Goal: Task Accomplishment & Management: Manage account settings

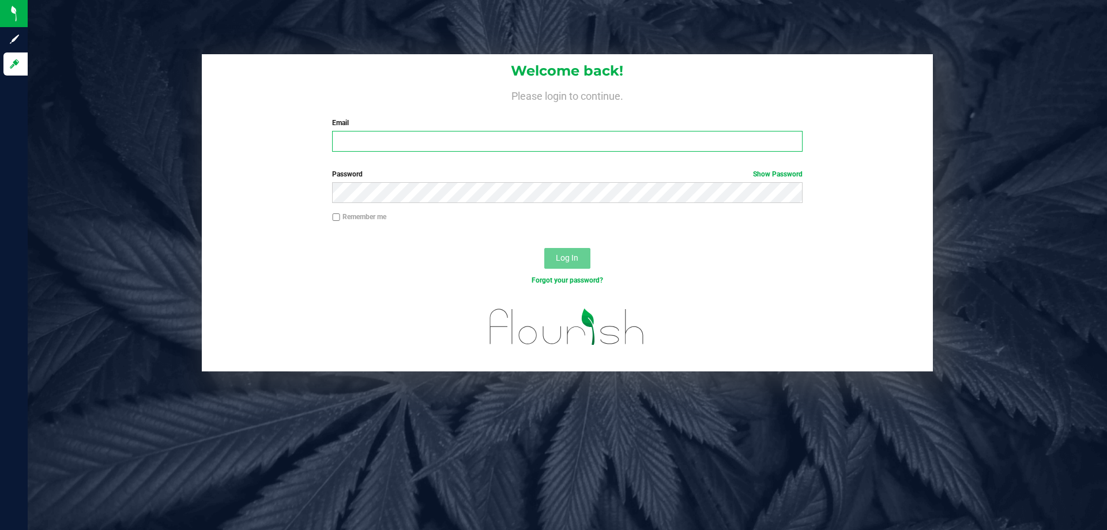
click at [439, 140] on input "Email" at bounding box center [567, 141] width 470 height 21
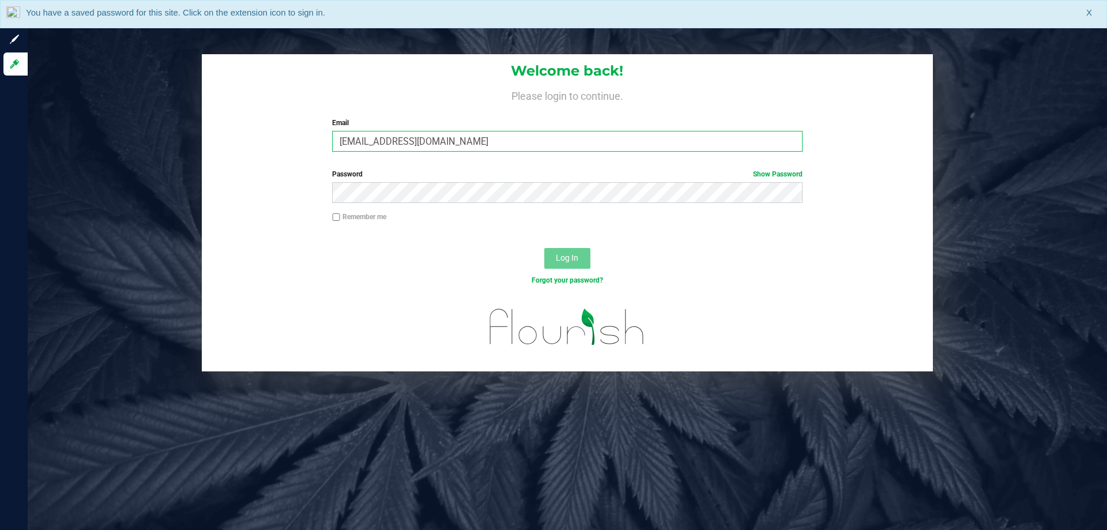
type input "[EMAIL_ADDRESS][DOMAIN_NAME]"
click at [544, 248] on button "Log In" at bounding box center [567, 258] width 46 height 21
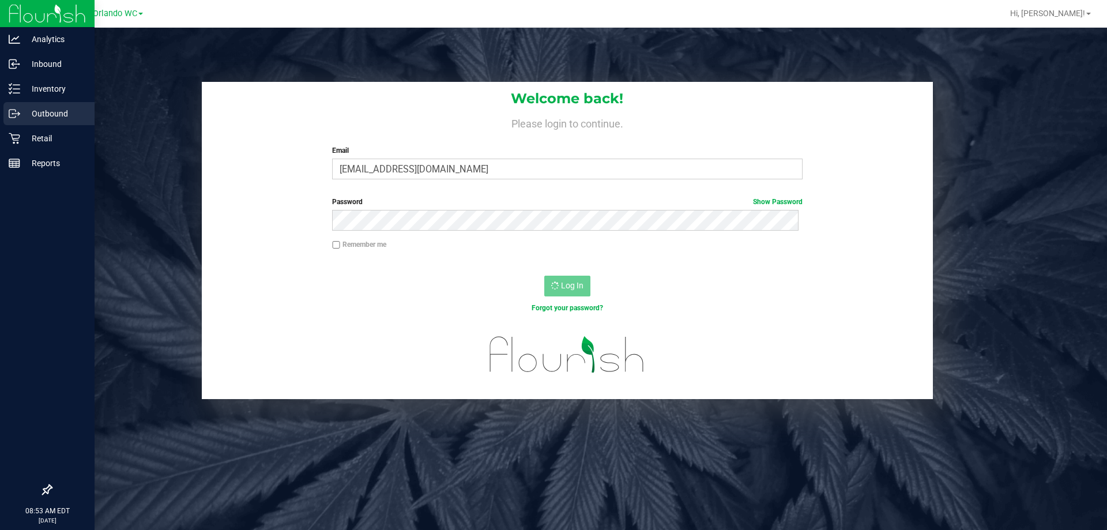
click at [22, 118] on p "Outbound" at bounding box center [54, 114] width 69 height 14
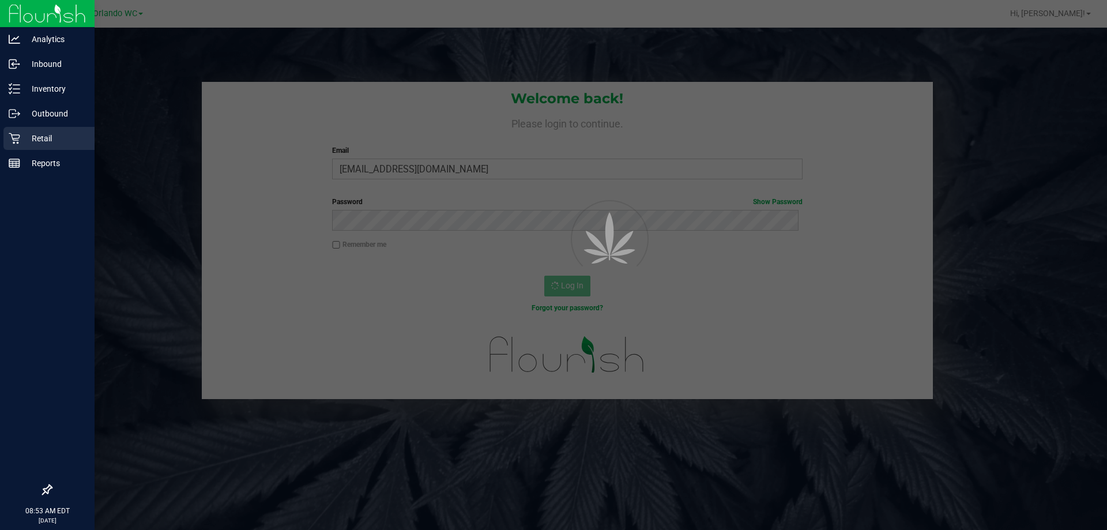
click at [20, 130] on div "Retail" at bounding box center [48, 138] width 91 height 23
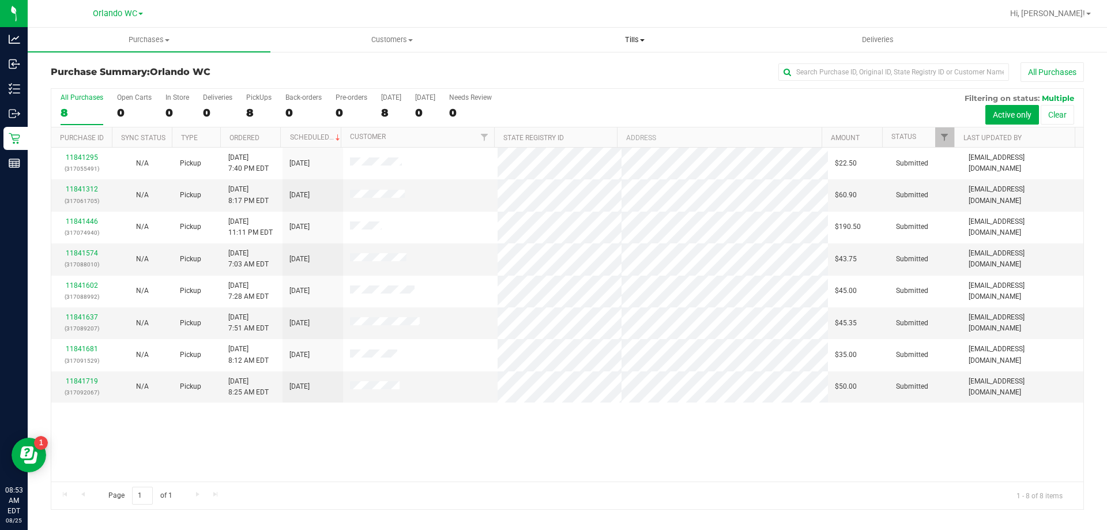
click at [636, 46] on uib-tab-heading "Tills Manage tills Reconcile e-payments" at bounding box center [634, 39] width 241 height 23
click at [575, 66] on span "Manage tills" at bounding box center [552, 70] width 78 height 10
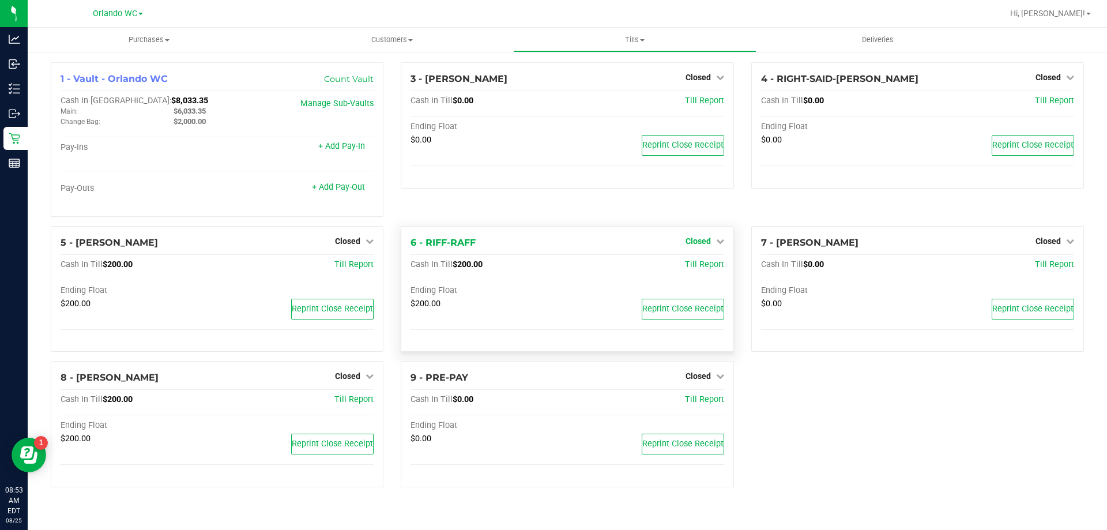
click at [709, 242] on span "Closed" at bounding box center [697, 240] width 25 height 9
click at [703, 262] on link "Open Till" at bounding box center [697, 264] width 31 height 9
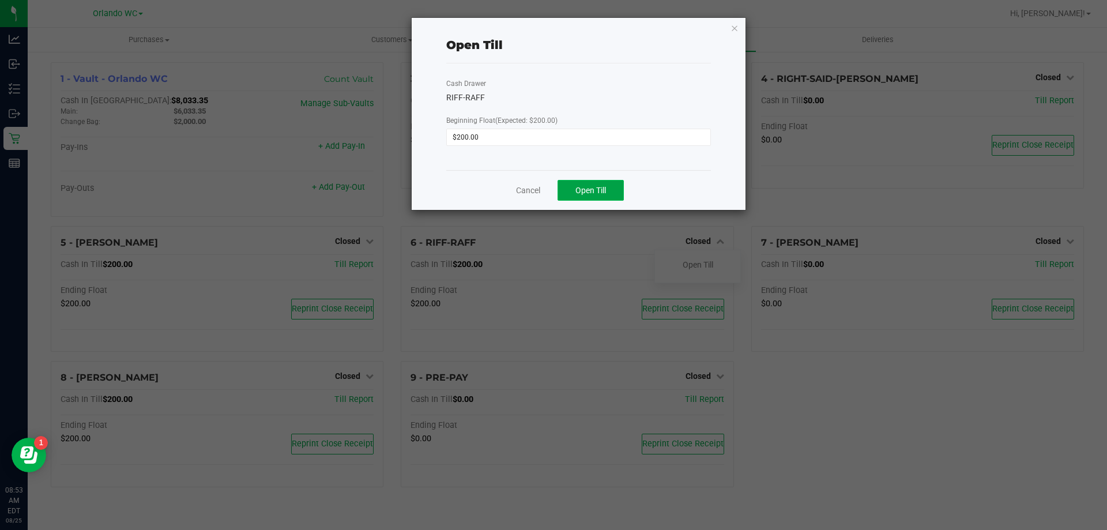
click at [580, 188] on span "Open Till" at bounding box center [590, 190] width 31 height 9
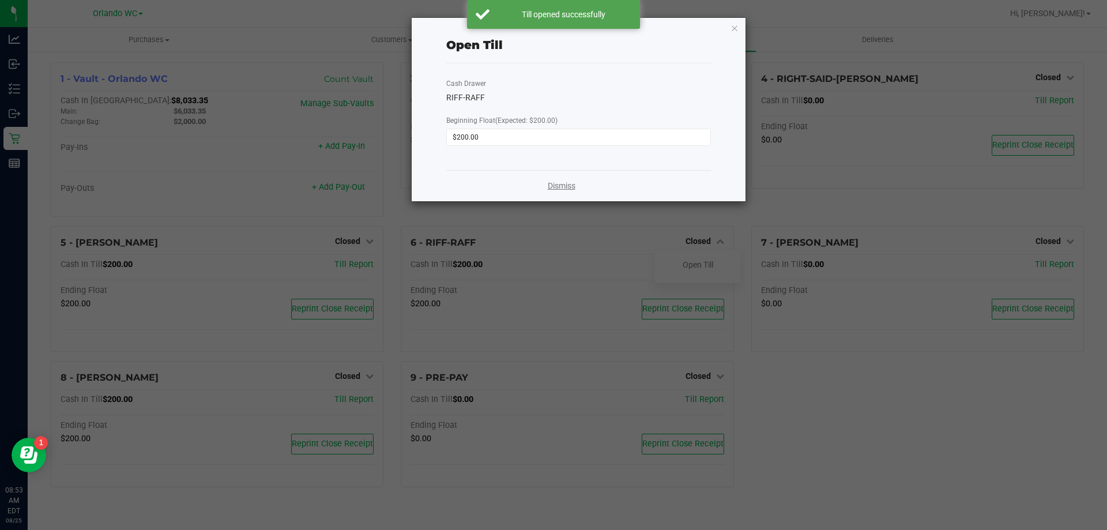
click at [572, 189] on link "Dismiss" at bounding box center [562, 186] width 28 height 12
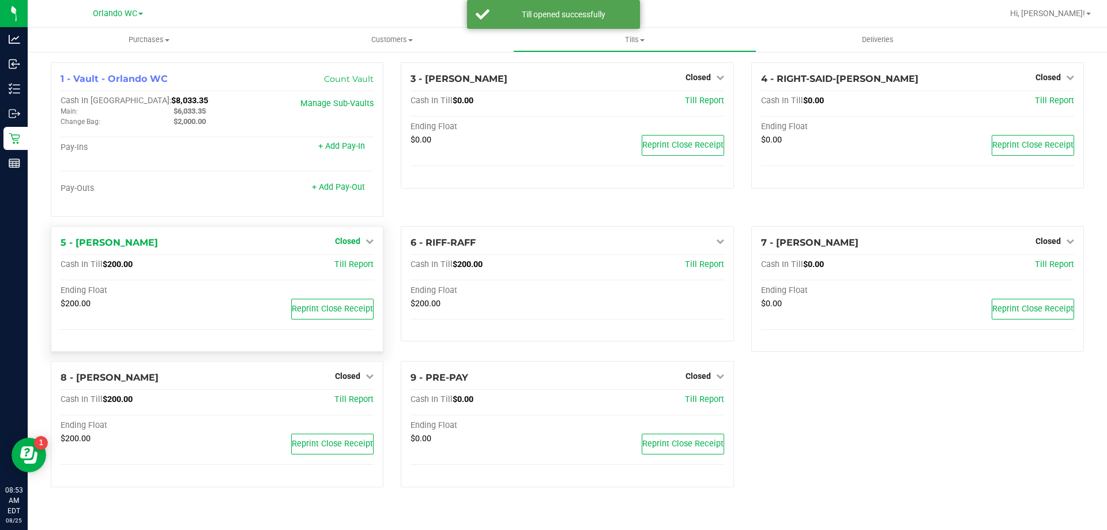
click at [356, 240] on span "Closed" at bounding box center [347, 240] width 25 height 9
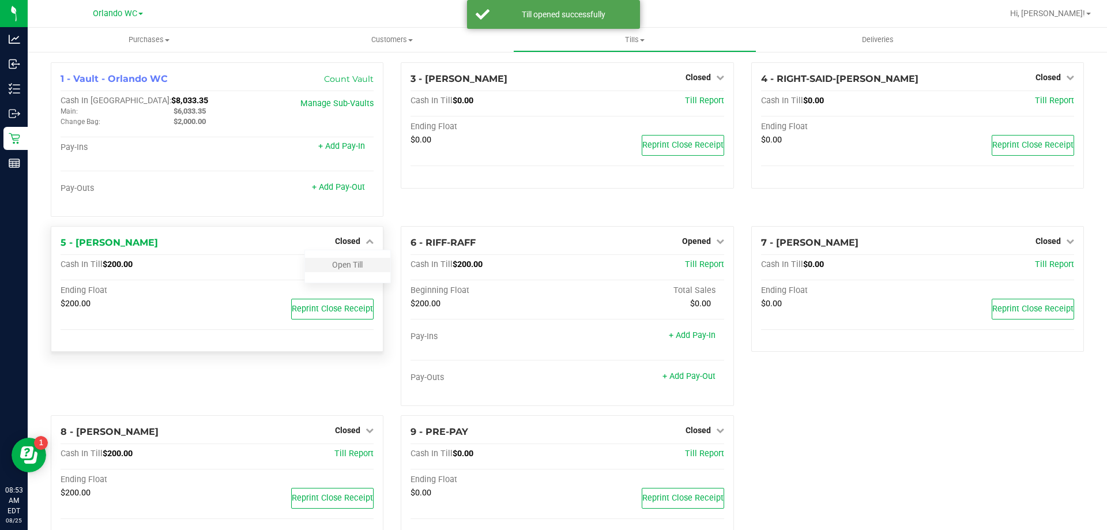
click at [358, 272] on div "Open Till" at bounding box center [347, 265] width 85 height 14
click at [339, 268] on link "Open Till" at bounding box center [347, 264] width 31 height 9
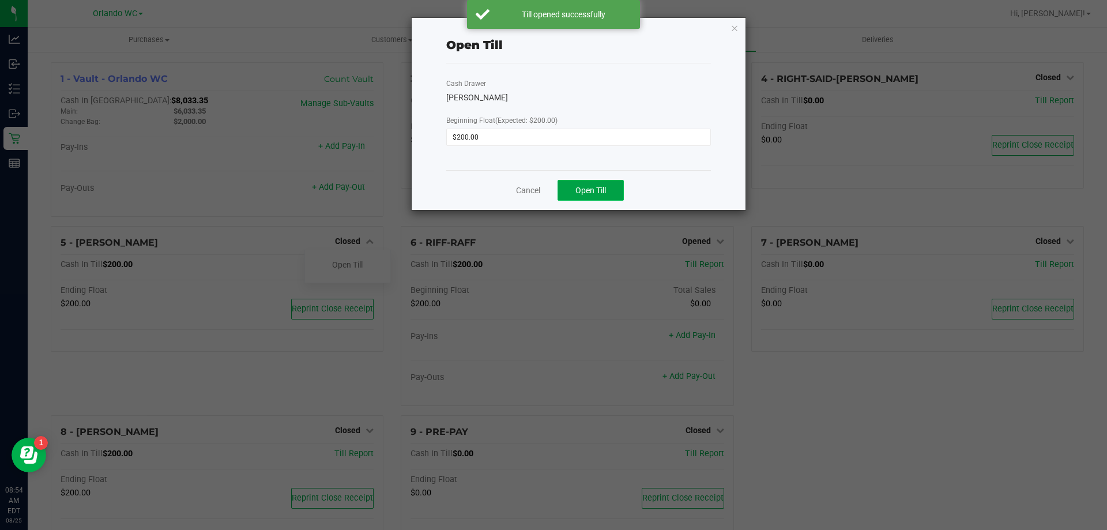
click at [607, 195] on button "Open Till" at bounding box center [590, 190] width 66 height 21
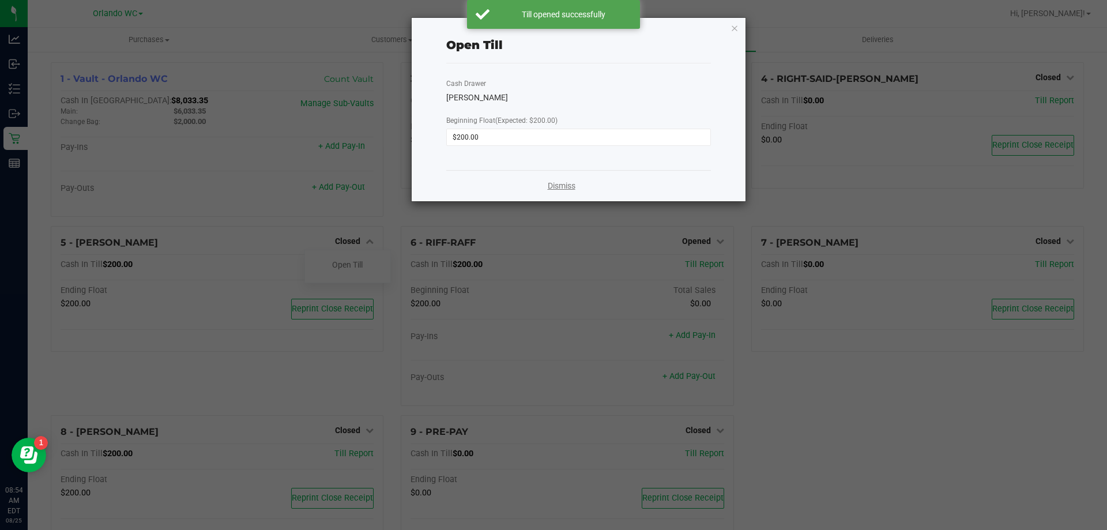
click at [567, 186] on link "Dismiss" at bounding box center [562, 186] width 28 height 12
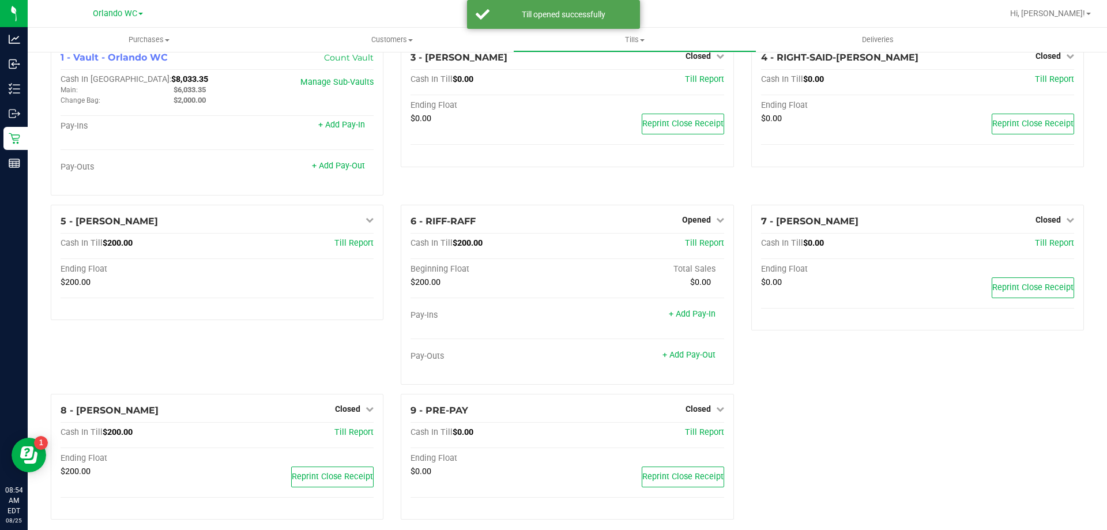
scroll to position [33, 0]
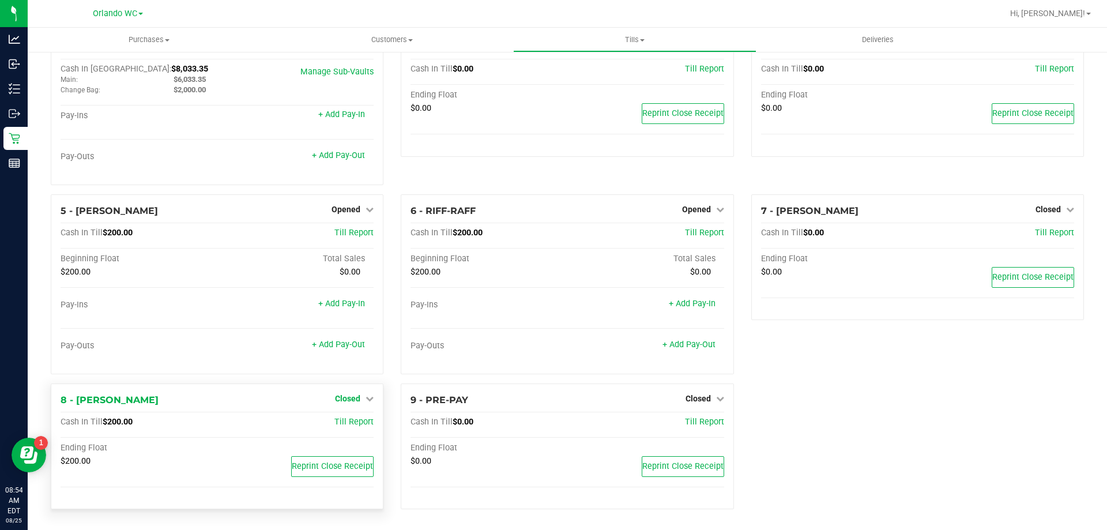
click at [356, 394] on span "Closed" at bounding box center [347, 398] width 25 height 9
click at [348, 420] on link "Open Till" at bounding box center [347, 421] width 31 height 9
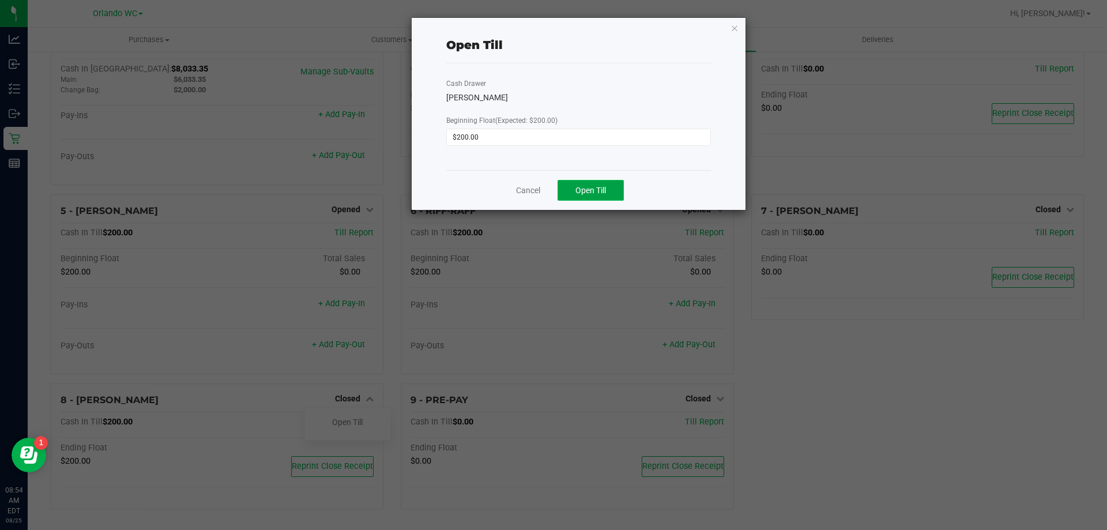
click at [614, 196] on button "Open Till" at bounding box center [590, 190] width 66 height 21
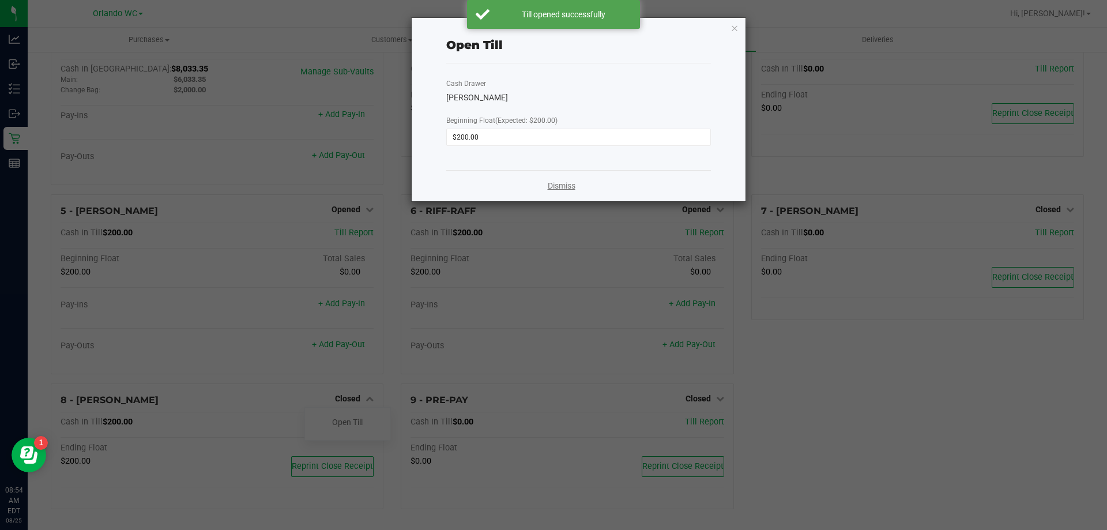
click at [549, 183] on link "Dismiss" at bounding box center [562, 186] width 28 height 12
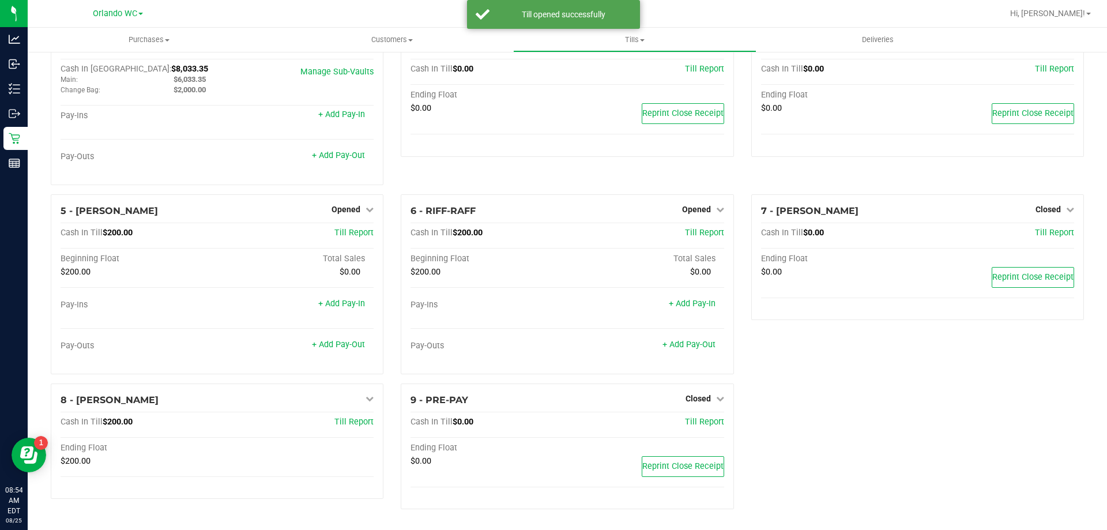
drag, startPoint x: 600, startPoint y: 414, endPoint x: 879, endPoint y: 411, distance: 279.5
click at [879, 411] on div "1 - Vault - Orlando WC Count Vault Cash In Vault: $8,033.35 Main: $6,033.35 Cha…" at bounding box center [567, 275] width 1050 height 488
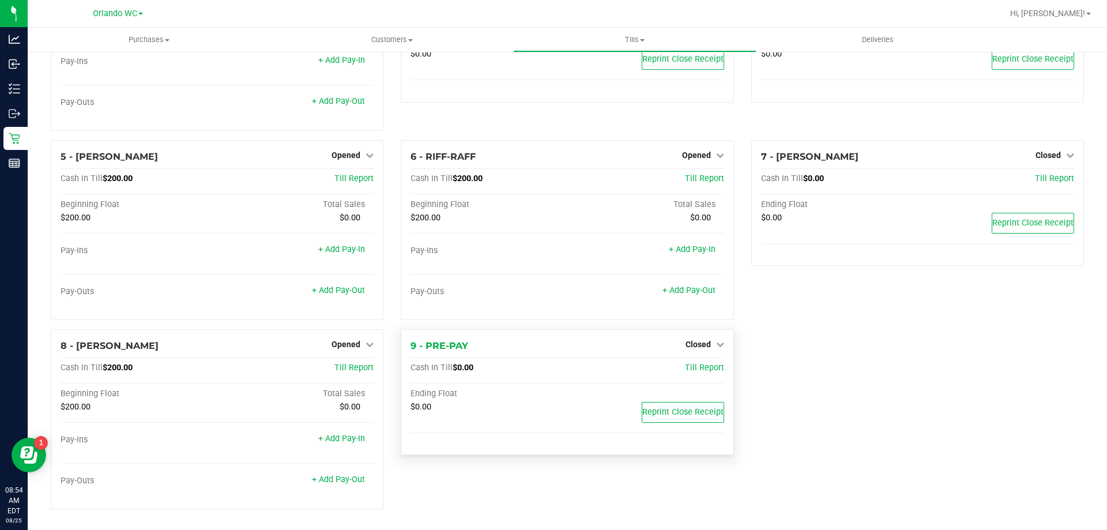
scroll to position [0, 0]
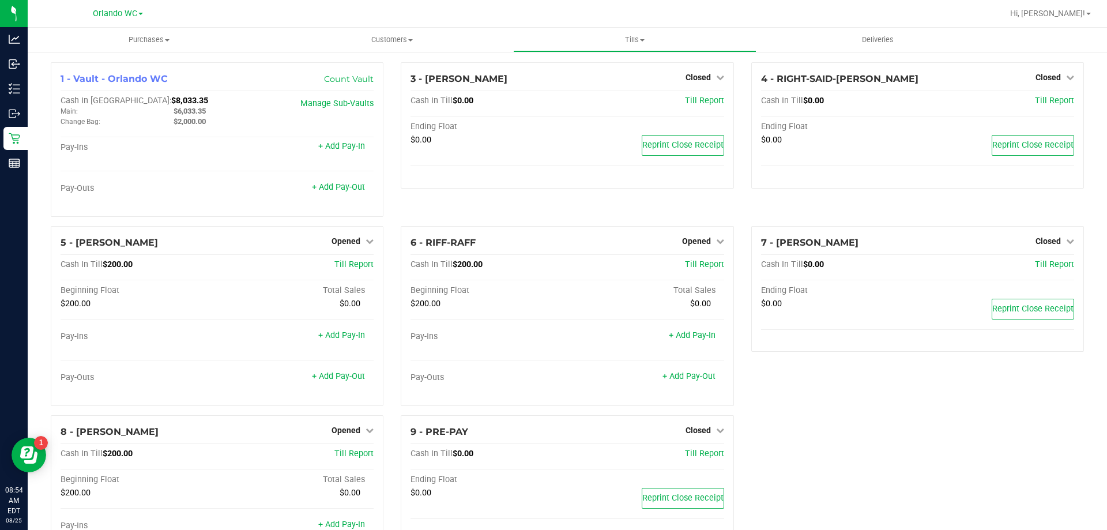
click at [784, 415] on div "7 - [PERSON_NAME] Closed Open Till Cash In Till $0.00 Till Report Ending Float …" at bounding box center [917, 320] width 350 height 189
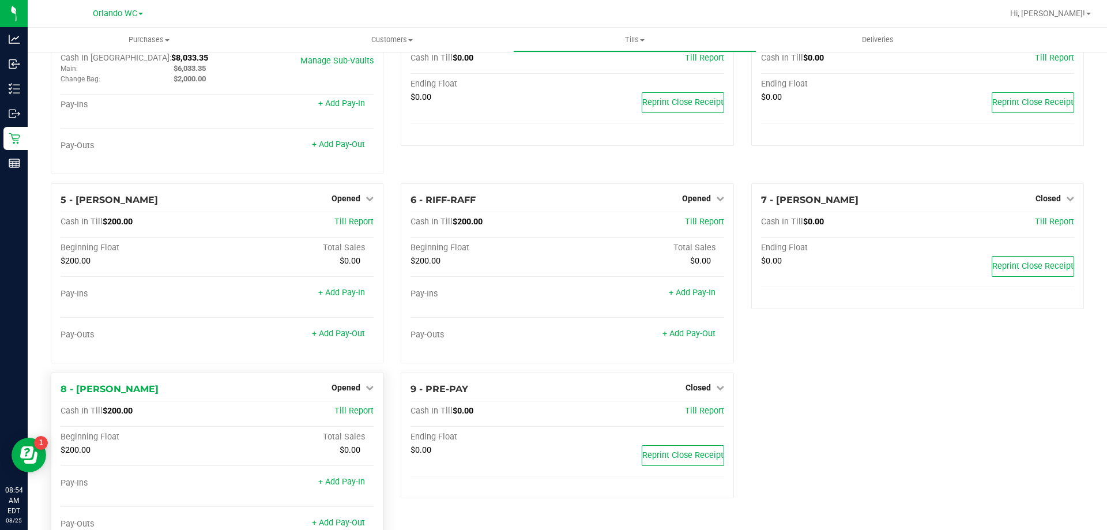
scroll to position [87, 0]
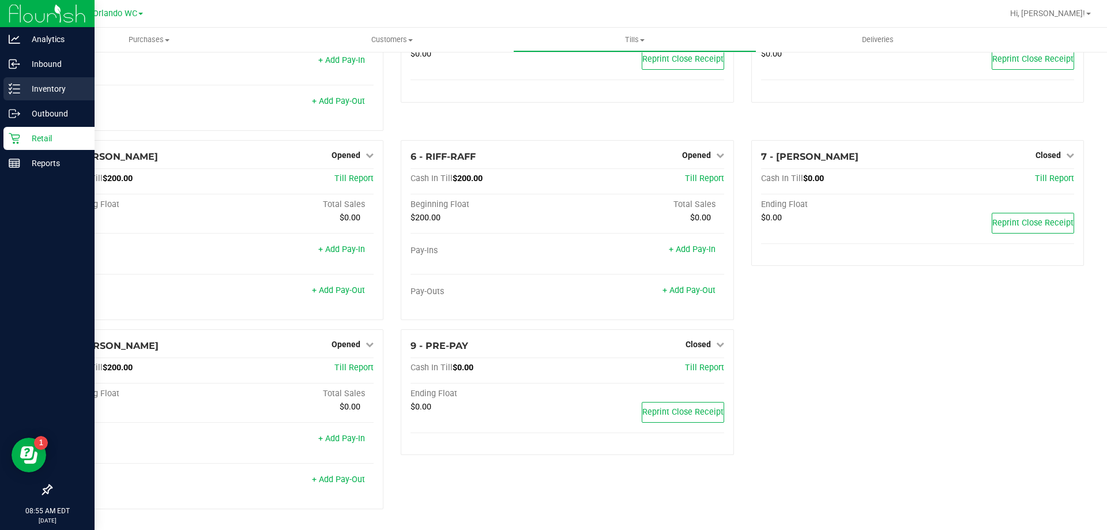
click at [19, 89] on line at bounding box center [16, 89] width 6 height 0
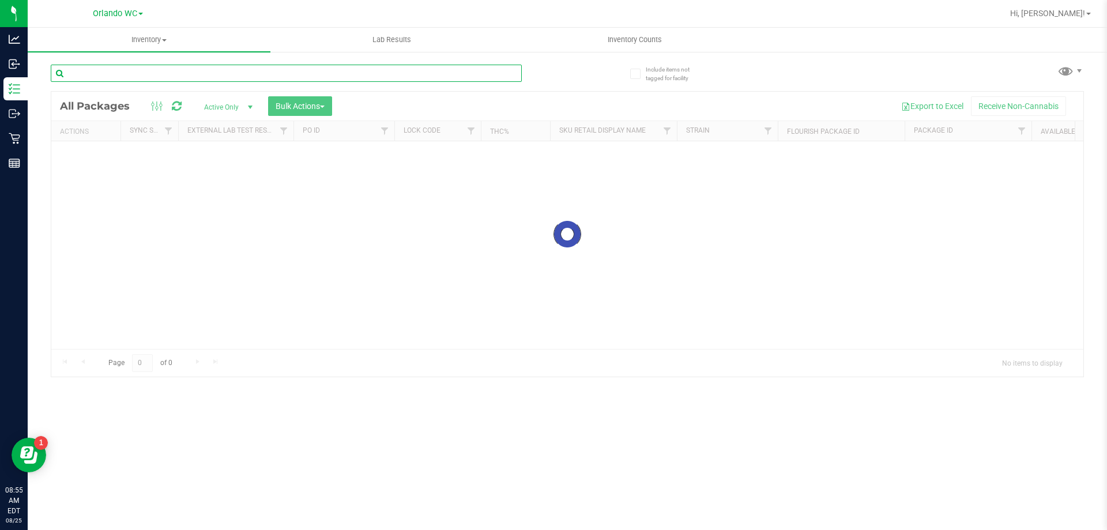
click at [101, 72] on input "text" at bounding box center [286, 73] width 471 height 17
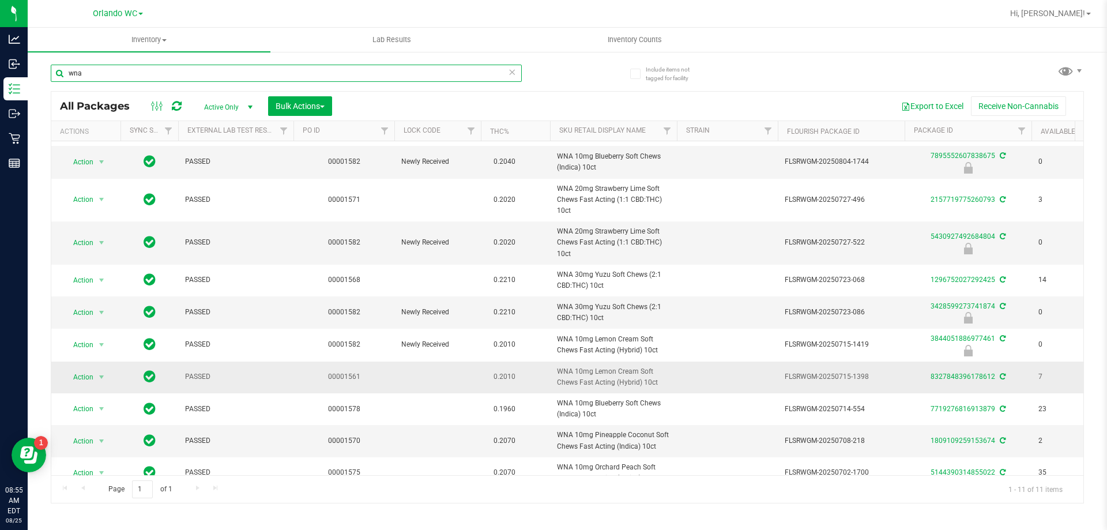
scroll to position [49, 0]
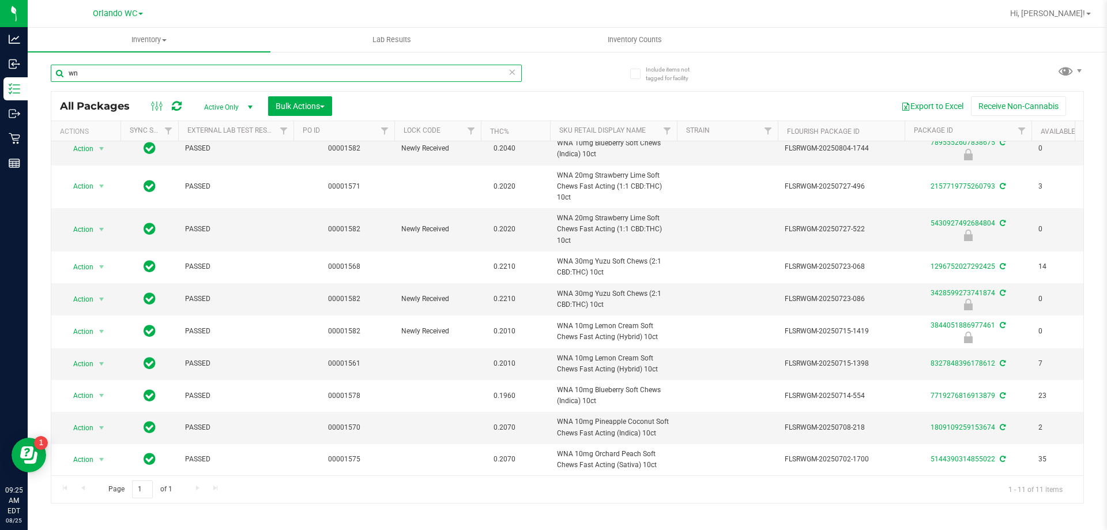
type input "w"
type input "4124827460581782"
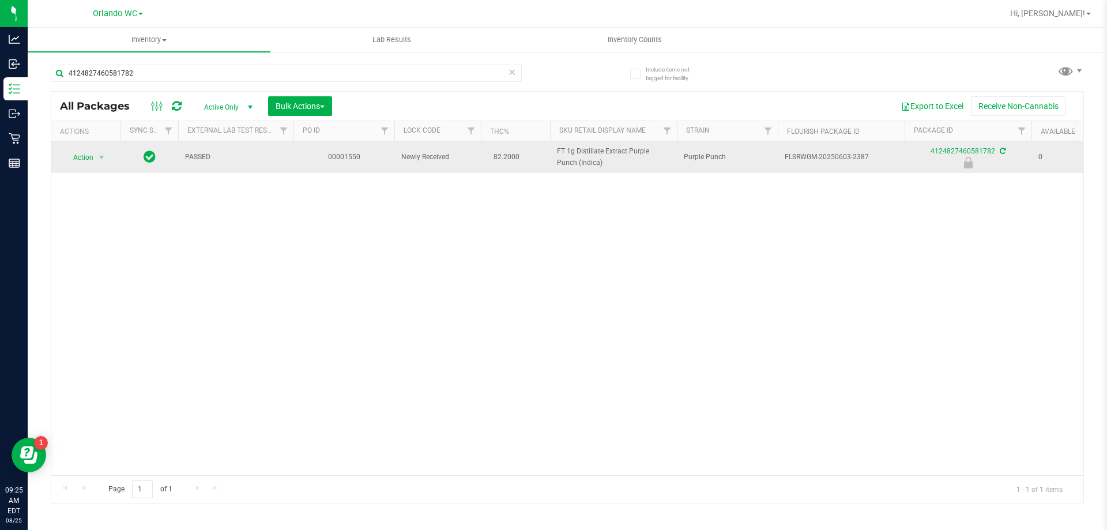
click at [76, 148] on td "Action Action Edit attributes Global inventory Locate package Package audit log…" at bounding box center [85, 157] width 69 height 32
click at [85, 153] on span "Action" at bounding box center [78, 157] width 31 height 16
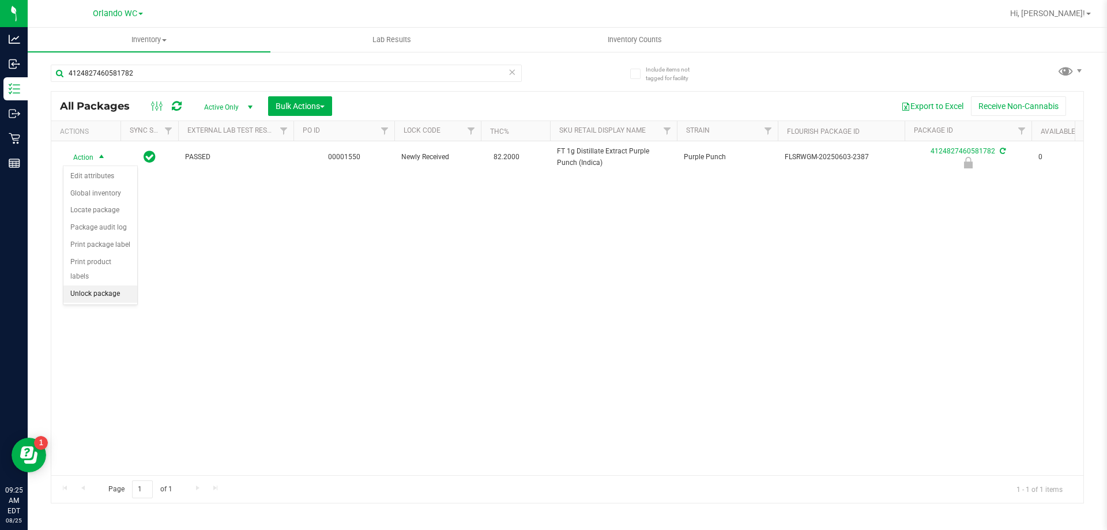
click at [107, 285] on li "Unlock package" at bounding box center [100, 293] width 74 height 17
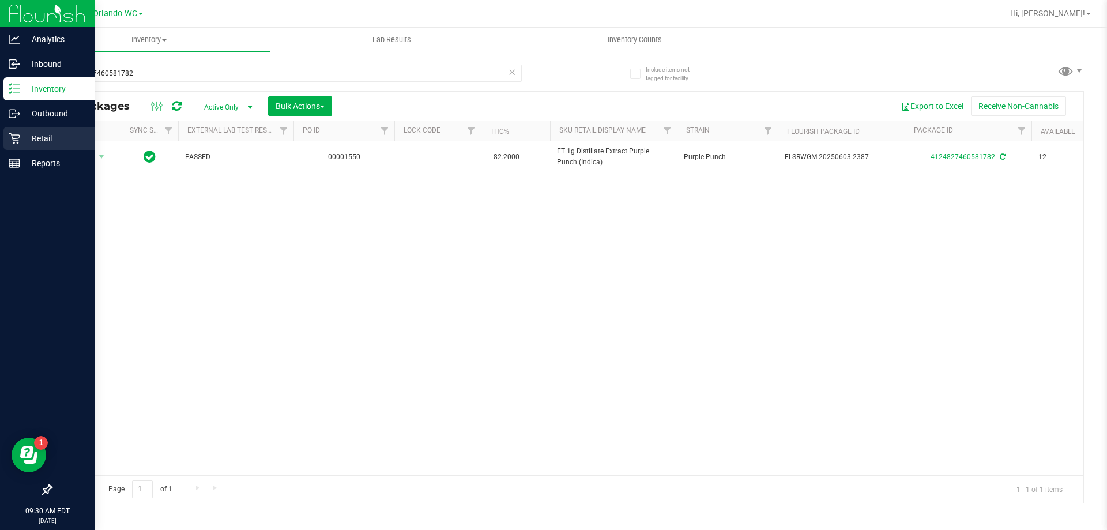
click at [0, 135] on link "Retail" at bounding box center [47, 139] width 95 height 25
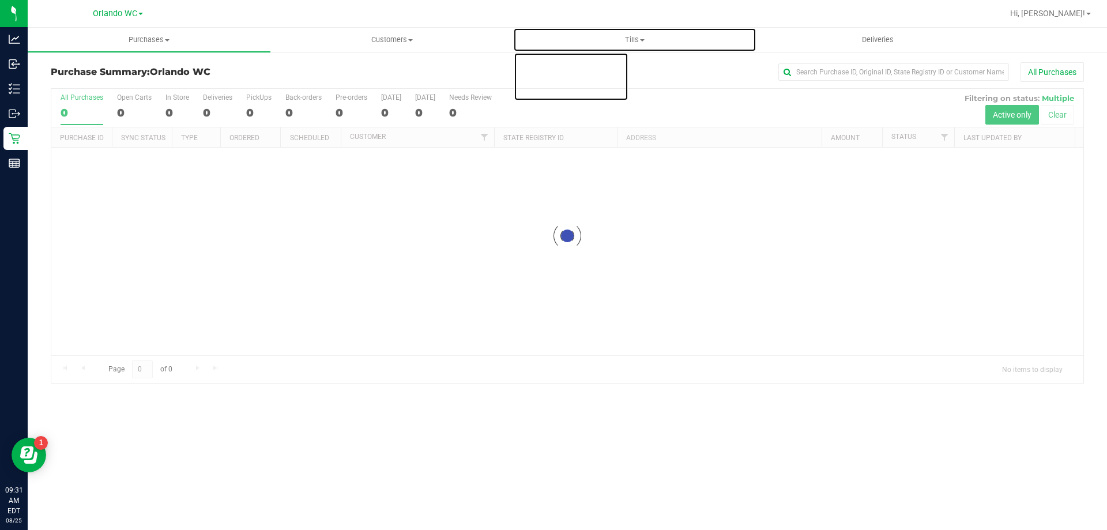
click at [642, 40] on span at bounding box center [642, 40] width 5 height 2
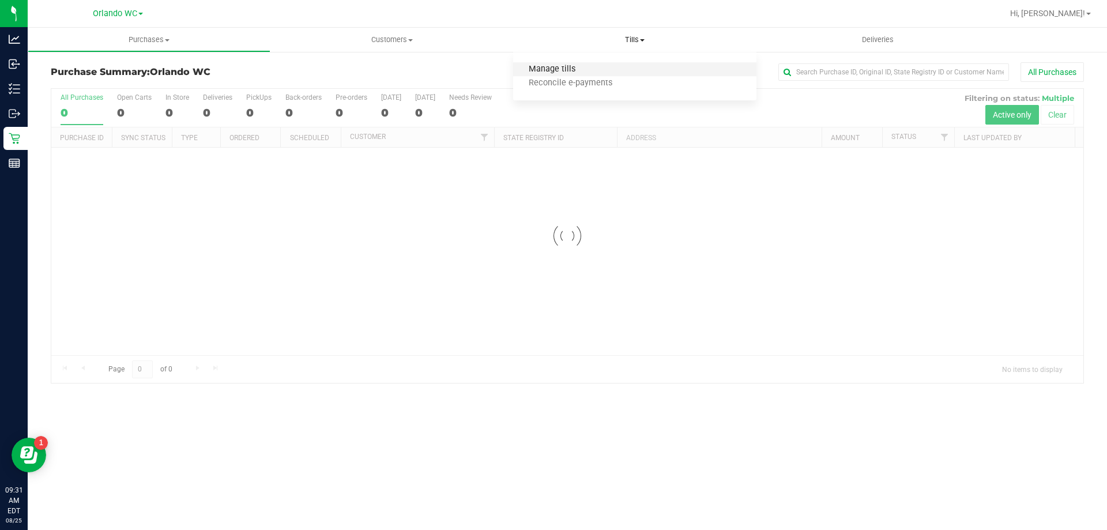
click at [575, 68] on span "Manage tills" at bounding box center [552, 70] width 78 height 10
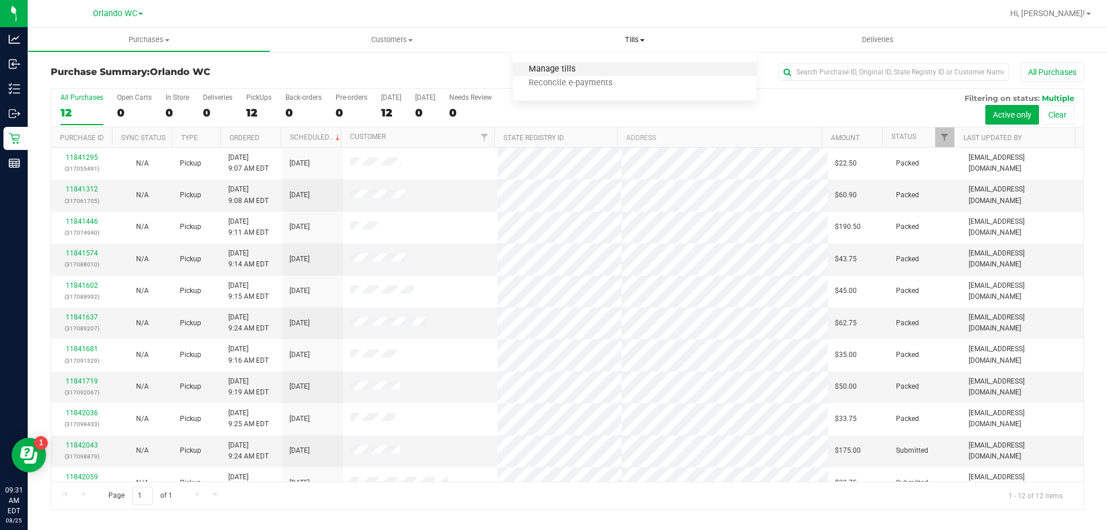
click at [580, 67] on span "Manage tills" at bounding box center [552, 70] width 78 height 10
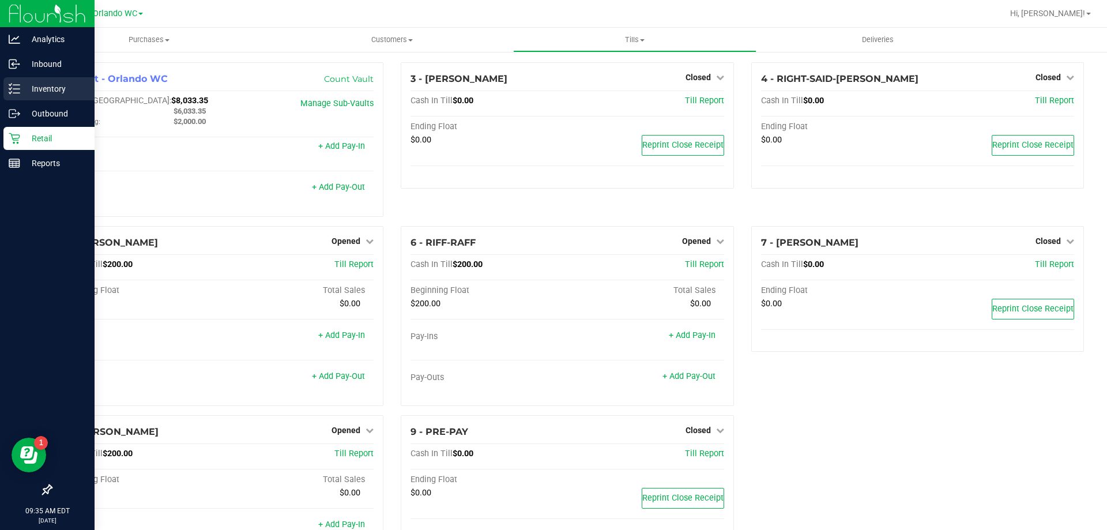
click at [12, 89] on icon at bounding box center [15, 89] width 12 height 12
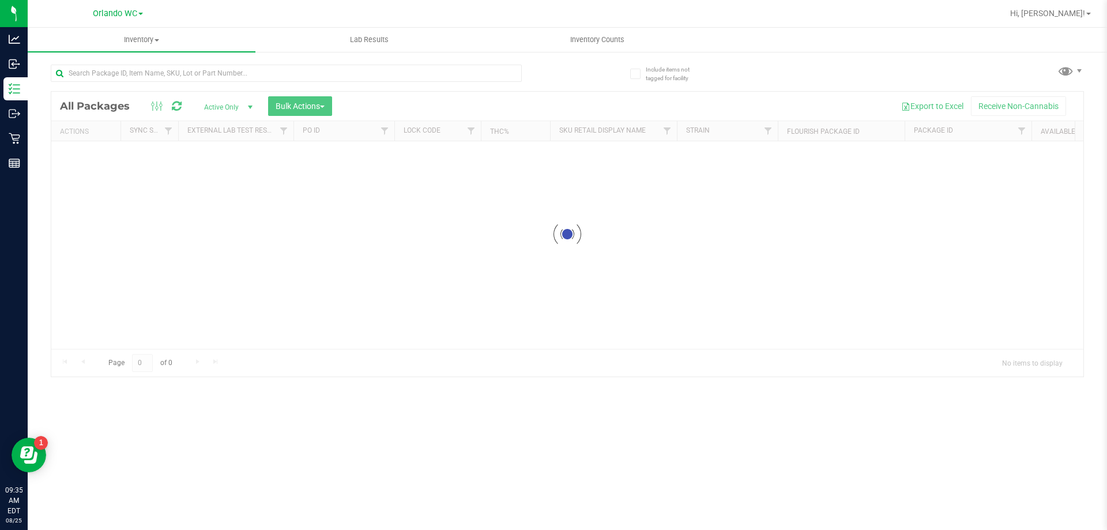
click at [380, 96] on div at bounding box center [567, 234] width 1032 height 285
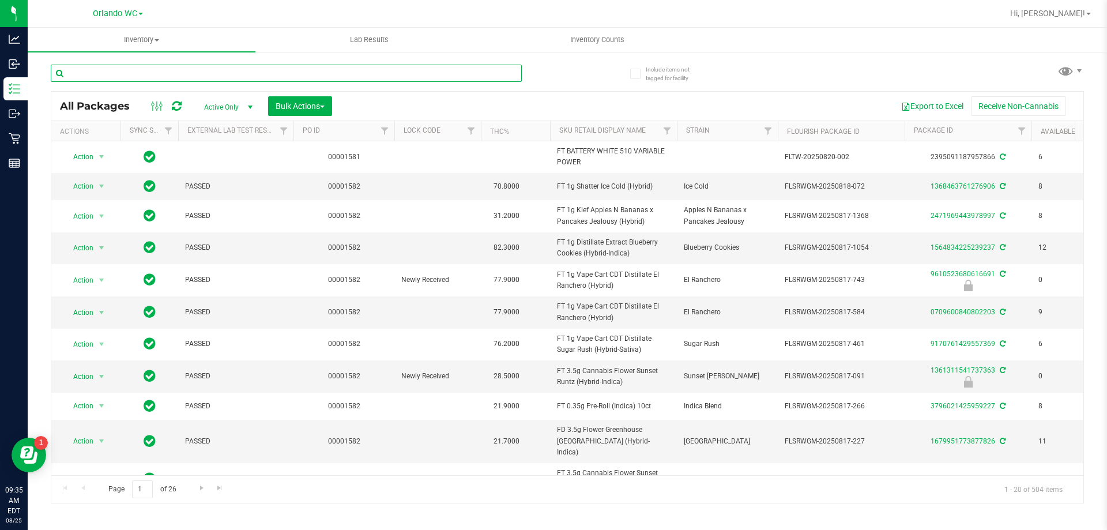
click at [451, 74] on input "text" at bounding box center [286, 73] width 471 height 17
type input "8347069662864431"
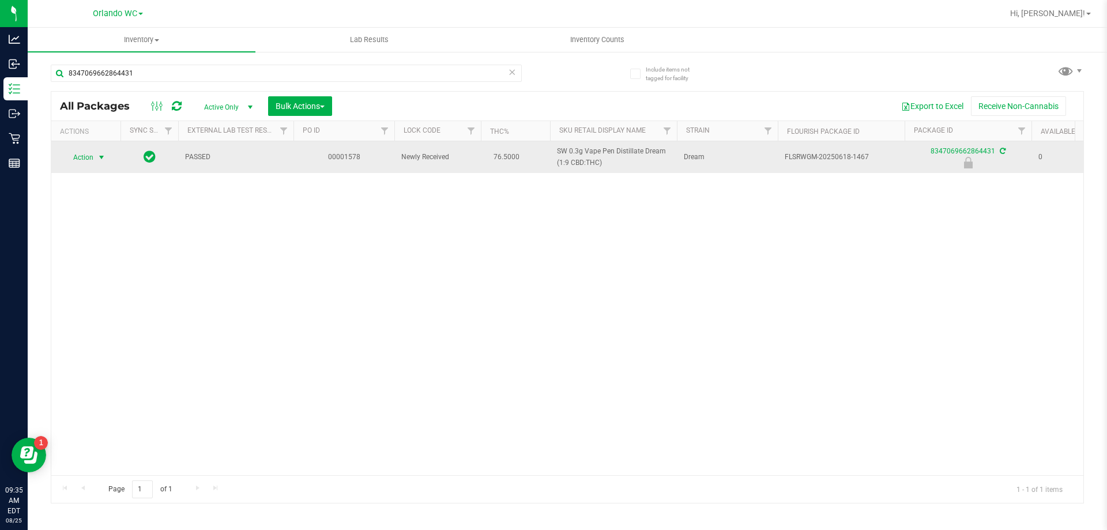
click at [78, 155] on span "Action" at bounding box center [78, 157] width 31 height 16
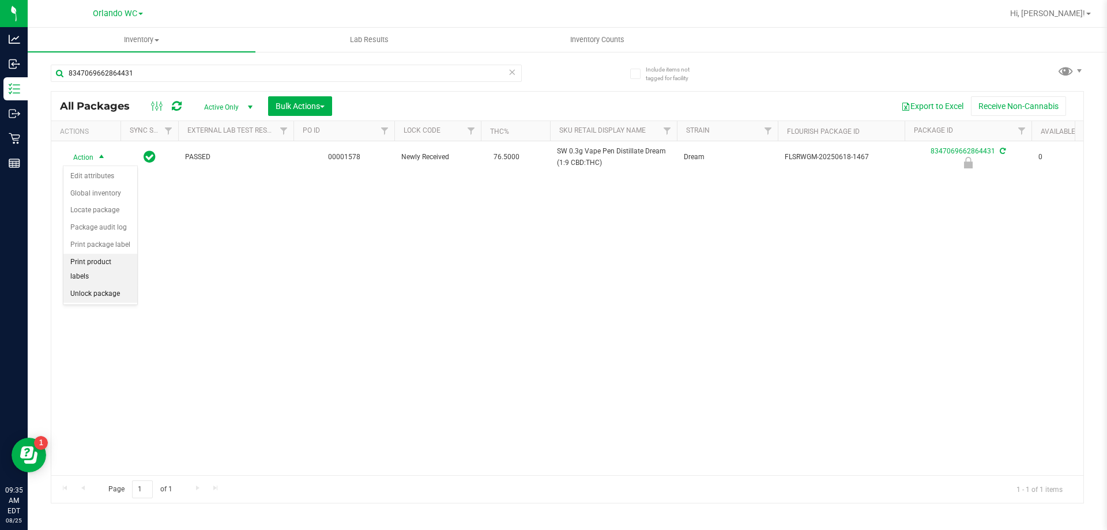
click at [90, 269] on li "Print product labels" at bounding box center [100, 270] width 74 height 32
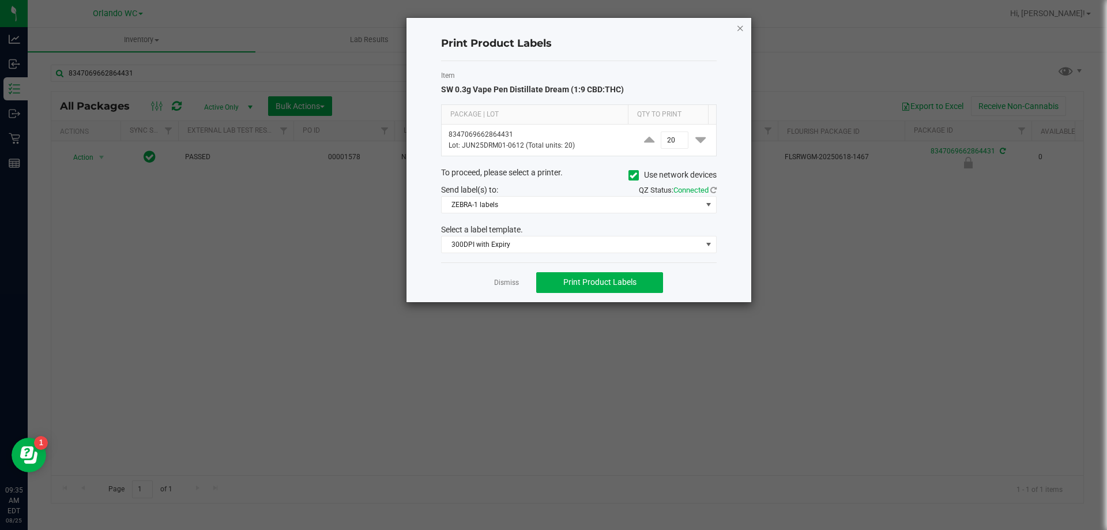
click at [740, 29] on icon "button" at bounding box center [740, 28] width 8 height 14
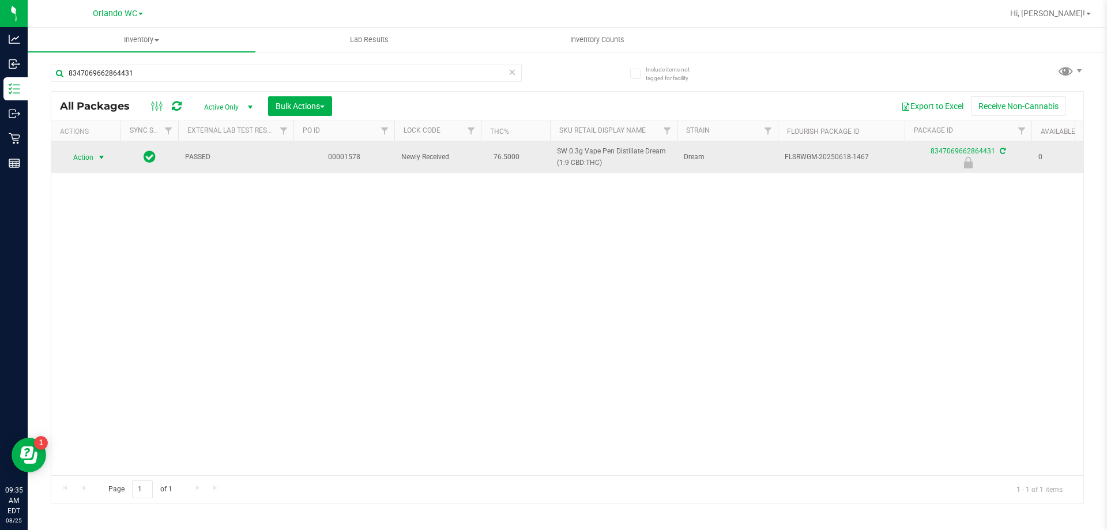
click at [105, 160] on span "select" at bounding box center [101, 157] width 9 height 9
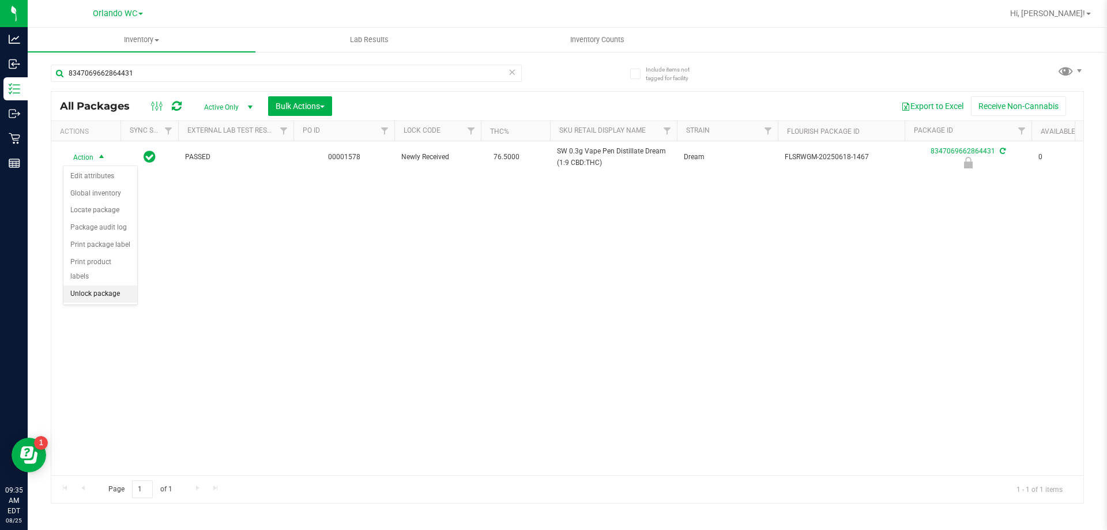
click at [86, 285] on li "Unlock package" at bounding box center [100, 293] width 74 height 17
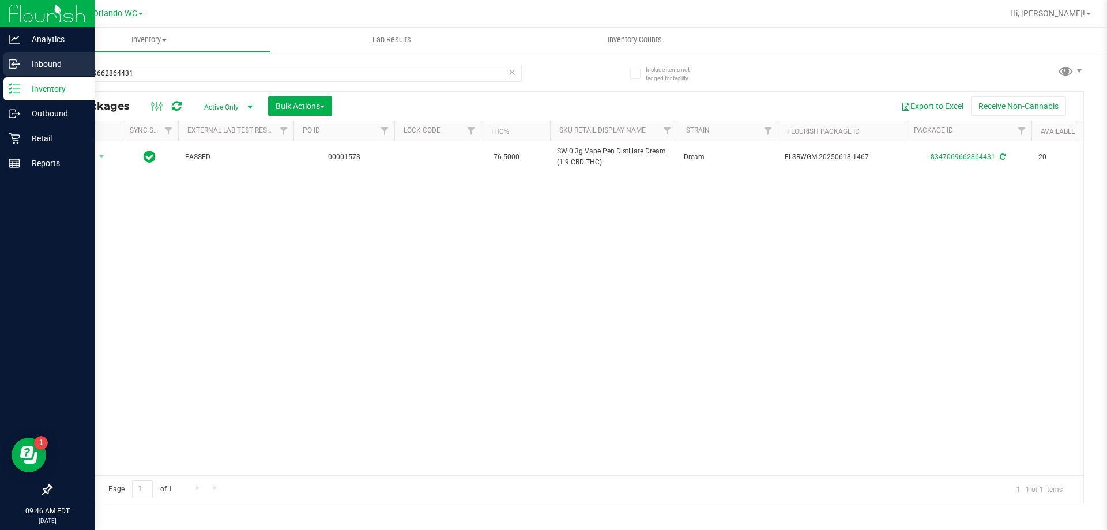
click at [13, 65] on icon at bounding box center [13, 65] width 2 height 2
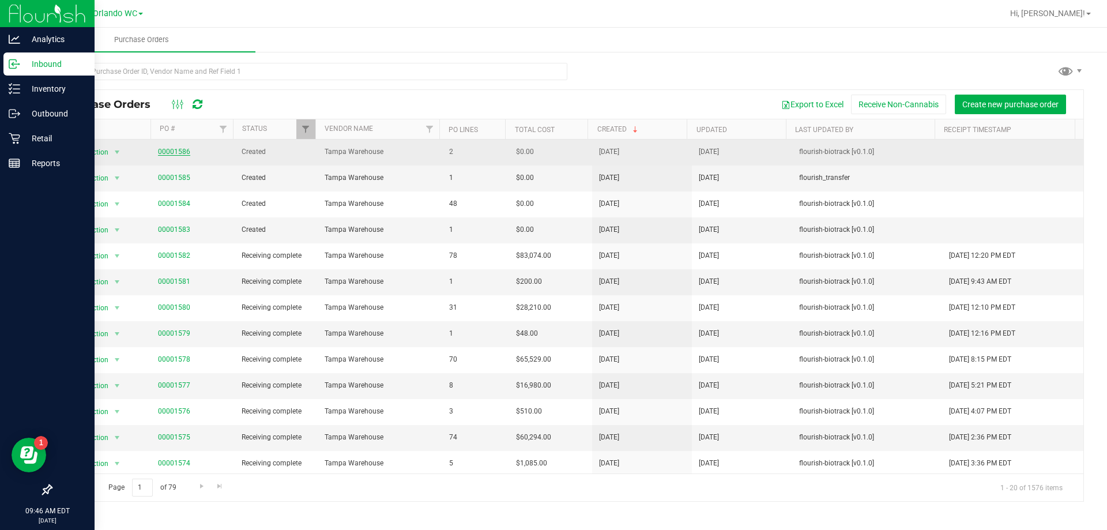
click at [176, 150] on link "00001586" at bounding box center [174, 152] width 32 height 8
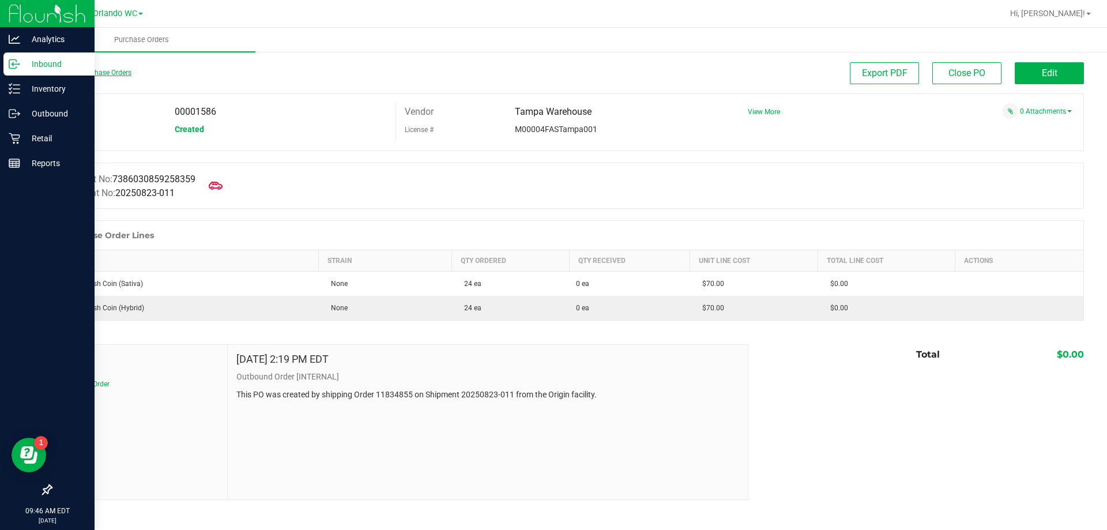
click at [83, 71] on link "Back to Purchase Orders" at bounding box center [91, 73] width 81 height 8
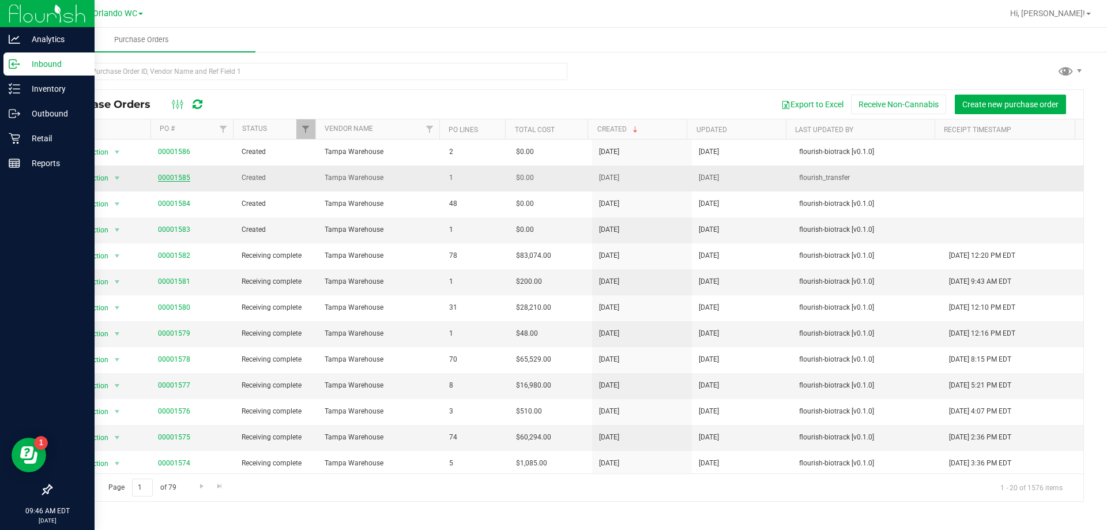
click at [173, 175] on link "00001585" at bounding box center [174, 177] width 32 height 8
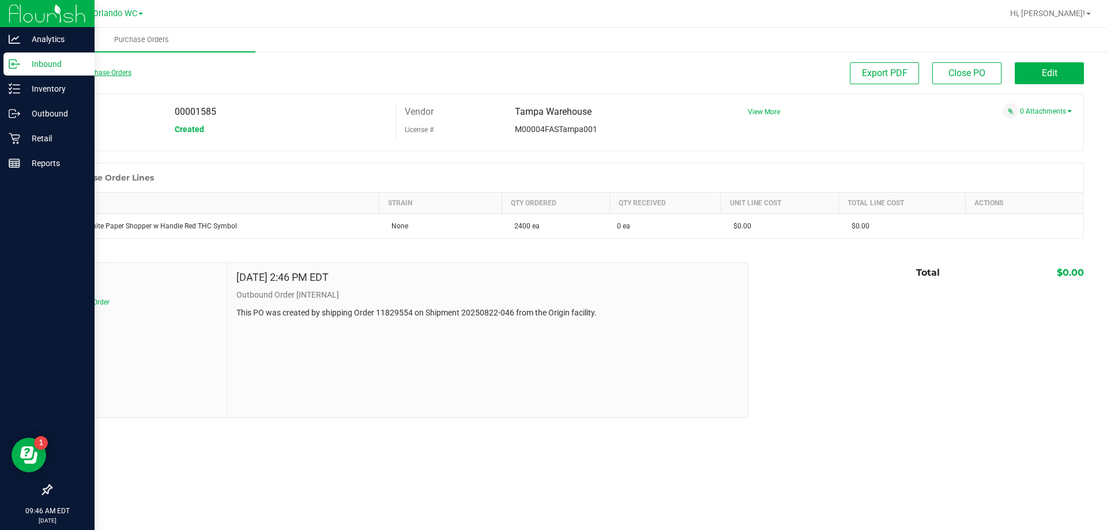
click at [105, 71] on link "Back to Purchase Orders" at bounding box center [91, 73] width 81 height 8
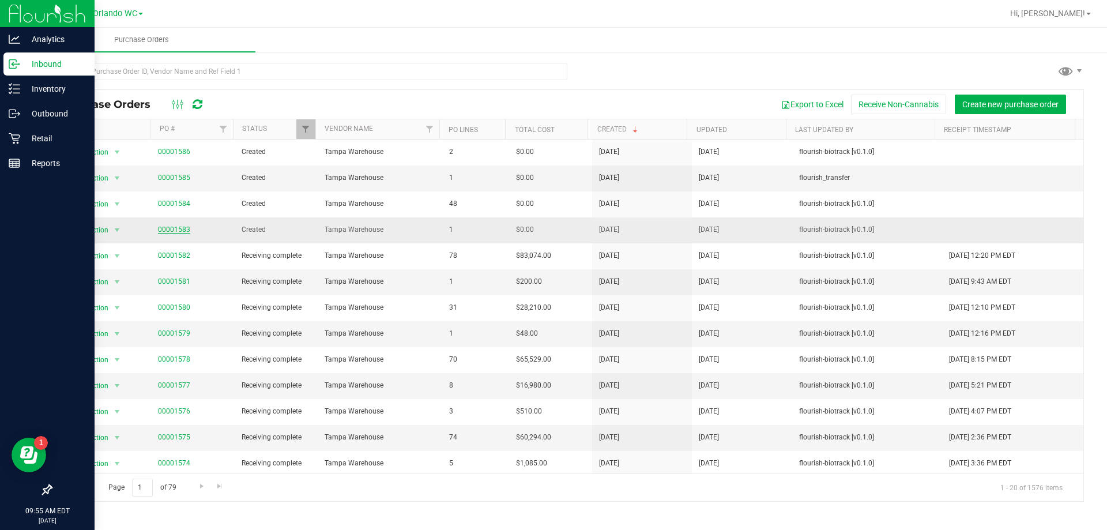
click at [179, 232] on link "00001583" at bounding box center [174, 229] width 32 height 8
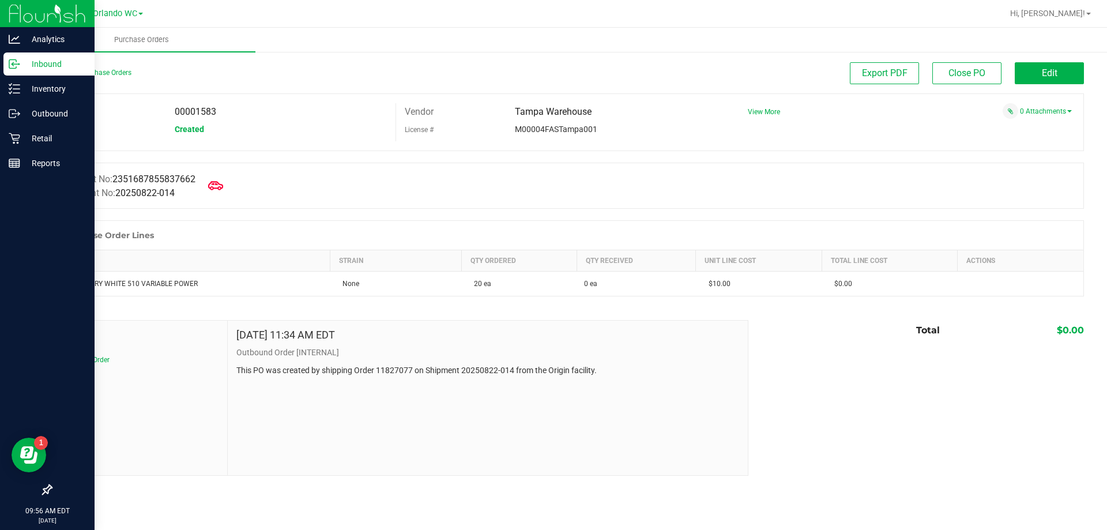
click at [221, 186] on icon at bounding box center [215, 185] width 15 height 15
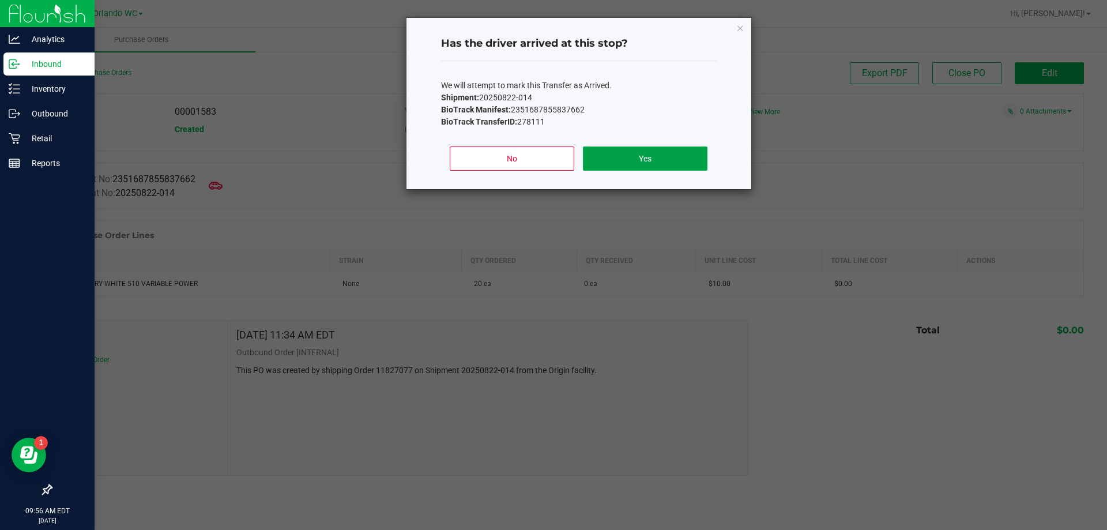
click at [655, 165] on button "Yes" at bounding box center [645, 158] width 124 height 24
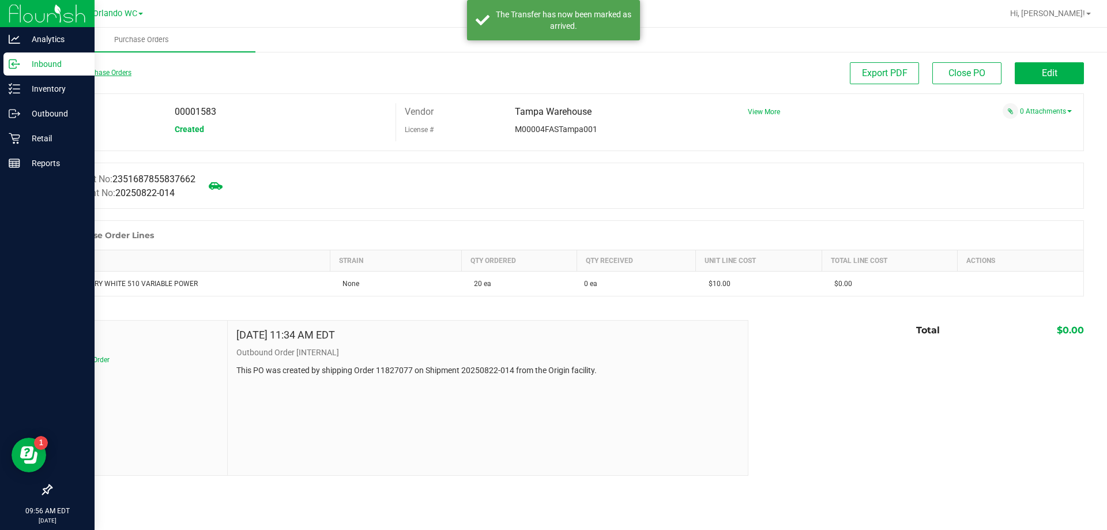
click at [100, 70] on link "Back to Purchase Orders" at bounding box center [91, 73] width 81 height 8
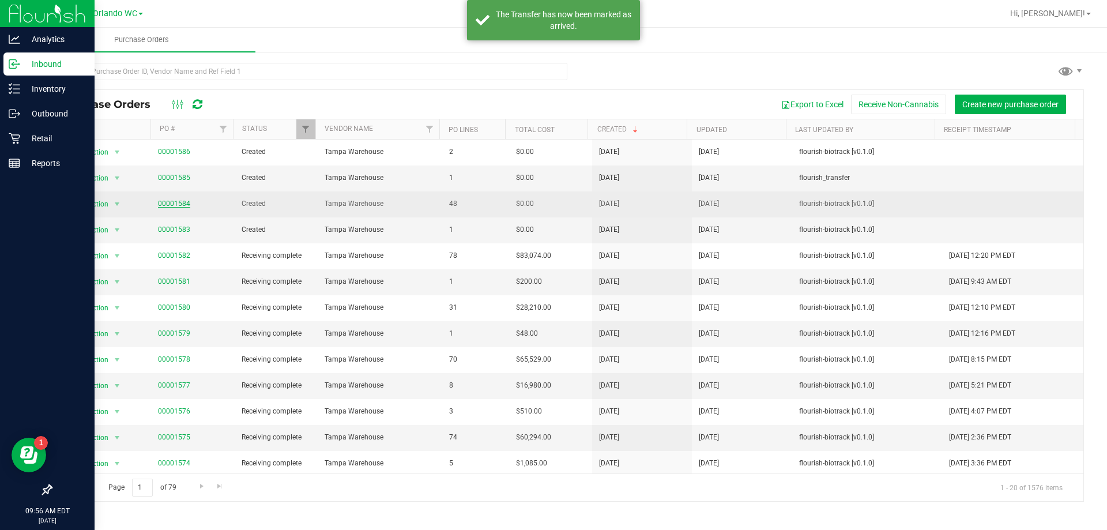
click at [175, 206] on link "00001584" at bounding box center [174, 203] width 32 height 8
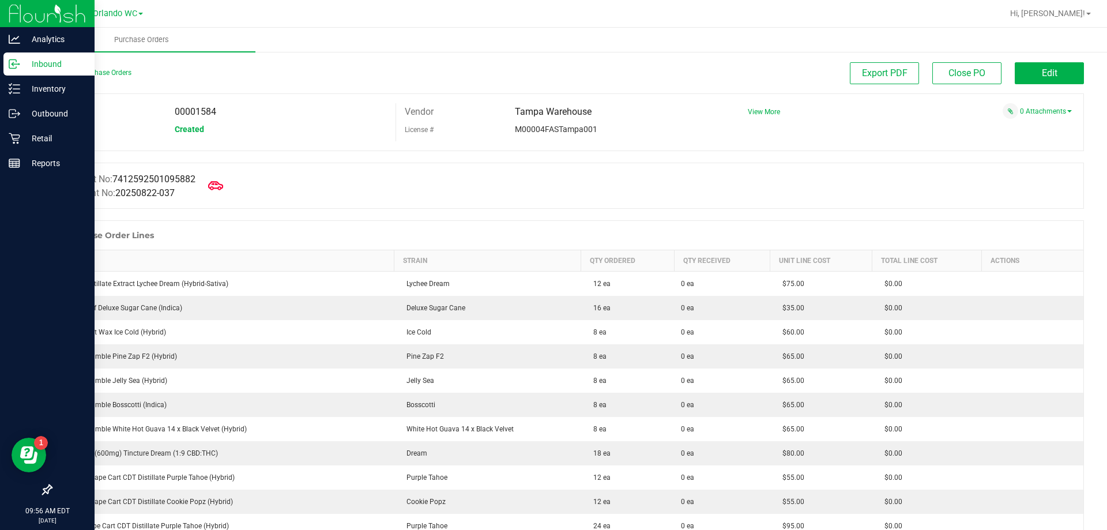
click at [223, 187] on icon at bounding box center [215, 185] width 15 height 15
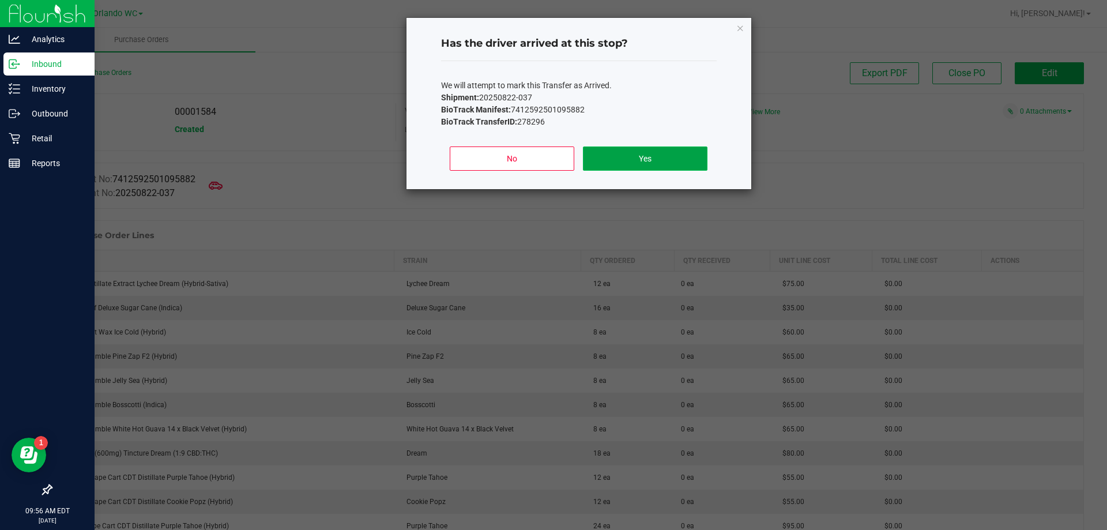
click at [667, 158] on button "Yes" at bounding box center [645, 158] width 124 height 24
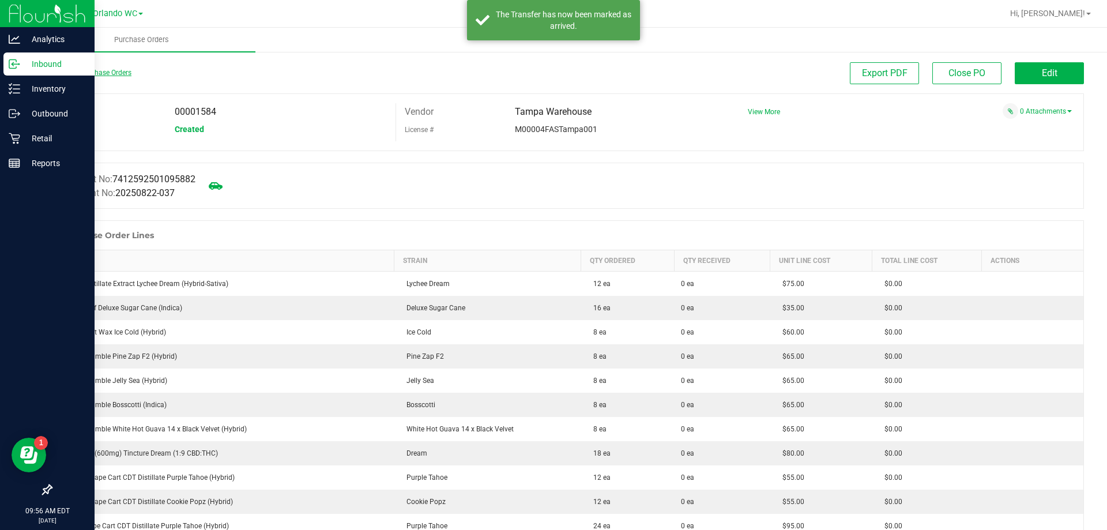
click at [58, 74] on link "Back to Purchase Orders" at bounding box center [91, 73] width 81 height 8
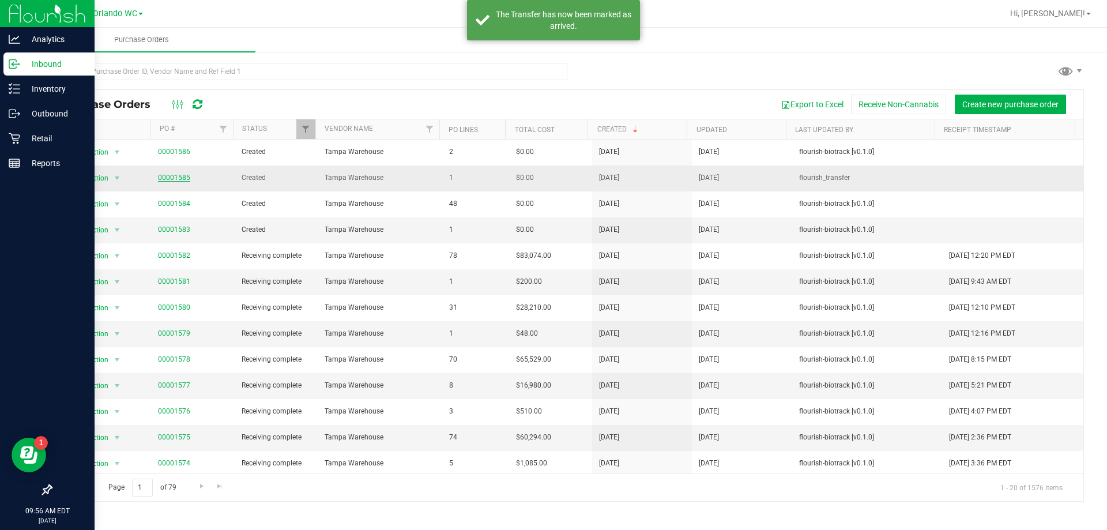
click at [179, 175] on link "00001585" at bounding box center [174, 177] width 32 height 8
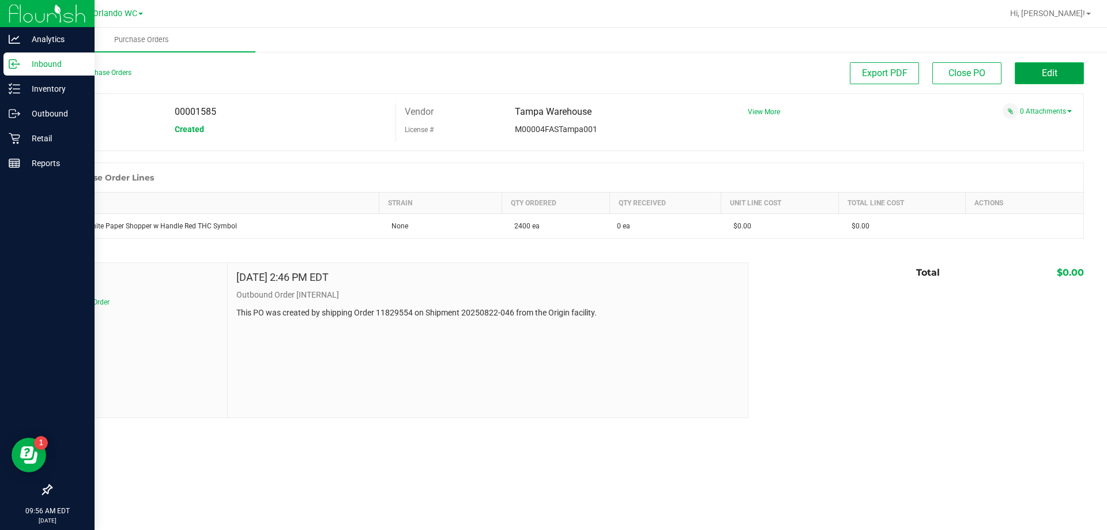
click at [1048, 69] on span "Edit" at bounding box center [1049, 72] width 16 height 11
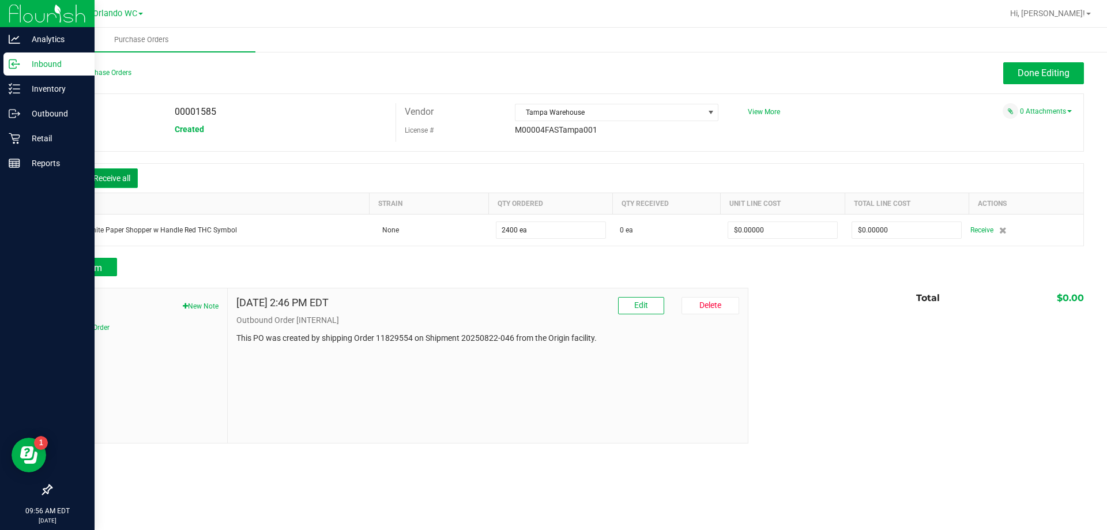
click at [110, 173] on button "Receive all" at bounding box center [112, 178] width 52 height 20
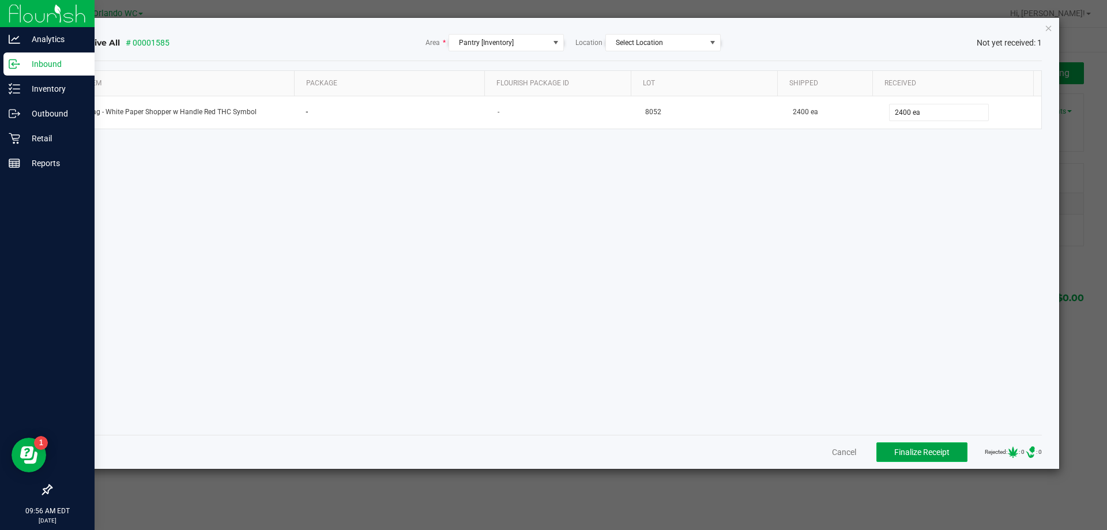
click at [923, 447] on span "Finalize Receipt" at bounding box center [921, 451] width 55 height 9
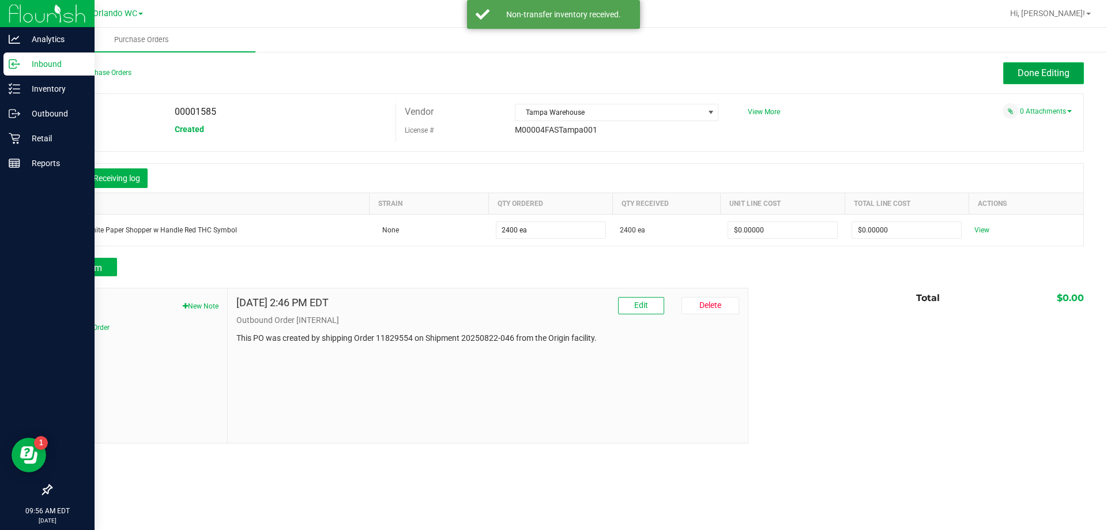
click at [1063, 67] on button "Done Editing" at bounding box center [1043, 73] width 81 height 22
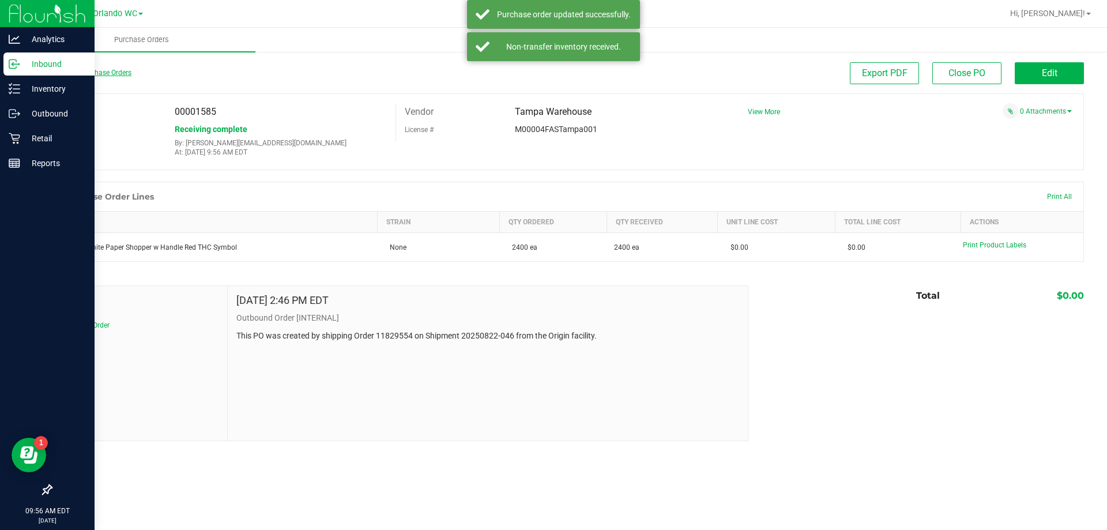
click at [86, 73] on link "Back to Purchase Orders" at bounding box center [91, 73] width 81 height 8
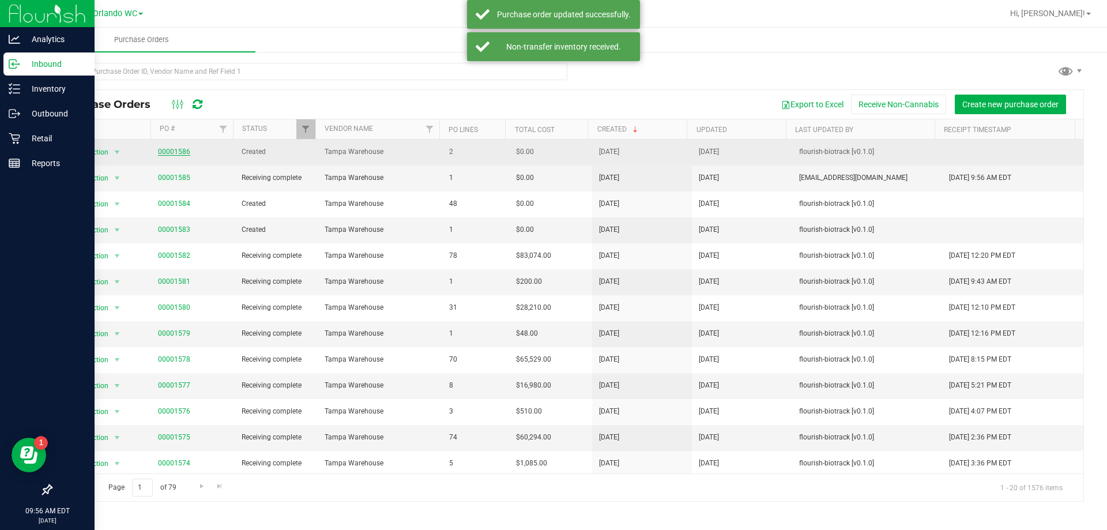
click at [186, 153] on link "00001586" at bounding box center [174, 152] width 32 height 8
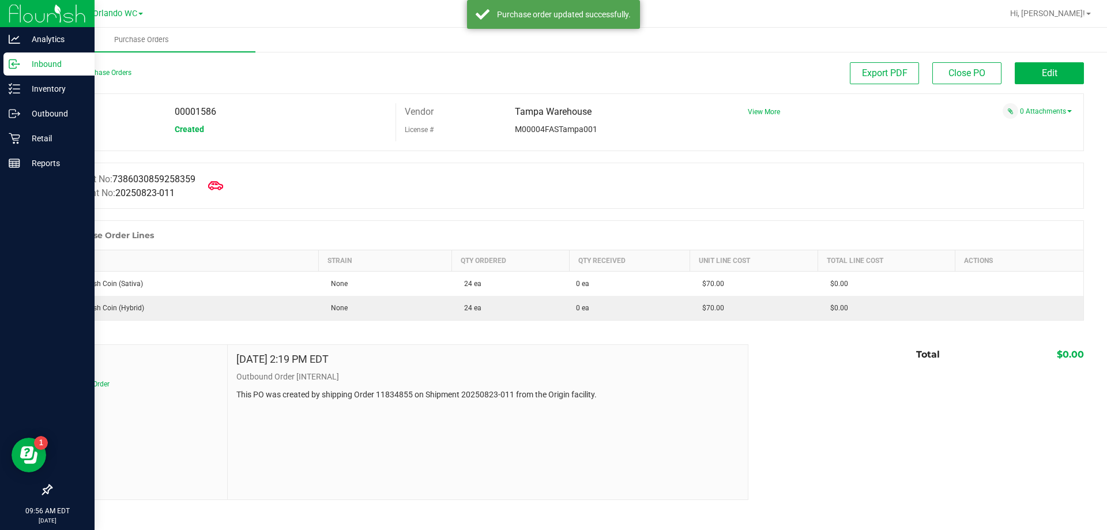
click at [220, 183] on icon at bounding box center [215, 185] width 15 height 9
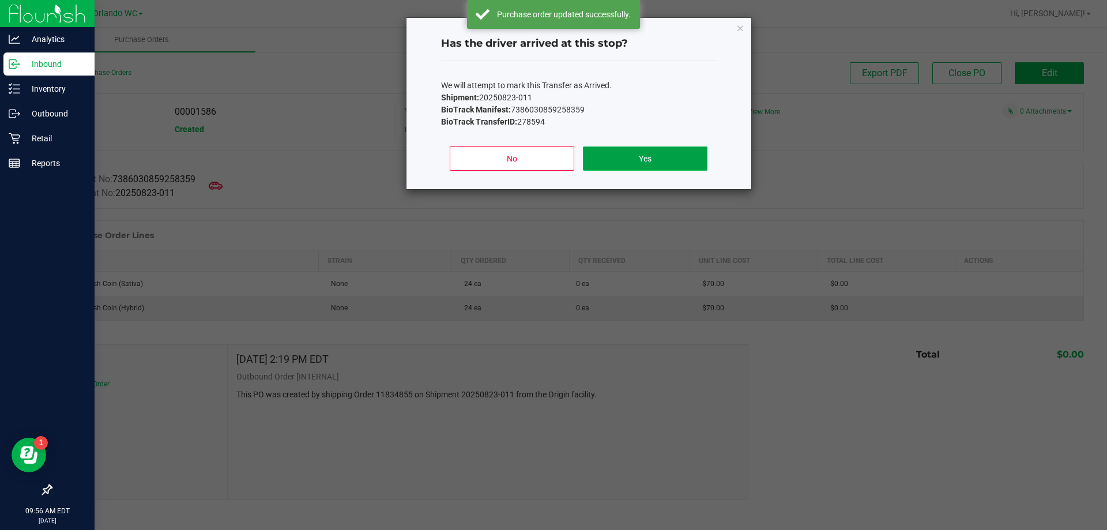
click at [703, 152] on button "Yes" at bounding box center [645, 158] width 124 height 24
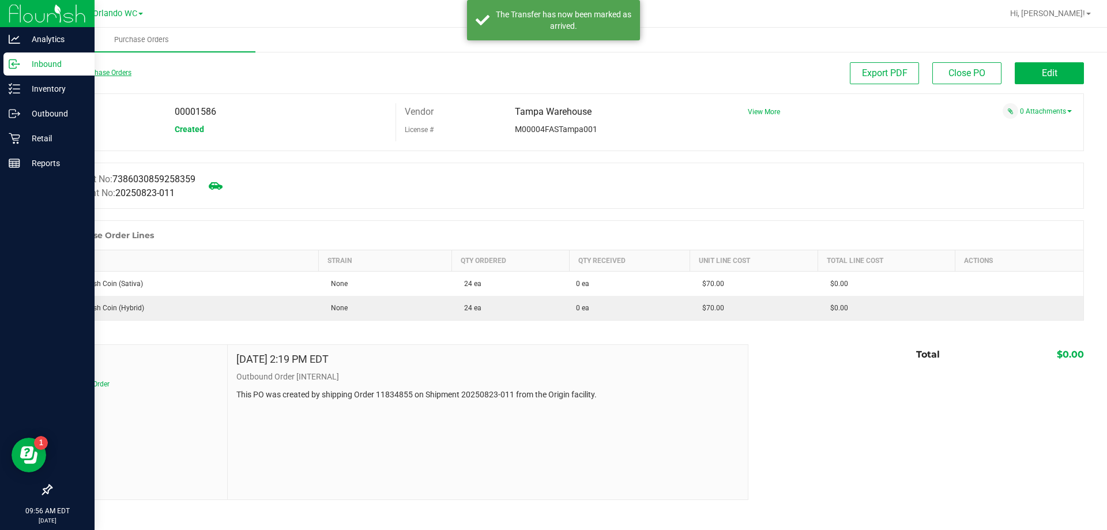
click at [92, 72] on link "Back to Purchase Orders" at bounding box center [91, 73] width 81 height 8
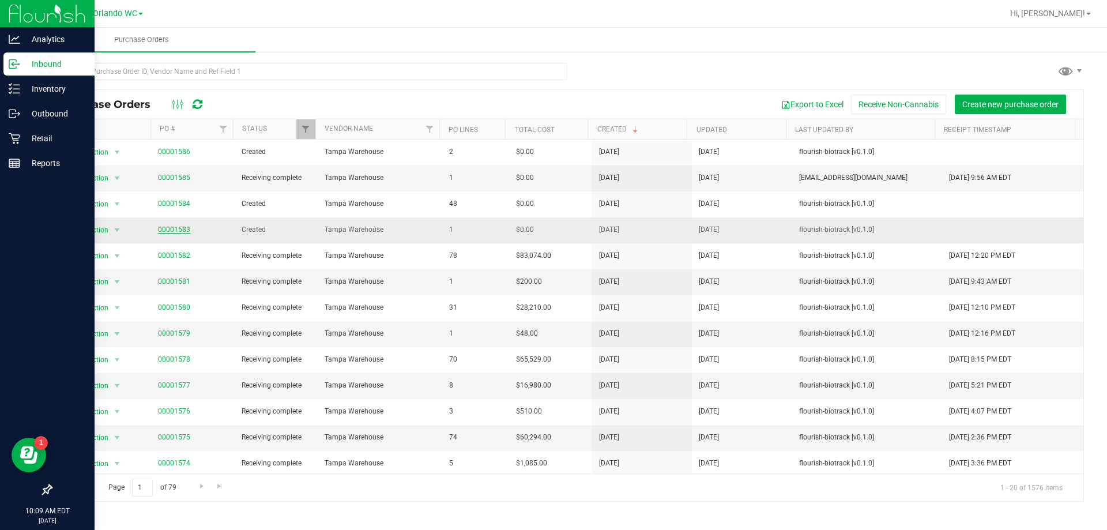
click at [173, 231] on link "00001583" at bounding box center [174, 229] width 32 height 8
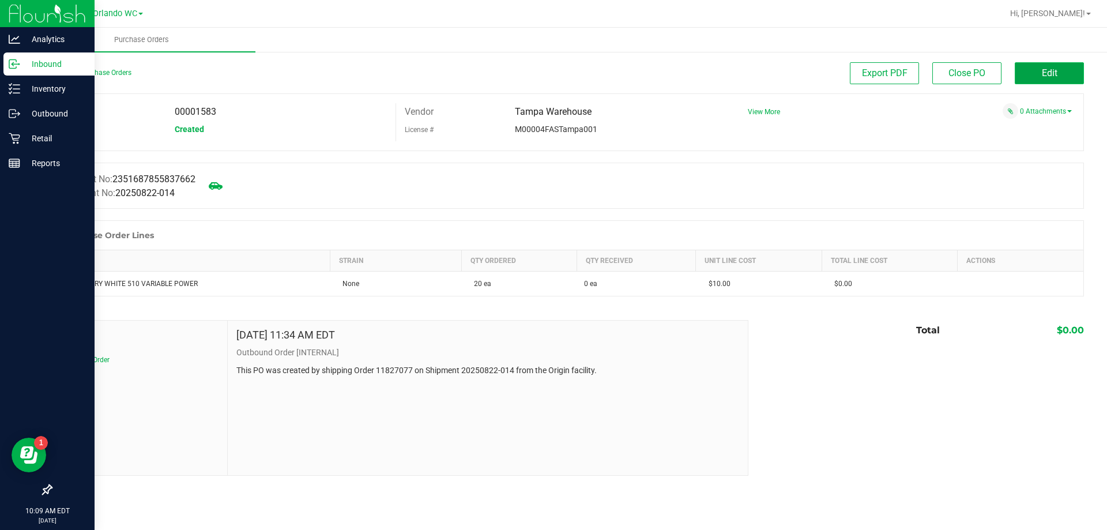
click at [1035, 81] on button "Edit" at bounding box center [1048, 73] width 69 height 22
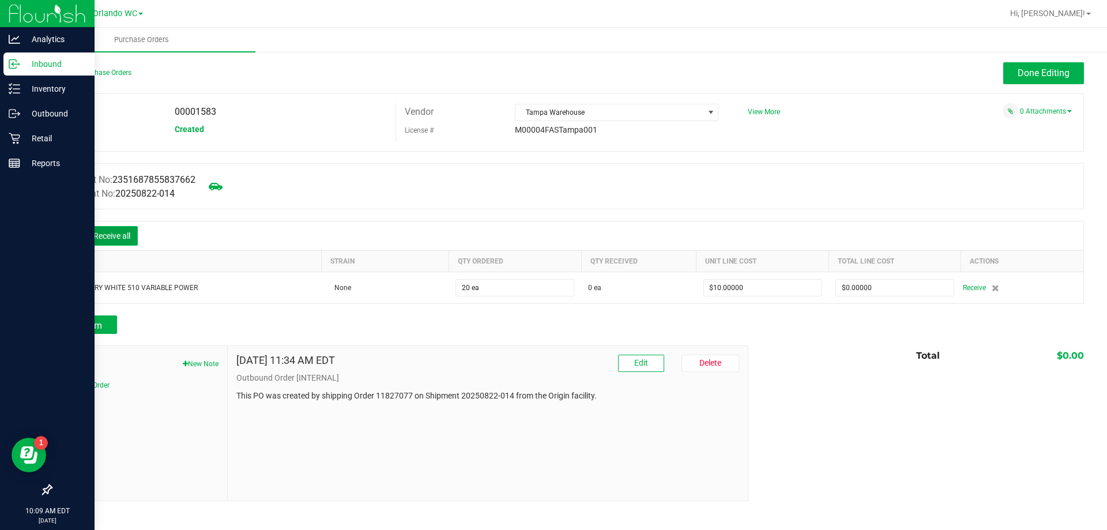
click at [90, 237] on button "Receive all" at bounding box center [112, 236] width 52 height 20
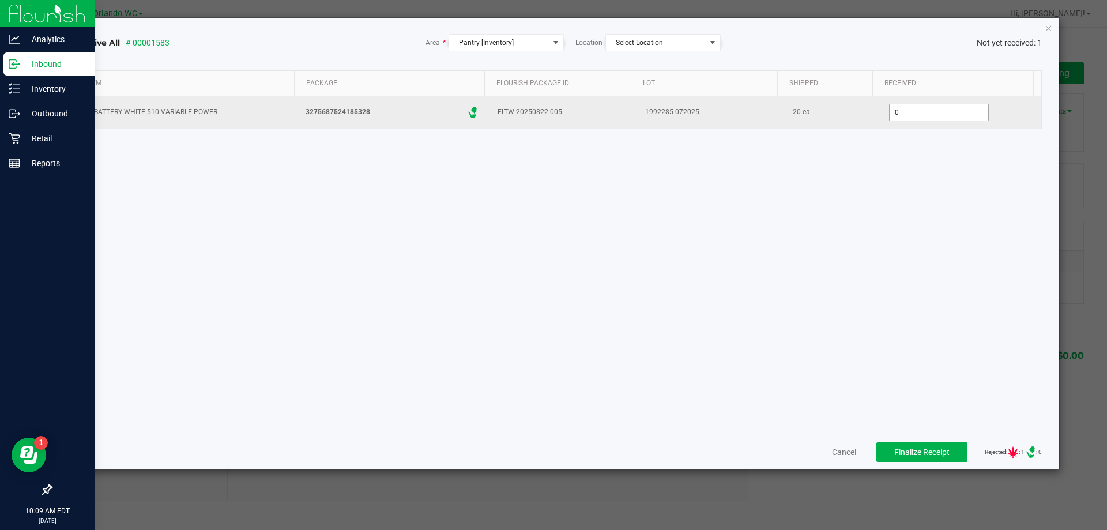
click at [923, 111] on input "0" at bounding box center [938, 112] width 99 height 16
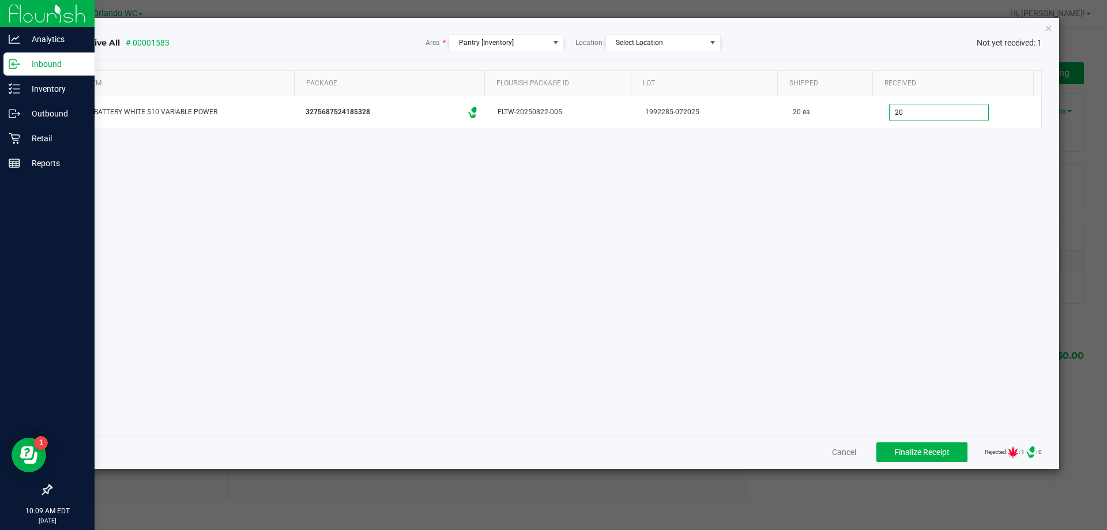
type input "20 ea"
click at [1001, 253] on div "Item Package Flourish Package ID Lot Shipped Received FT BATTERY WHITE 510 VARI…" at bounding box center [558, 247] width 968 height 355
click at [915, 447] on span "Finalize Receipt" at bounding box center [921, 451] width 55 height 9
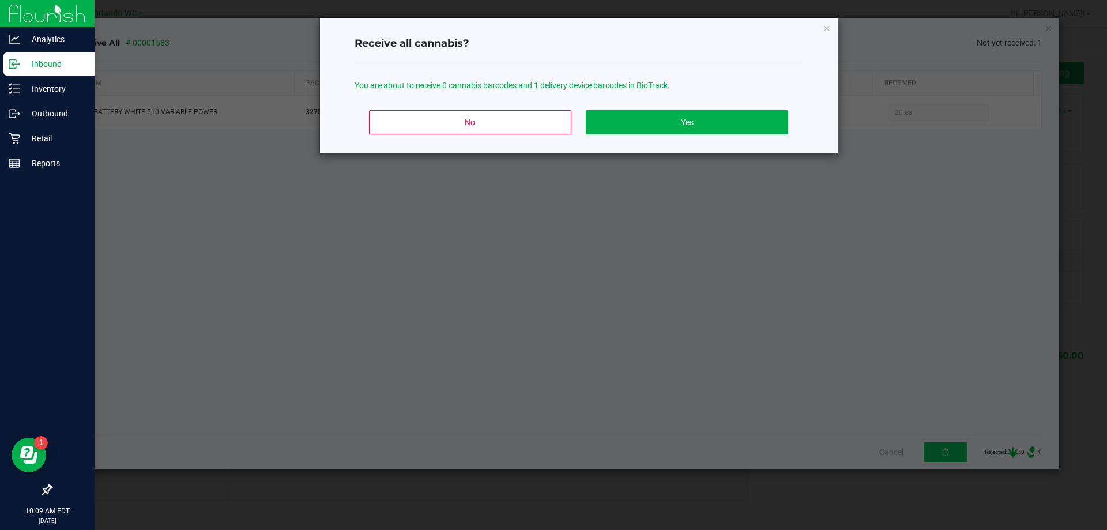
click at [728, 105] on div "No Yes" at bounding box center [578, 127] width 448 height 52
click at [744, 142] on div "No Yes" at bounding box center [578, 127] width 448 height 52
click at [737, 128] on button "Yes" at bounding box center [687, 122] width 202 height 24
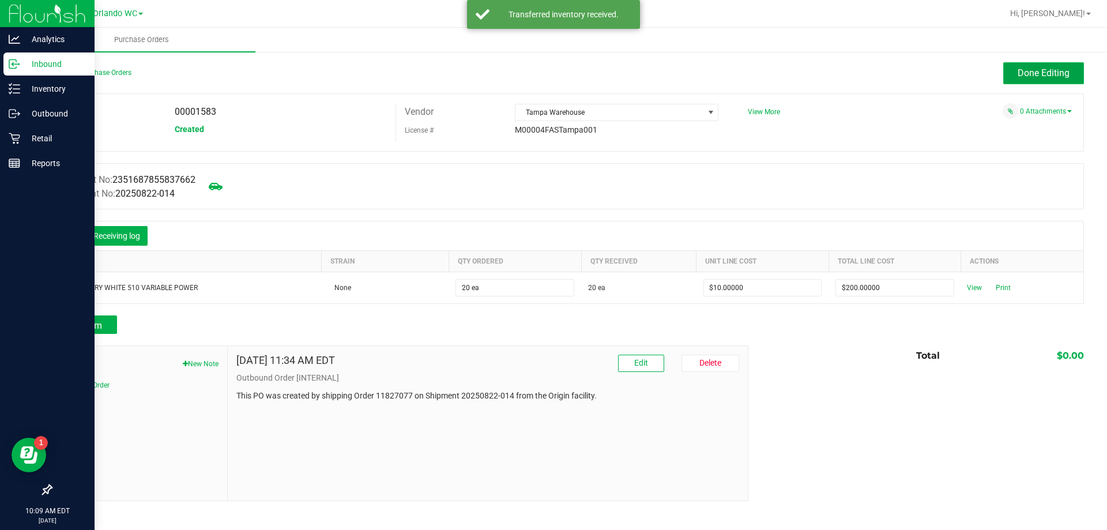
click at [1030, 67] on button "Done Editing" at bounding box center [1043, 73] width 81 height 22
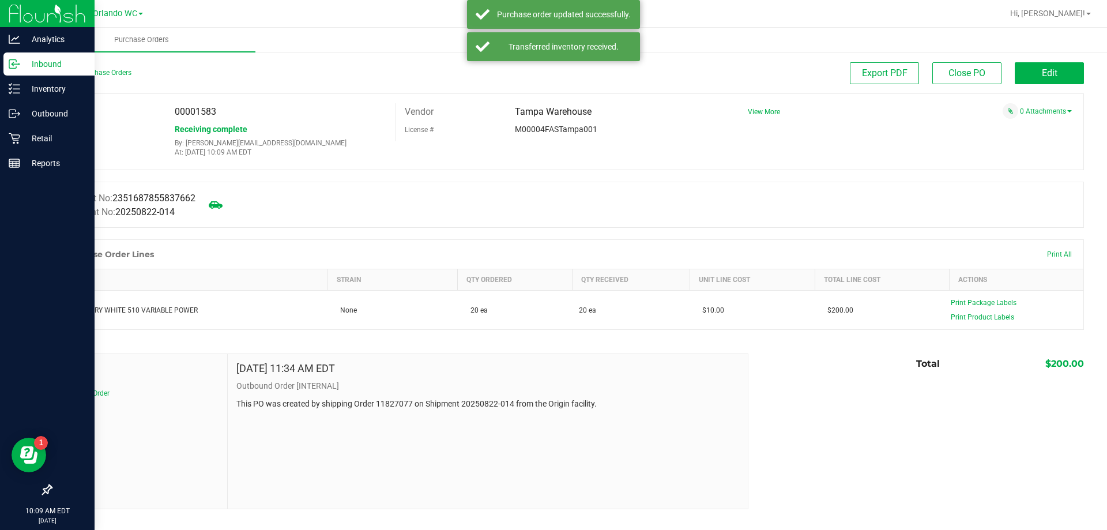
click at [111, 67] on div "Back to Purchase Orders" at bounding box center [180, 72] width 258 height 21
click at [131, 71] on div "Back to Purchase Orders" at bounding box center [180, 72] width 258 height 21
click at [128, 71] on link "Back to Purchase Orders" at bounding box center [91, 73] width 81 height 8
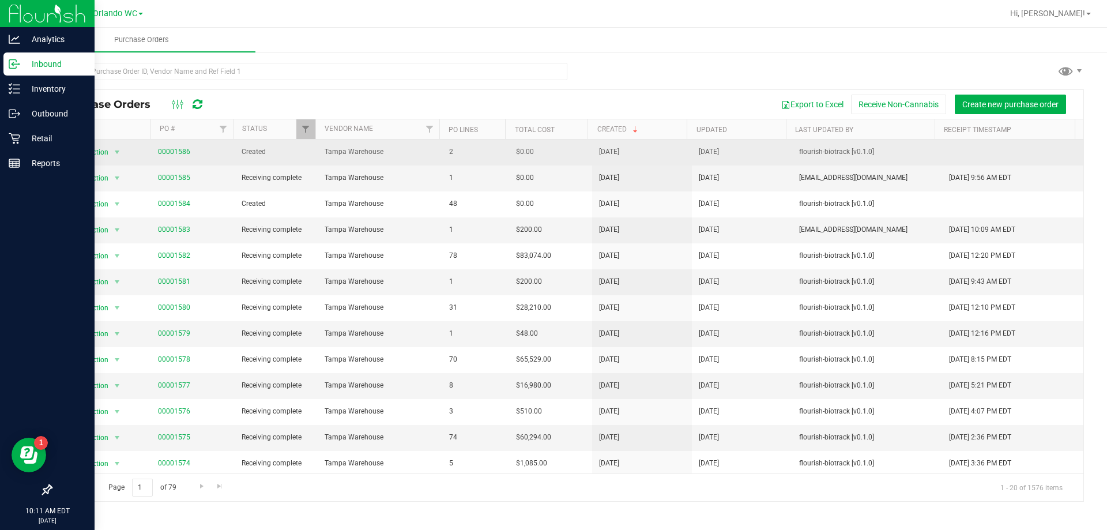
click at [166, 147] on span "00001586" at bounding box center [174, 151] width 32 height 11
click at [176, 148] on link "00001586" at bounding box center [174, 152] width 32 height 8
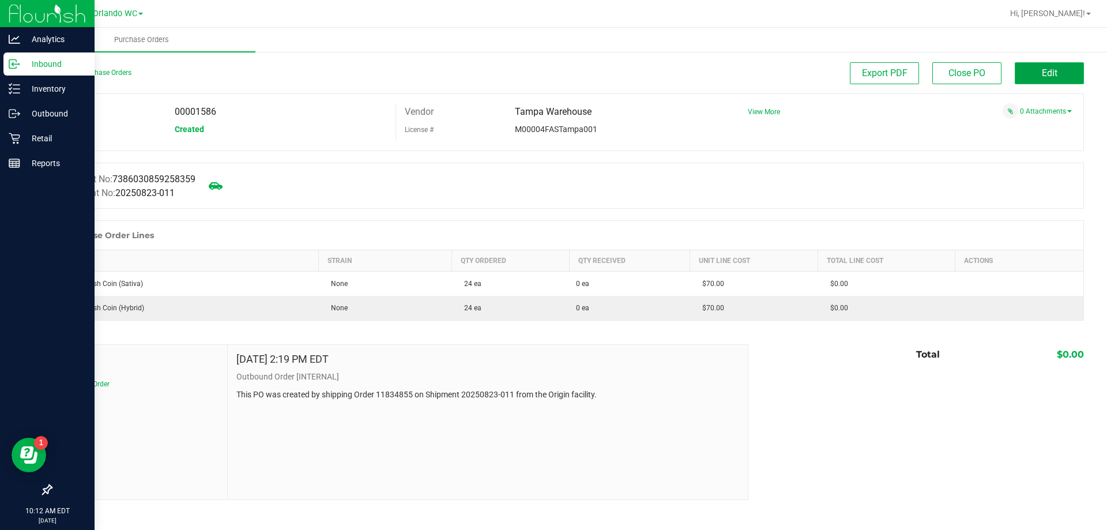
click at [1048, 80] on button "Edit" at bounding box center [1048, 73] width 69 height 22
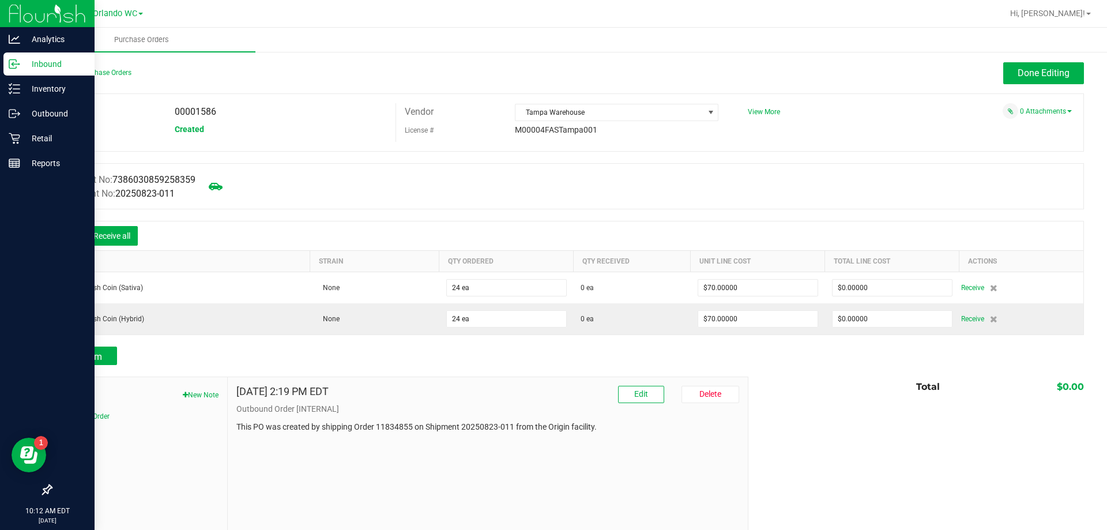
click at [70, 235] on icon at bounding box center [68, 237] width 10 height 10
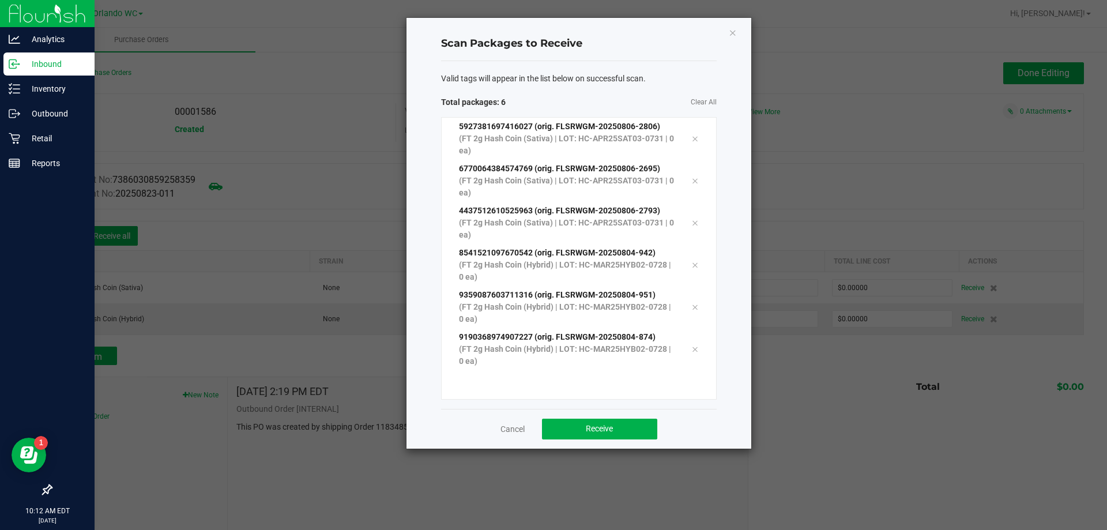
click at [636, 441] on div "Cancel Receive" at bounding box center [578, 429] width 275 height 40
click at [633, 434] on button "Receive" at bounding box center [599, 428] width 115 height 21
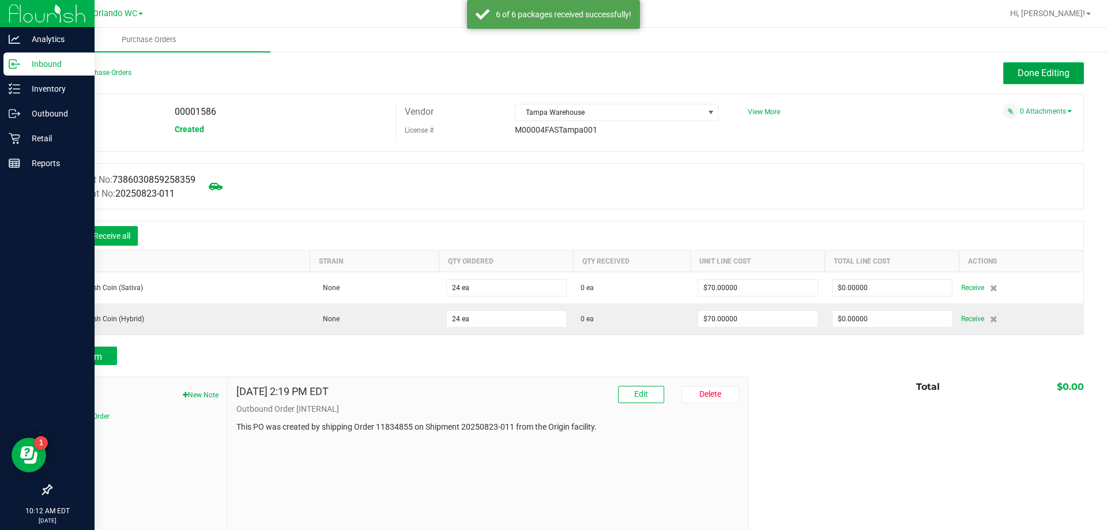
click at [1029, 73] on span "Done Editing" at bounding box center [1043, 72] width 52 height 11
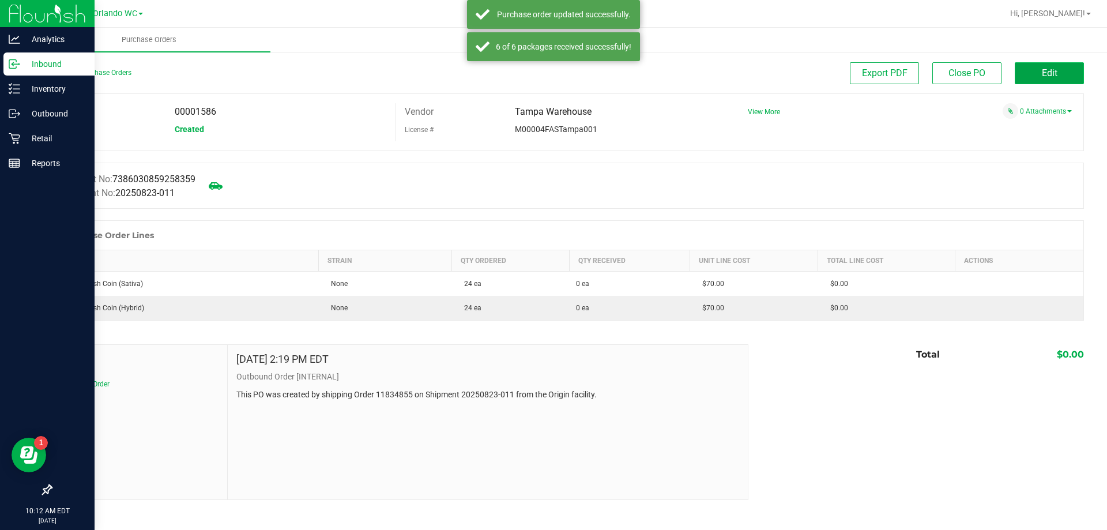
click at [1048, 67] on button "Edit" at bounding box center [1048, 73] width 69 height 22
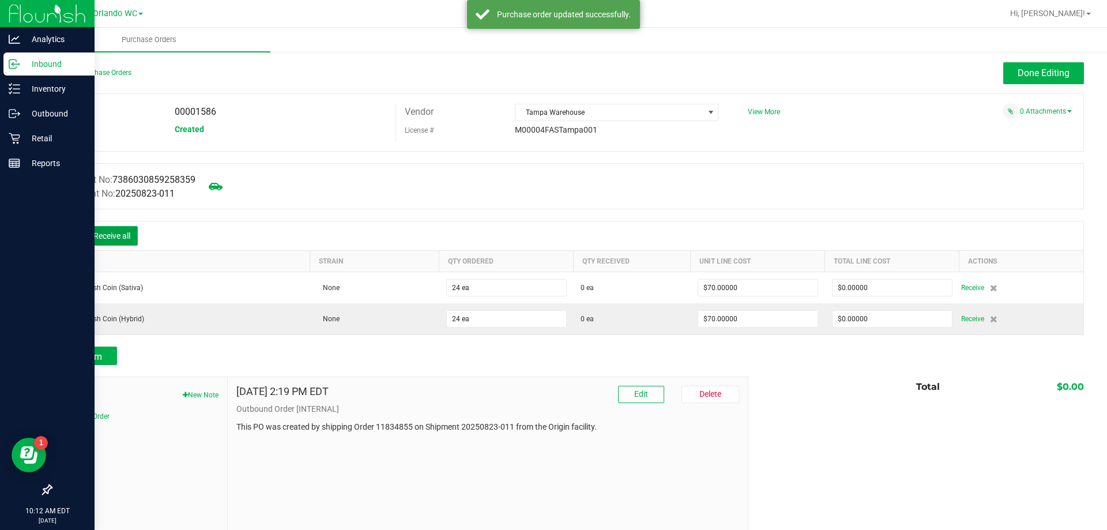
click at [122, 231] on button "Receive all" at bounding box center [112, 236] width 52 height 20
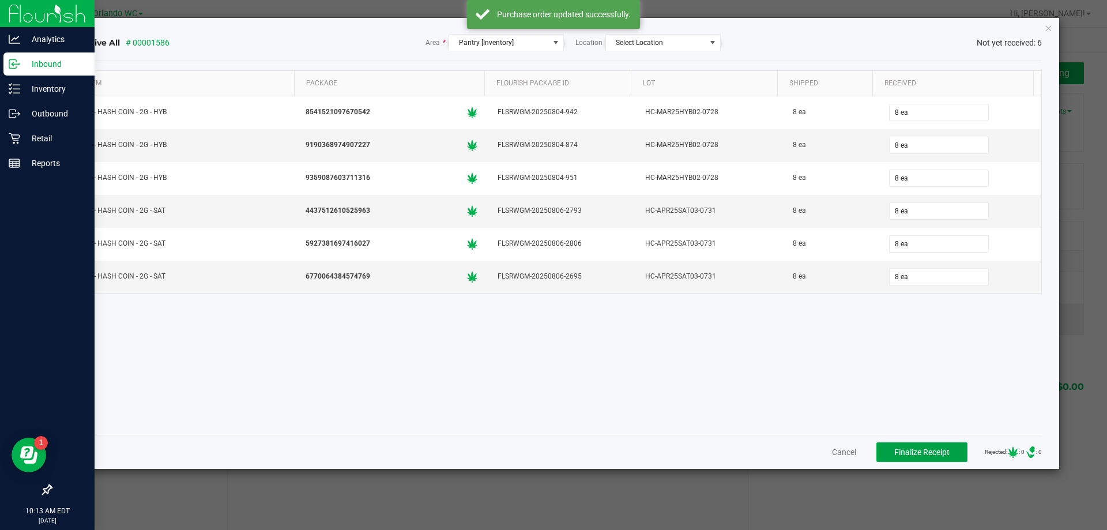
click at [911, 448] on span "Finalize Receipt" at bounding box center [921, 451] width 55 height 9
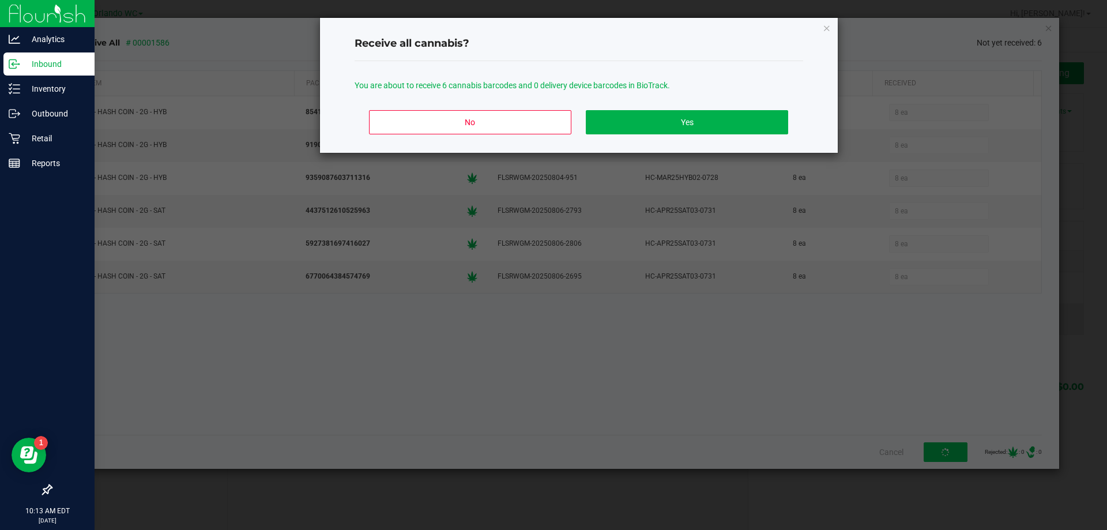
click at [724, 135] on div "No Yes" at bounding box center [578, 127] width 448 height 52
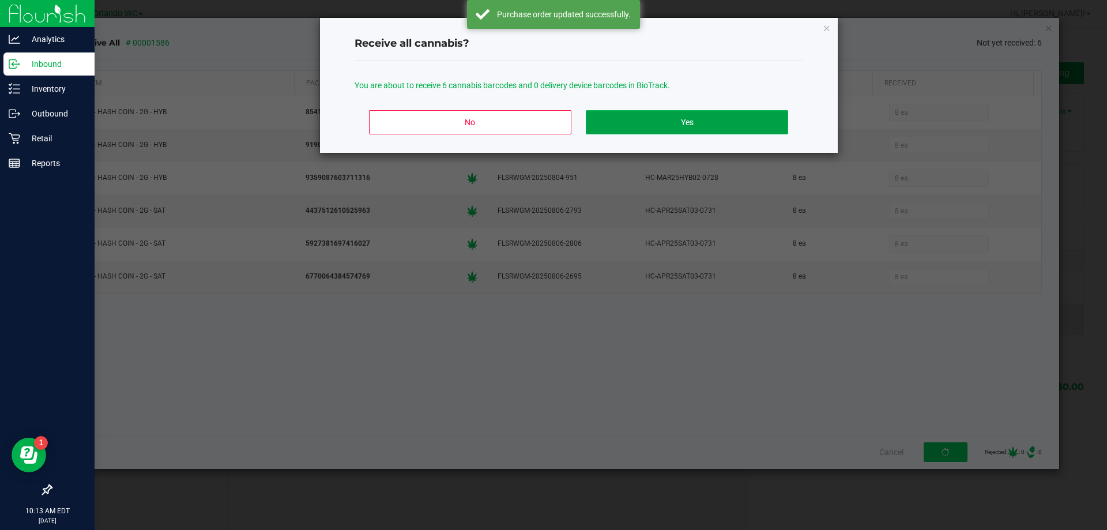
click at [723, 117] on button "Yes" at bounding box center [687, 122] width 202 height 24
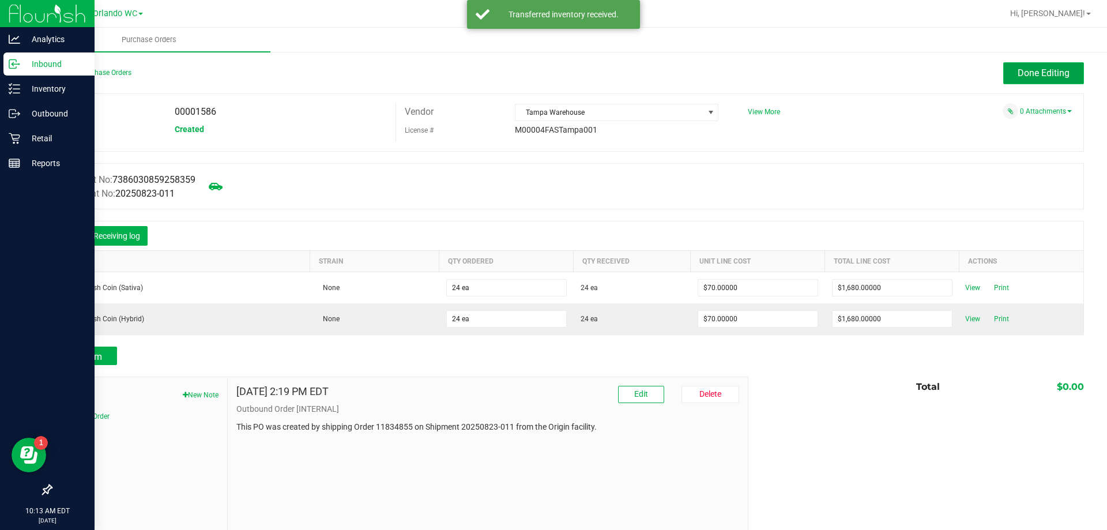
click at [1030, 69] on span "Done Editing" at bounding box center [1043, 72] width 52 height 11
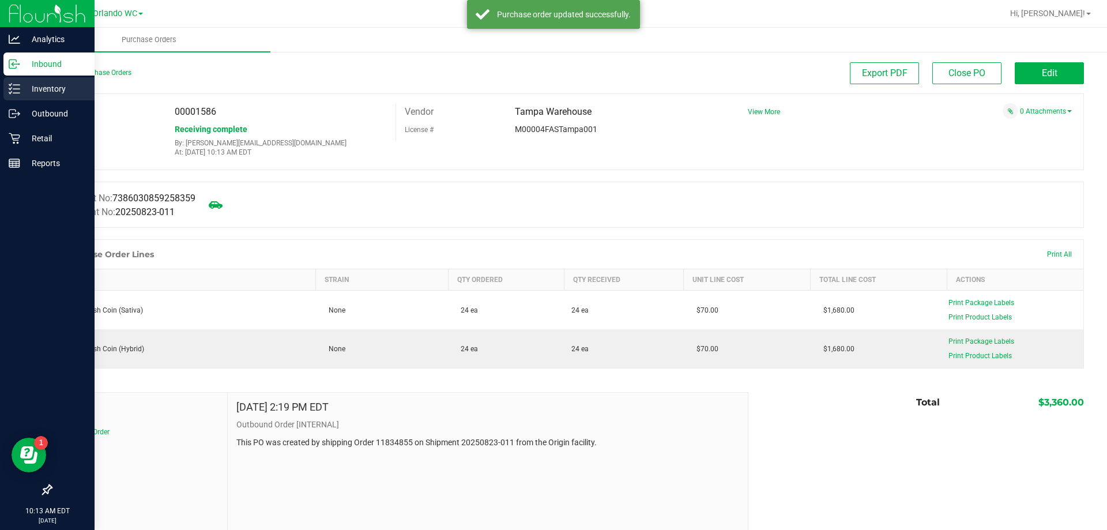
click at [21, 96] on div "Inventory" at bounding box center [48, 88] width 91 height 23
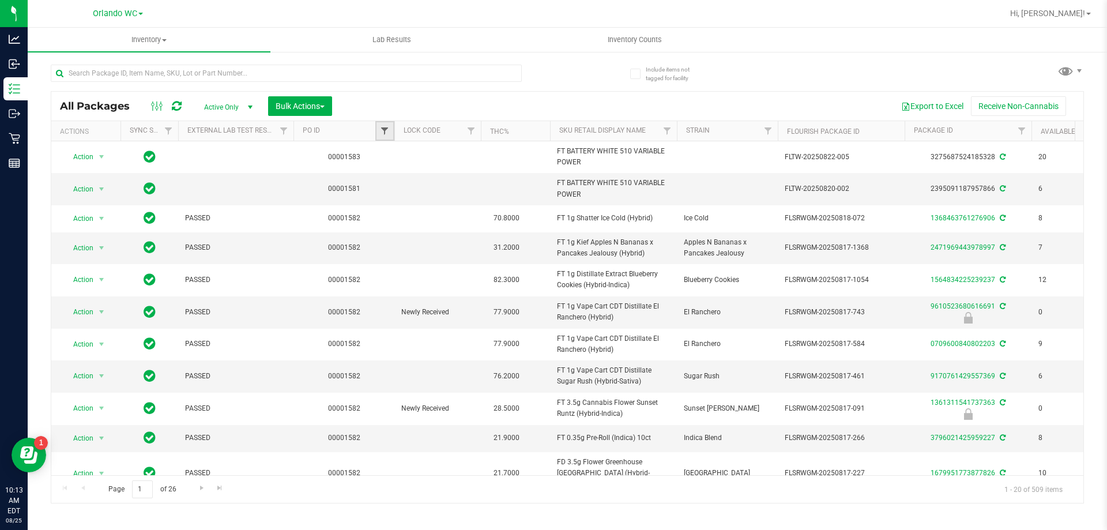
click at [388, 130] on span "Filter" at bounding box center [384, 130] width 9 height 9
type input "1586"
click at [382, 174] on button "Filter" at bounding box center [409, 186] width 55 height 25
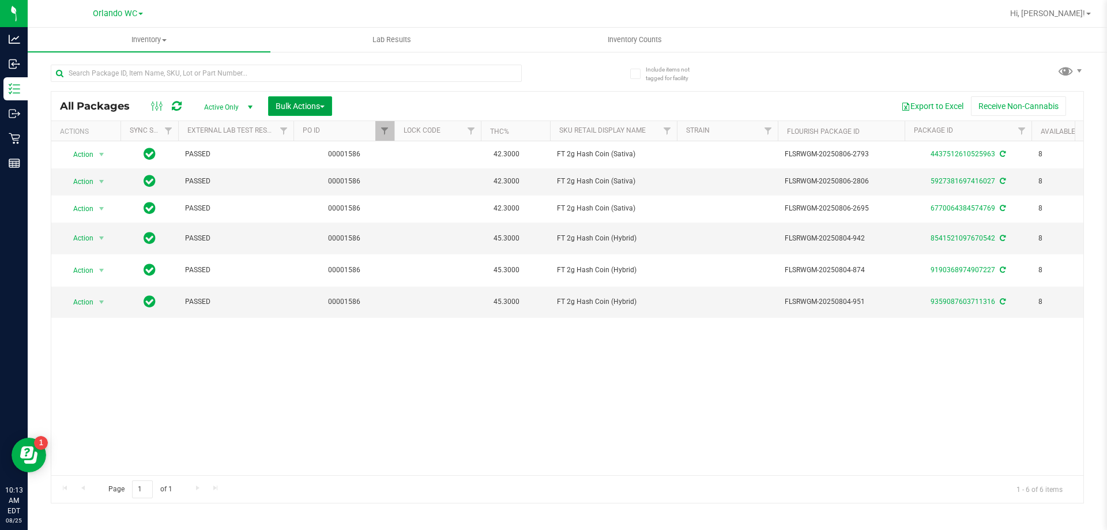
click at [325, 112] on button "Bulk Actions" at bounding box center [300, 106] width 64 height 20
click at [313, 216] on span "Lock/Unlock packages" at bounding box center [314, 216] width 79 height 9
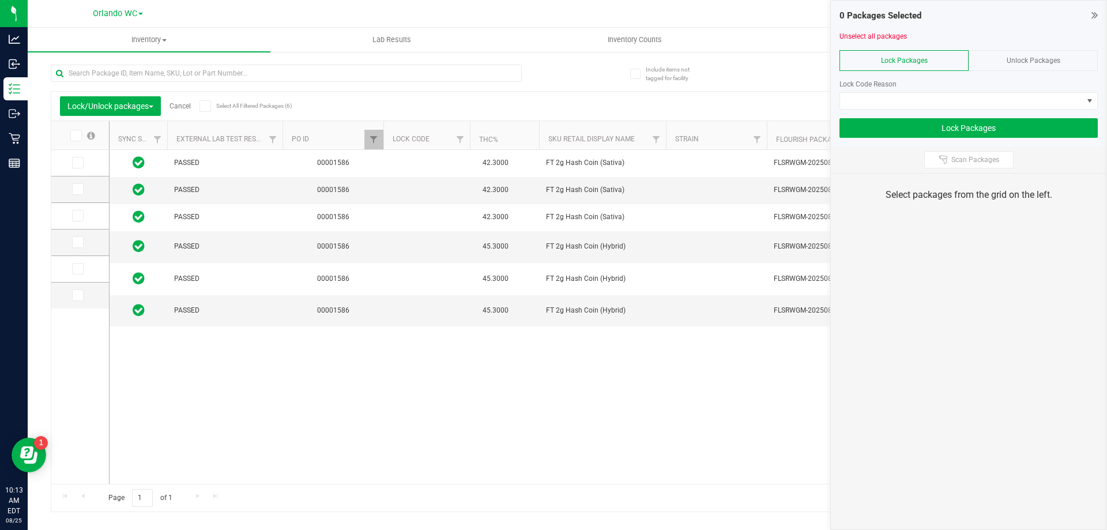
click at [228, 107] on span "Select All Filtered Packages (6)" at bounding box center [245, 106] width 58 height 6
click at [0, 0] on input "Select All Filtered Packages (6)" at bounding box center [0, 0] width 0 height 0
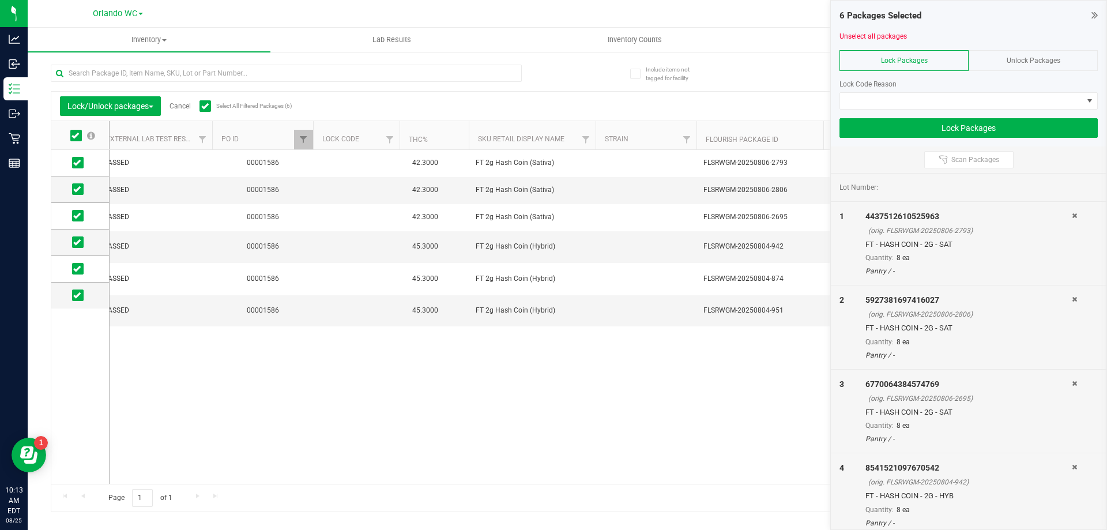
scroll to position [0, 84]
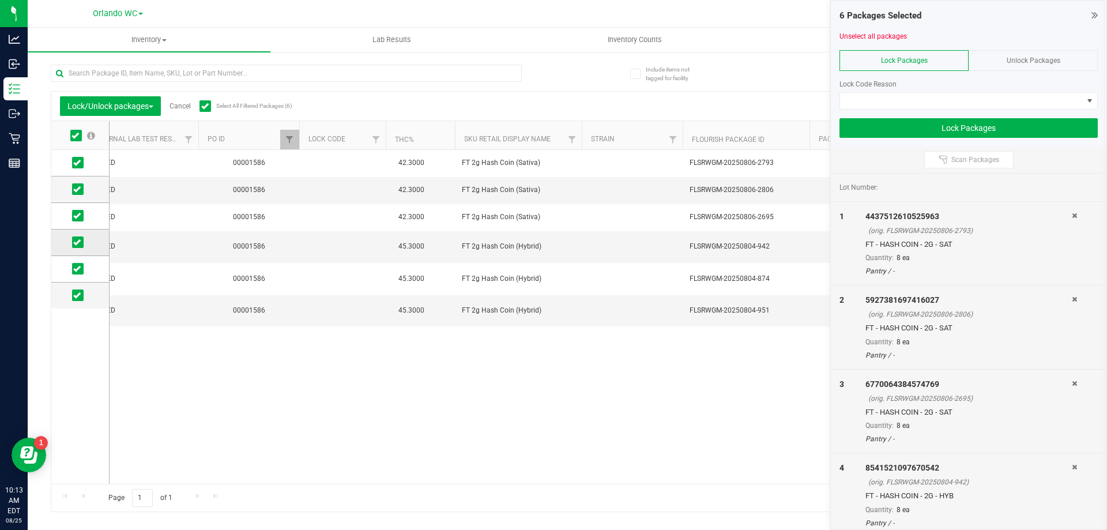
click at [75, 242] on icon at bounding box center [76, 242] width 7 height 0
click at [0, 0] on input "checkbox" at bounding box center [0, 0] width 0 height 0
click at [77, 189] on icon at bounding box center [76, 189] width 7 height 0
click at [0, 0] on input "checkbox" at bounding box center [0, 0] width 0 height 0
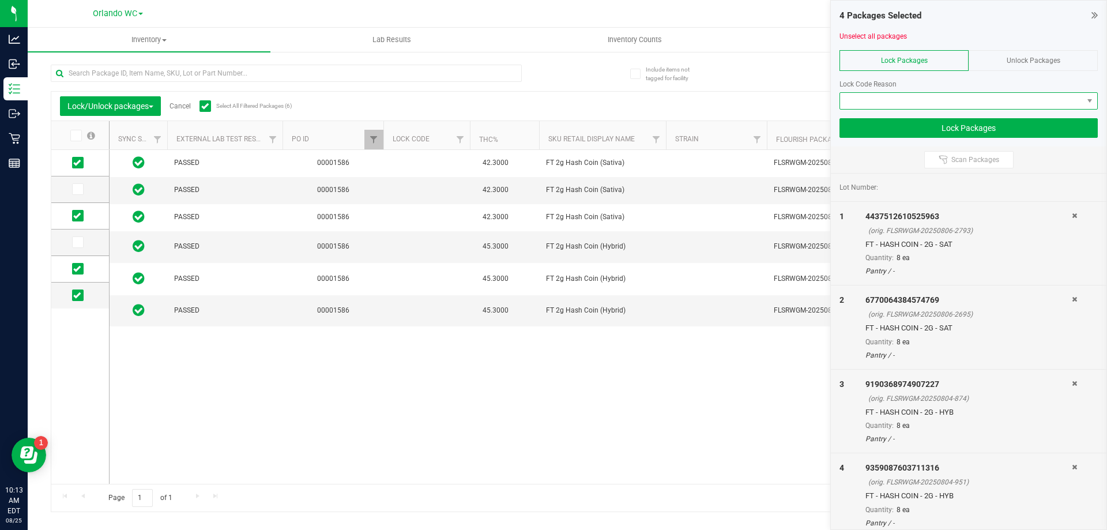
click at [932, 99] on span at bounding box center [961, 101] width 243 height 16
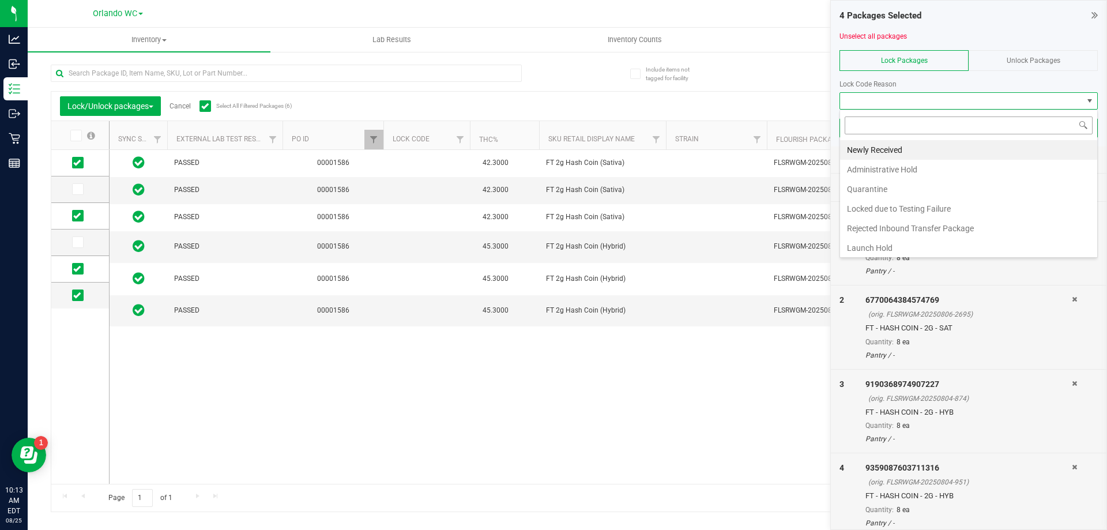
scroll to position [17, 258]
click at [896, 147] on li "Newly Received" at bounding box center [968, 150] width 257 height 20
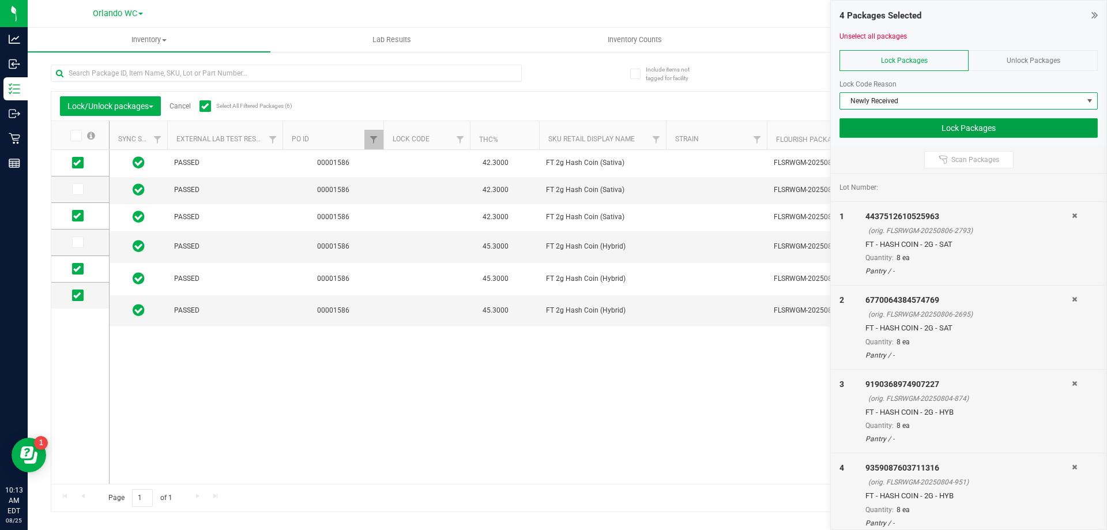
click at [900, 131] on button "Lock Packages" at bounding box center [968, 128] width 258 height 20
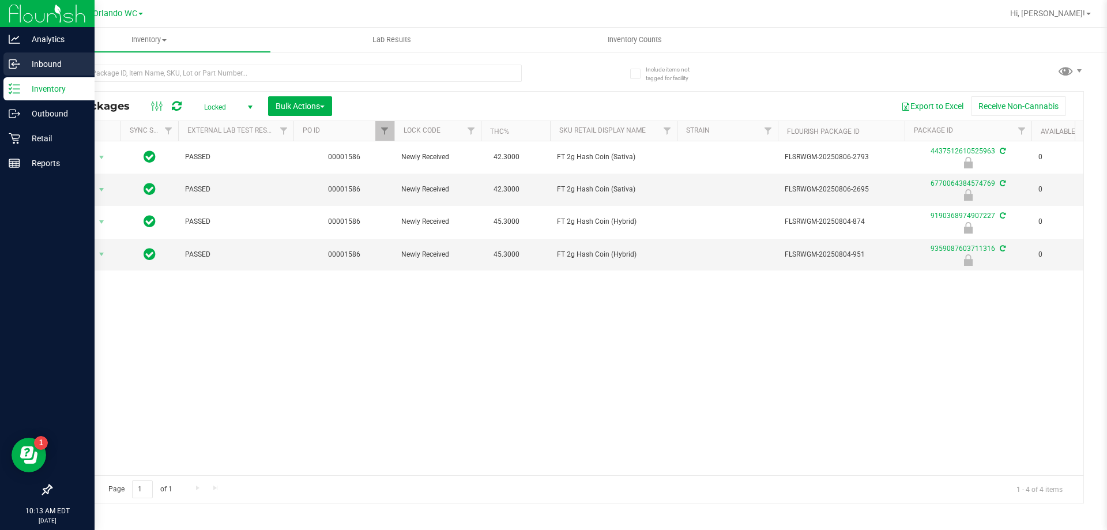
click at [7, 63] on div "Inbound" at bounding box center [48, 63] width 91 height 23
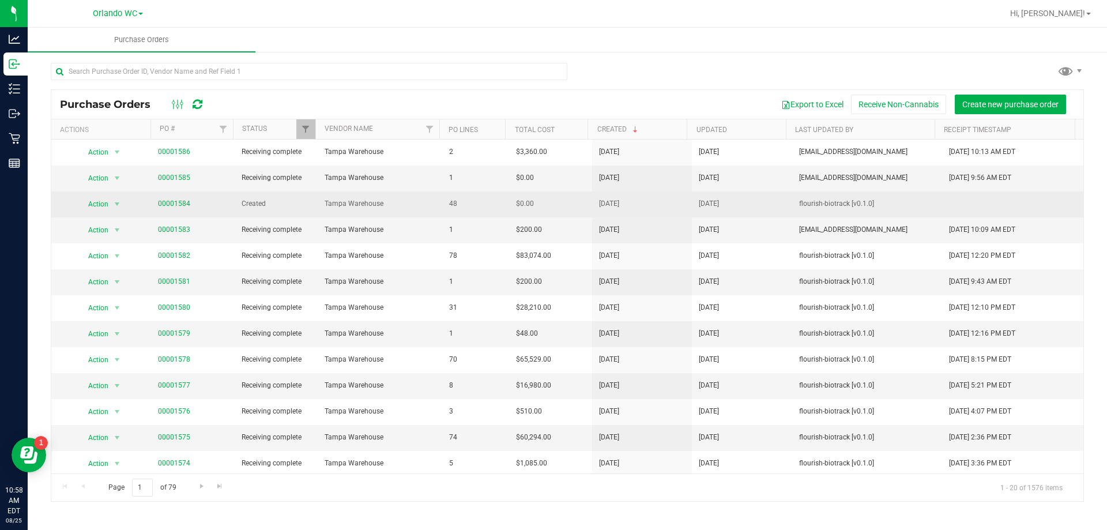
click at [97, 205] on span "Action" at bounding box center [93, 204] width 31 height 16
click at [180, 202] on link "00001584" at bounding box center [174, 203] width 32 height 8
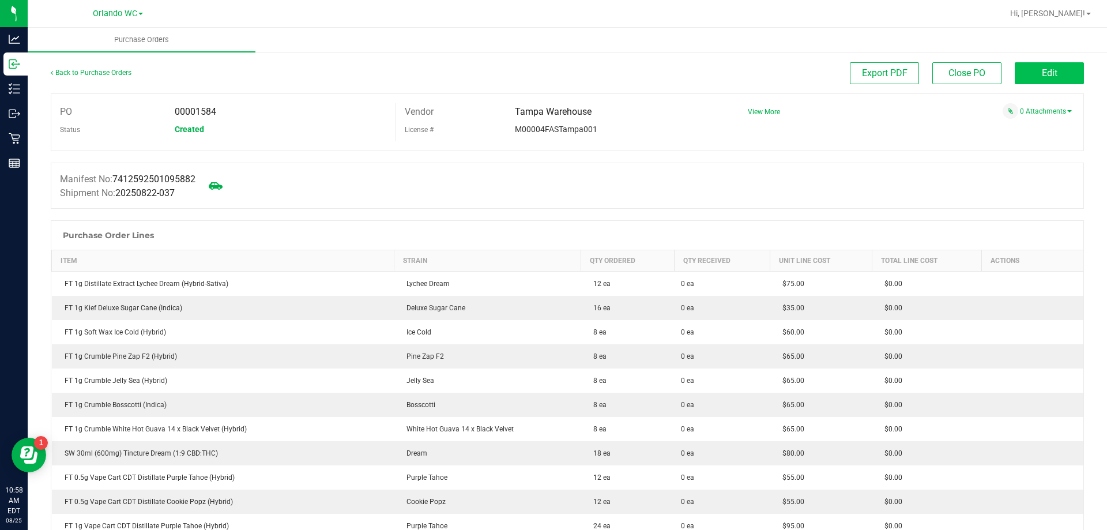
click at [1043, 76] on span "Edit" at bounding box center [1049, 72] width 16 height 11
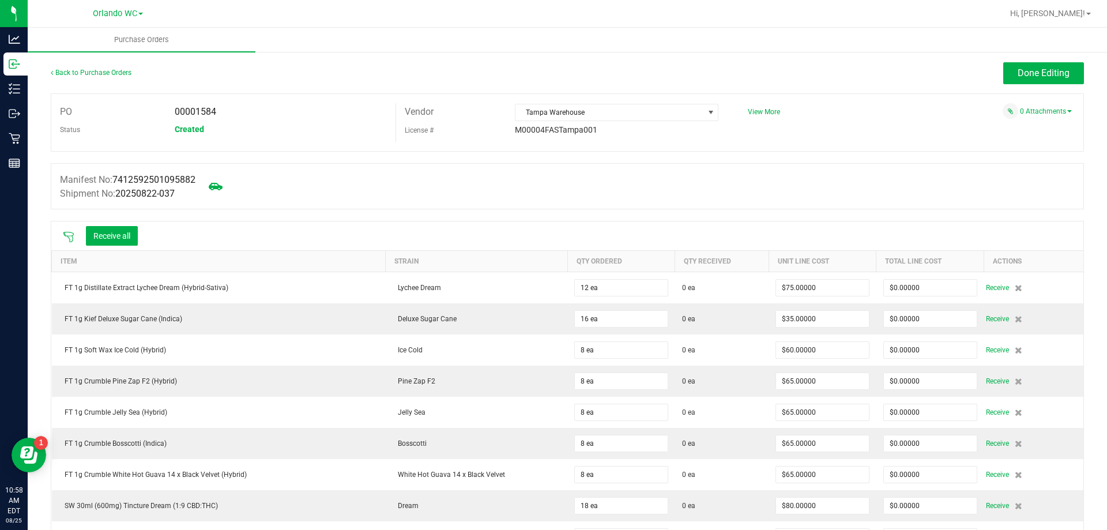
click at [69, 235] on icon at bounding box center [69, 237] width 12 height 12
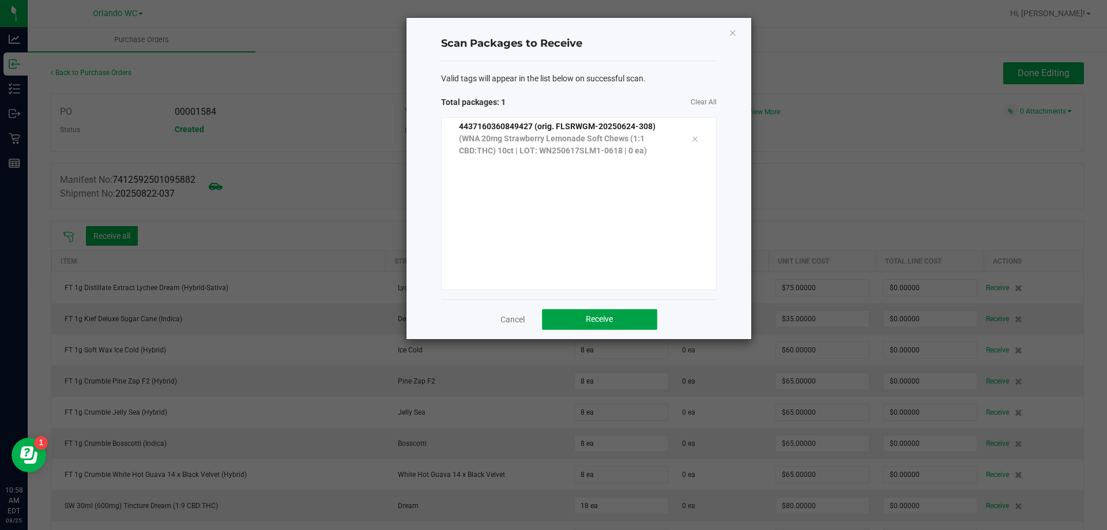
click at [597, 319] on span "Receive" at bounding box center [599, 318] width 27 height 9
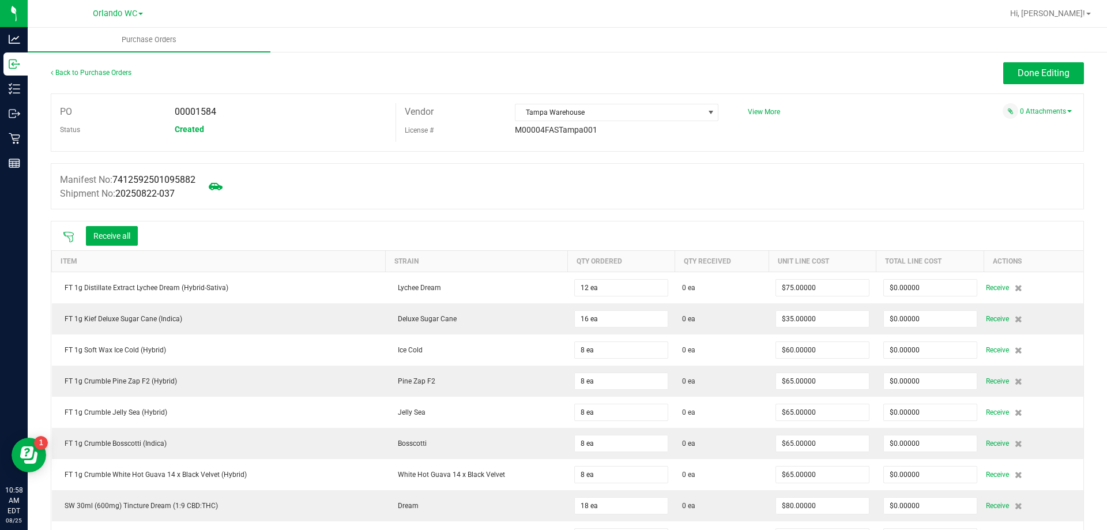
click at [73, 228] on div "Receive all" at bounding box center [100, 236] width 86 height 24
click at [67, 236] on icon at bounding box center [69, 237] width 12 height 12
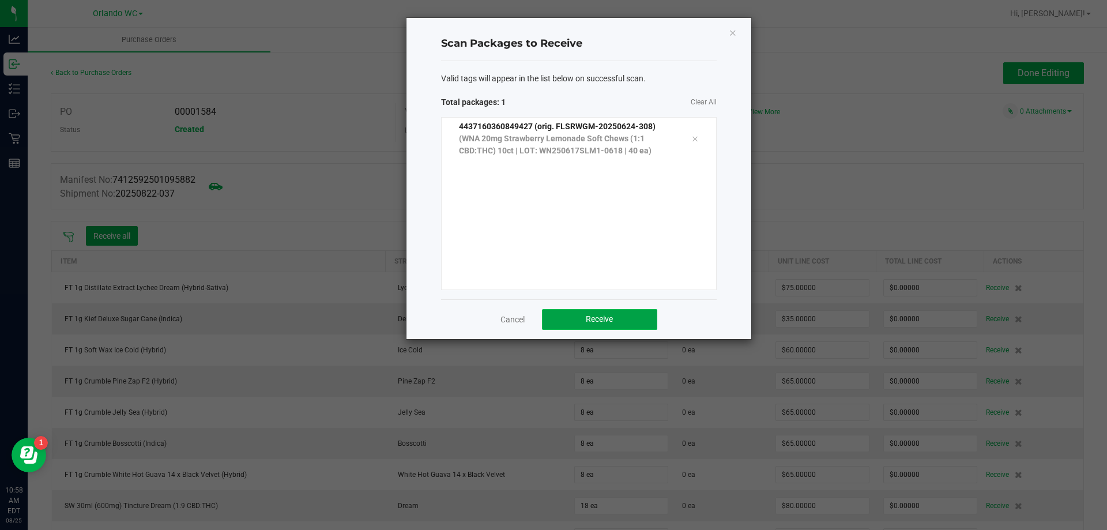
click at [624, 327] on button "Receive" at bounding box center [599, 319] width 115 height 21
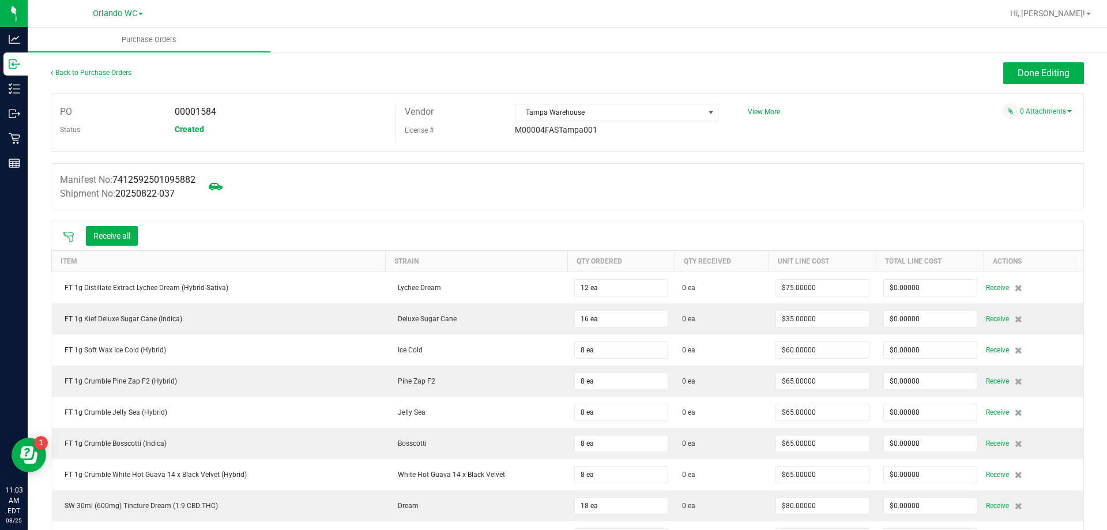
click at [67, 235] on icon at bounding box center [69, 237] width 12 height 12
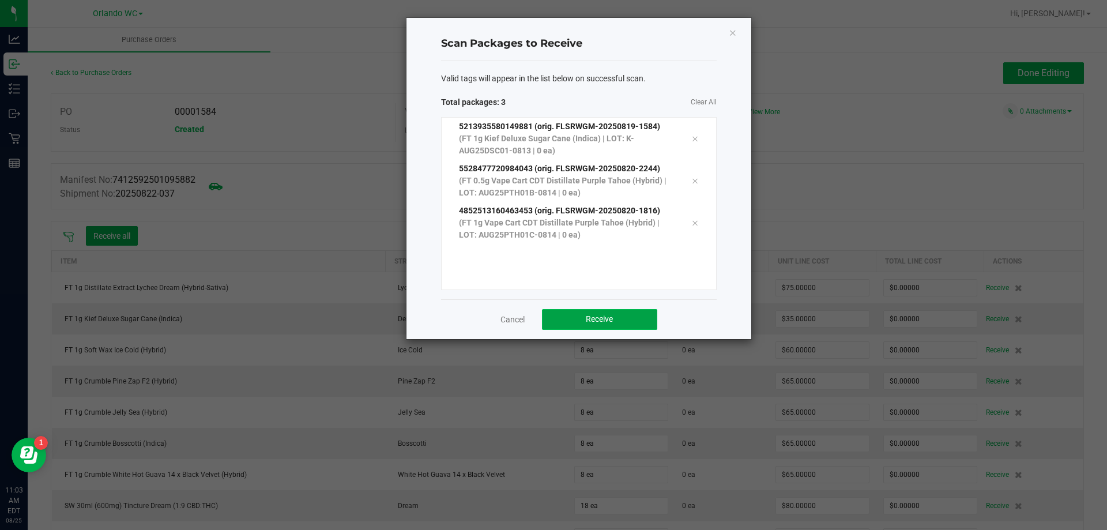
click at [622, 318] on button "Receive" at bounding box center [599, 319] width 115 height 21
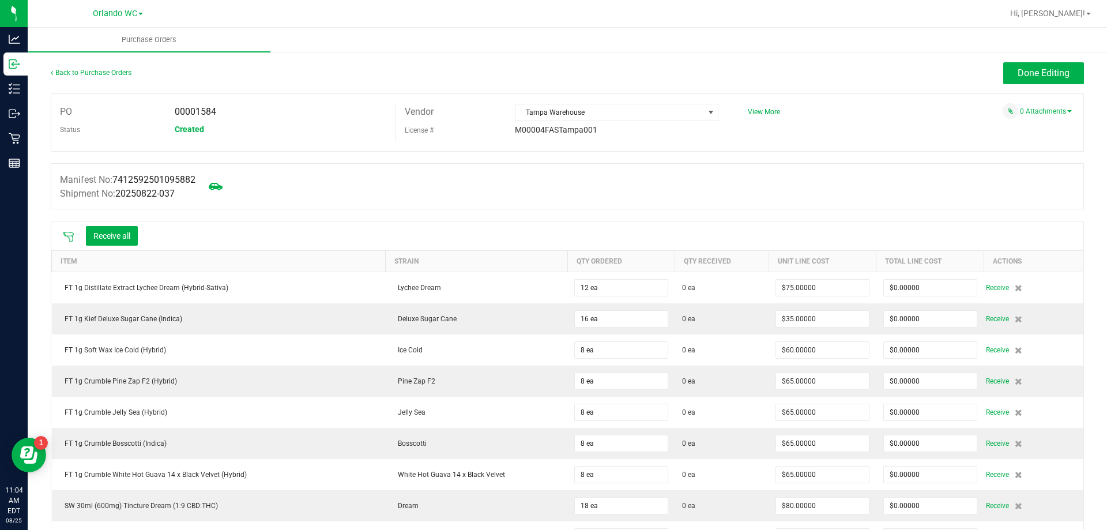
click at [71, 232] on icon at bounding box center [69, 237] width 12 height 12
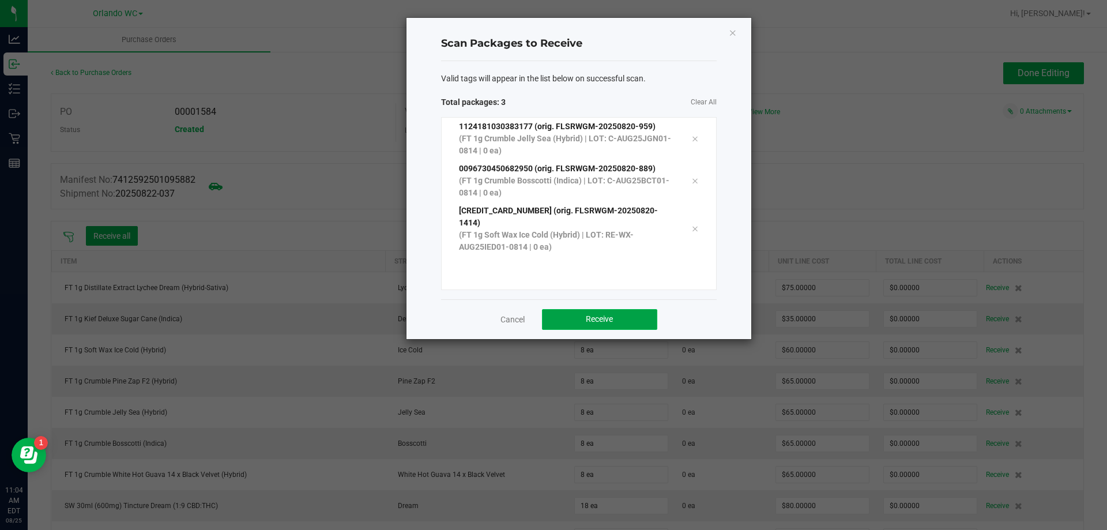
click at [604, 309] on button "Receive" at bounding box center [599, 319] width 115 height 21
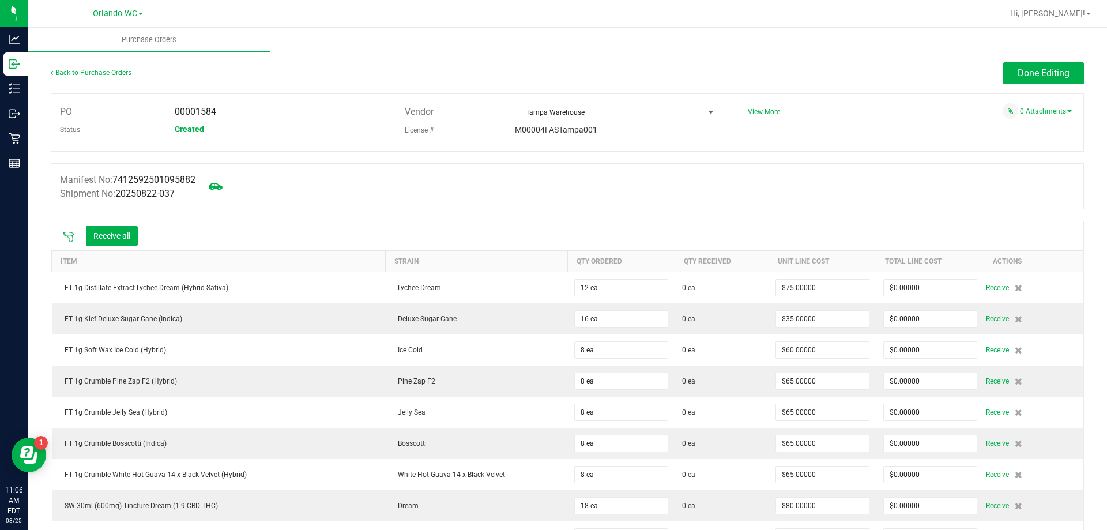
click at [67, 234] on icon at bounding box center [69, 237] width 12 height 12
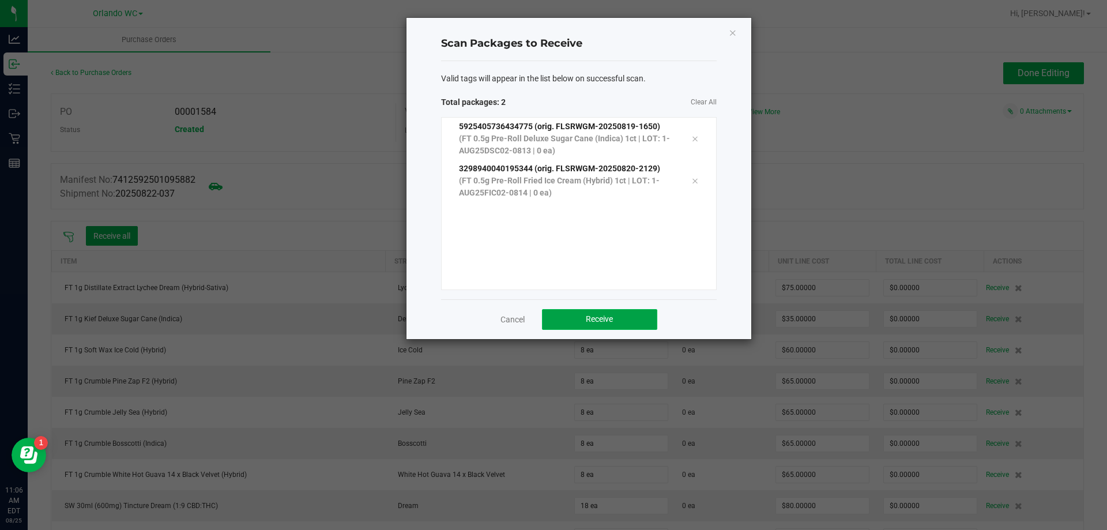
click at [646, 324] on button "Receive" at bounding box center [599, 319] width 115 height 21
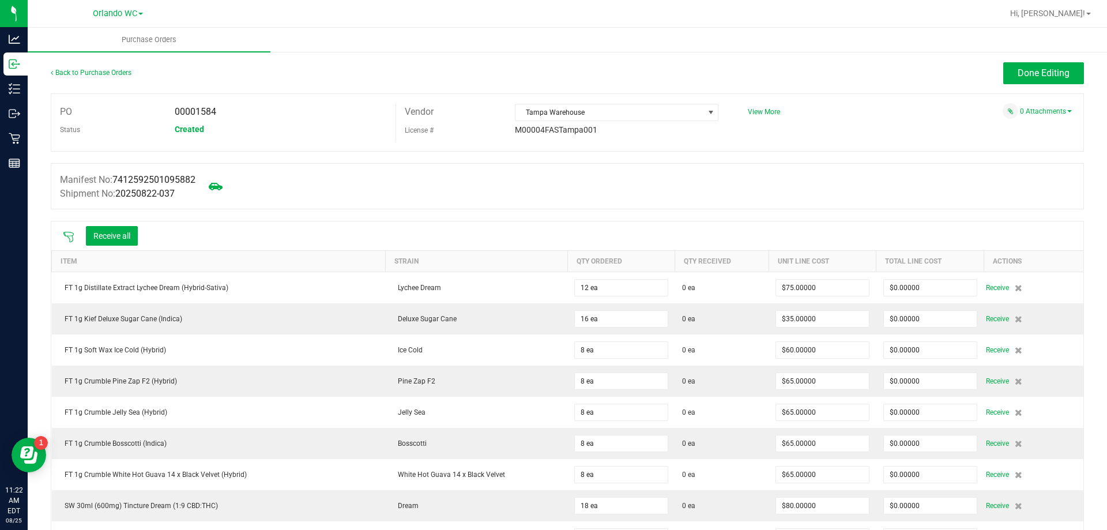
click at [71, 236] on icon at bounding box center [69, 237] width 12 height 12
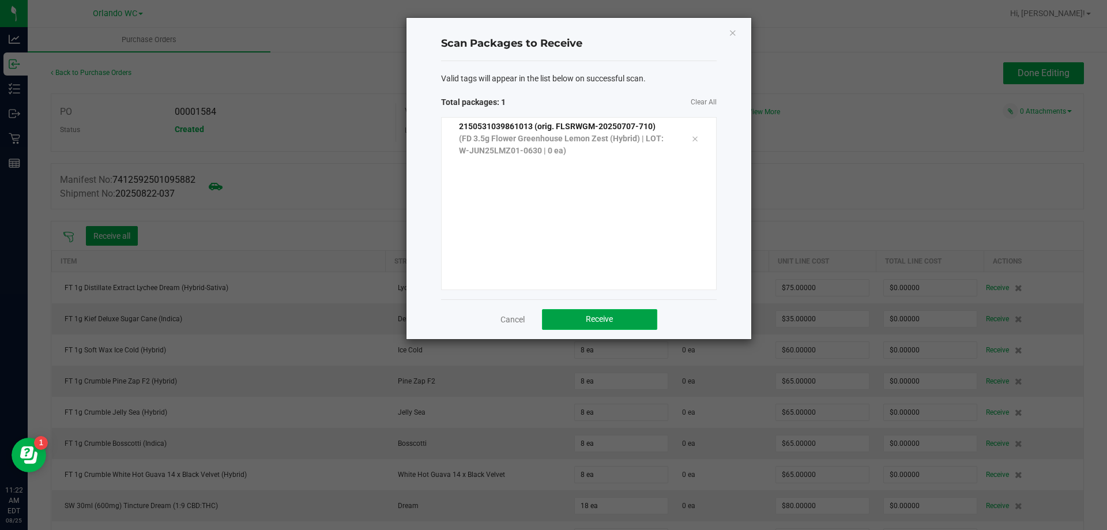
click at [597, 309] on button "Receive" at bounding box center [599, 319] width 115 height 21
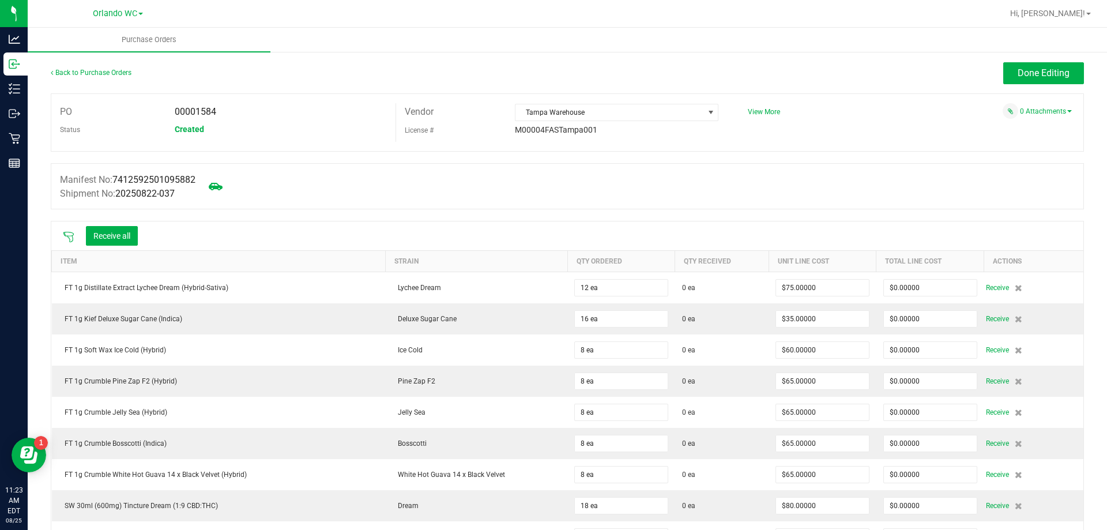
click at [66, 233] on icon at bounding box center [69, 237] width 12 height 12
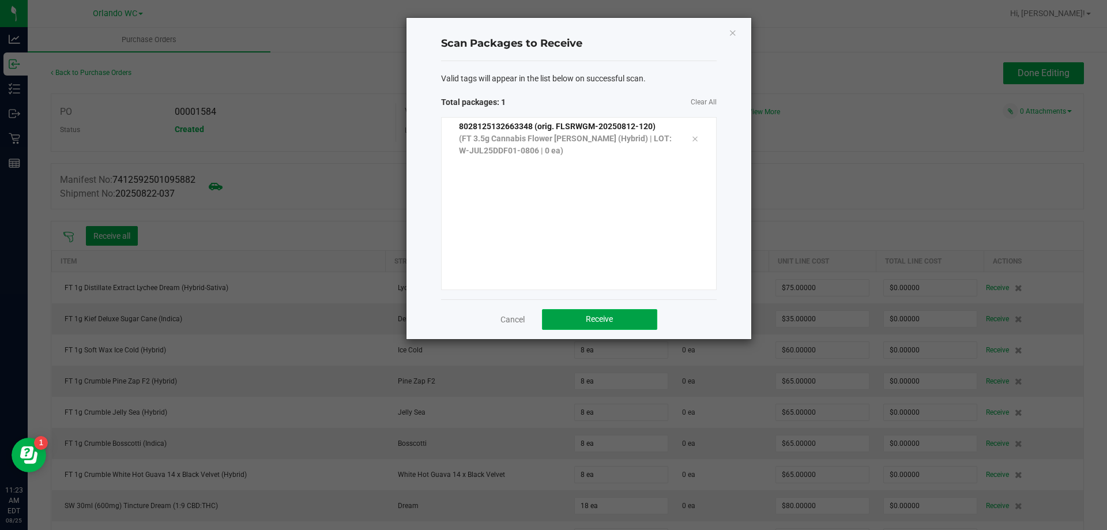
click at [613, 309] on button "Receive" at bounding box center [599, 319] width 115 height 21
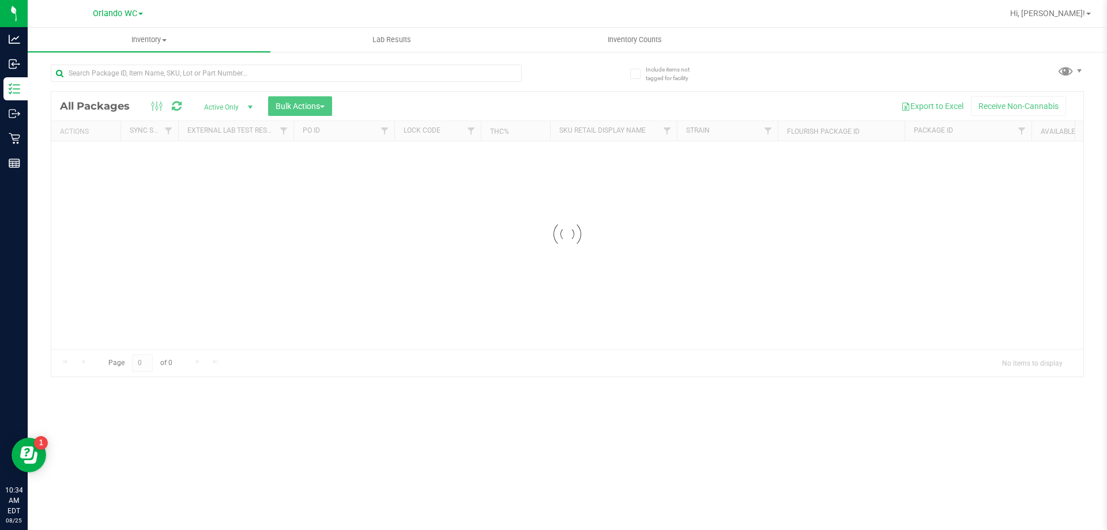
click at [177, 84] on div "Inventory All packages All inventory Waste log Create inventory Lab Results Inv…" at bounding box center [567, 279] width 1079 height 502
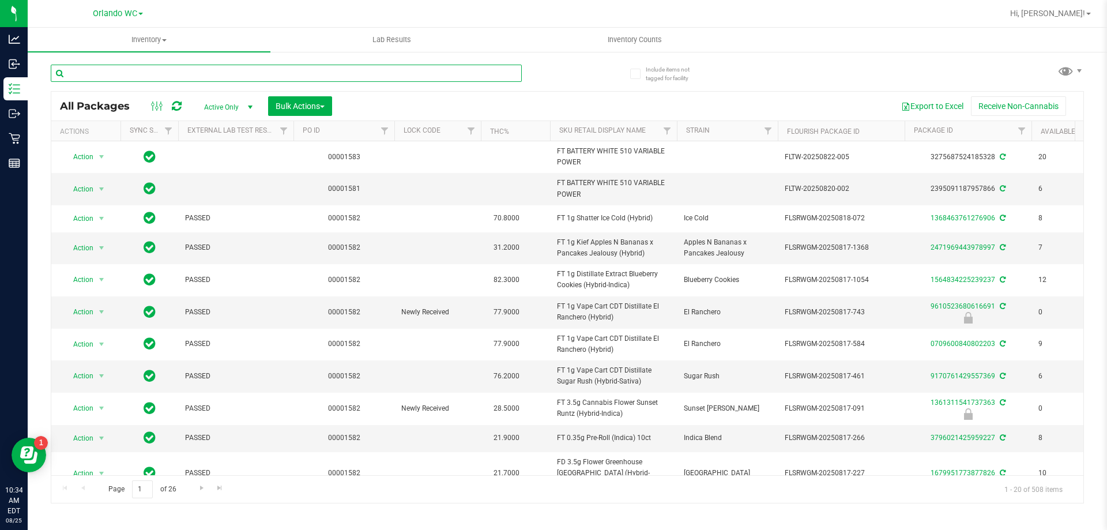
click at [179, 70] on input "text" at bounding box center [286, 73] width 471 height 17
type input "1576922035480739"
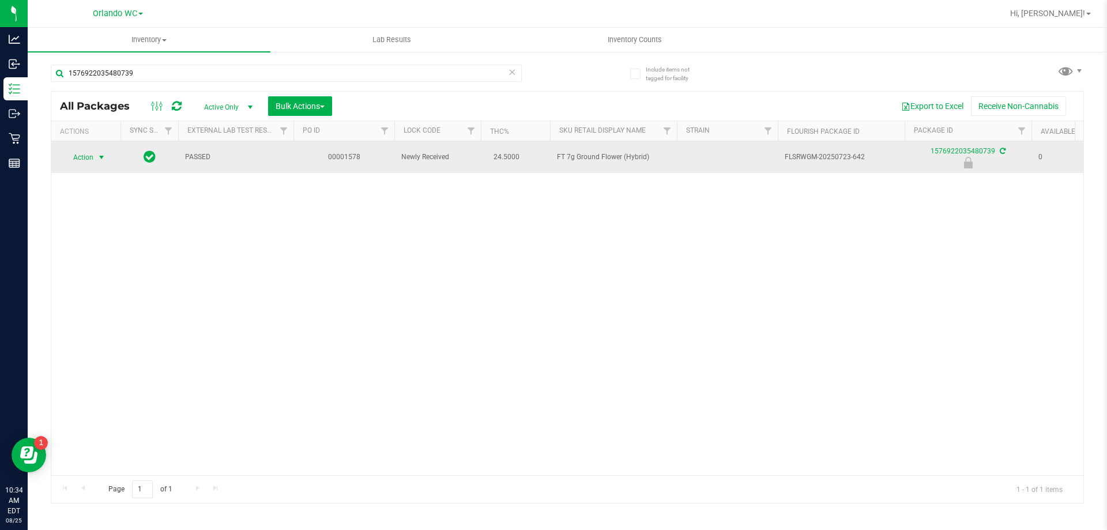
click at [106, 165] on span "select" at bounding box center [102, 157] width 14 height 16
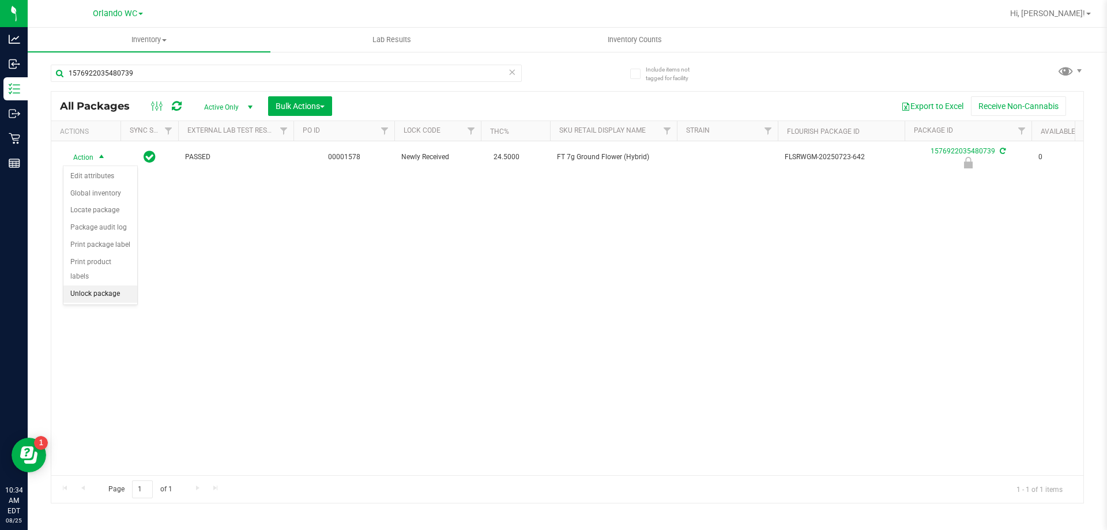
click at [93, 285] on li "Unlock package" at bounding box center [100, 293] width 74 height 17
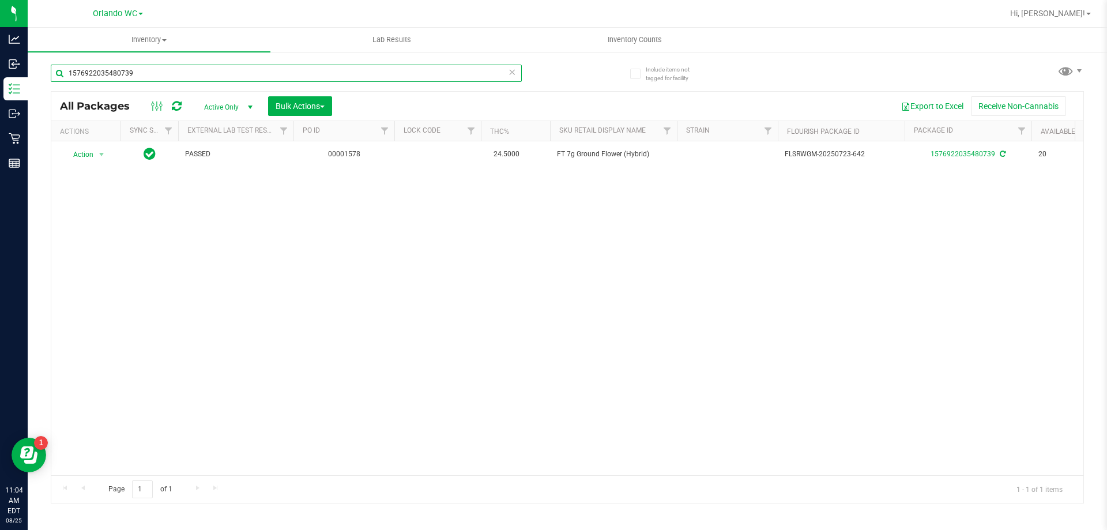
click at [148, 73] on input "1576922035480739" at bounding box center [286, 73] width 471 height 17
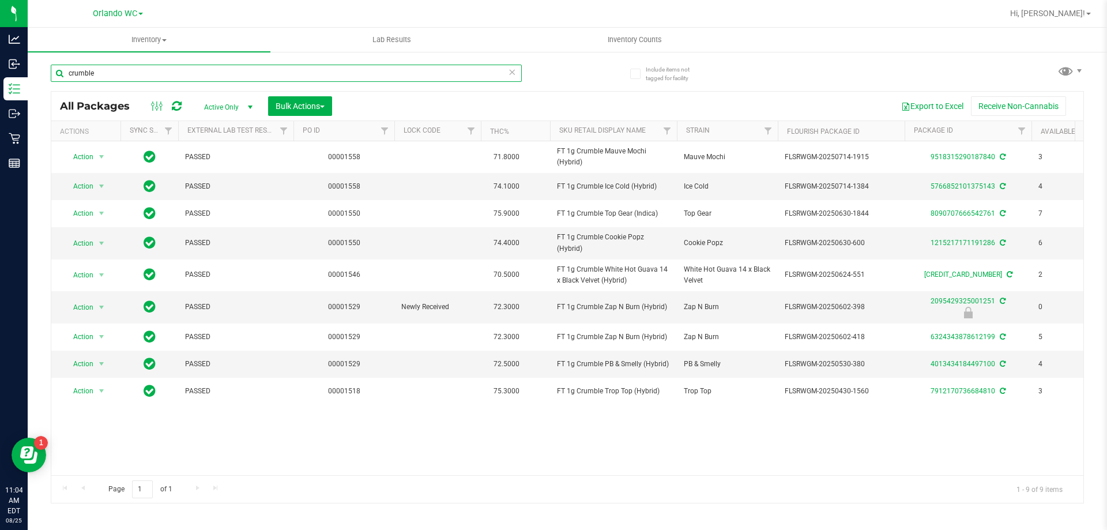
click at [153, 71] on input "crumble" at bounding box center [286, 73] width 471 height 17
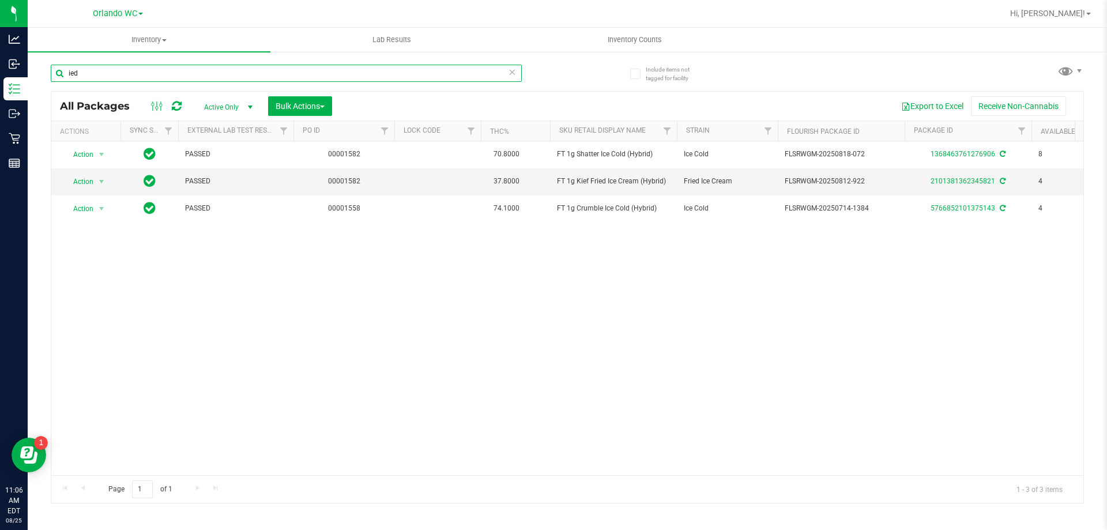
click at [179, 74] on input "ied" at bounding box center [286, 73] width 471 height 17
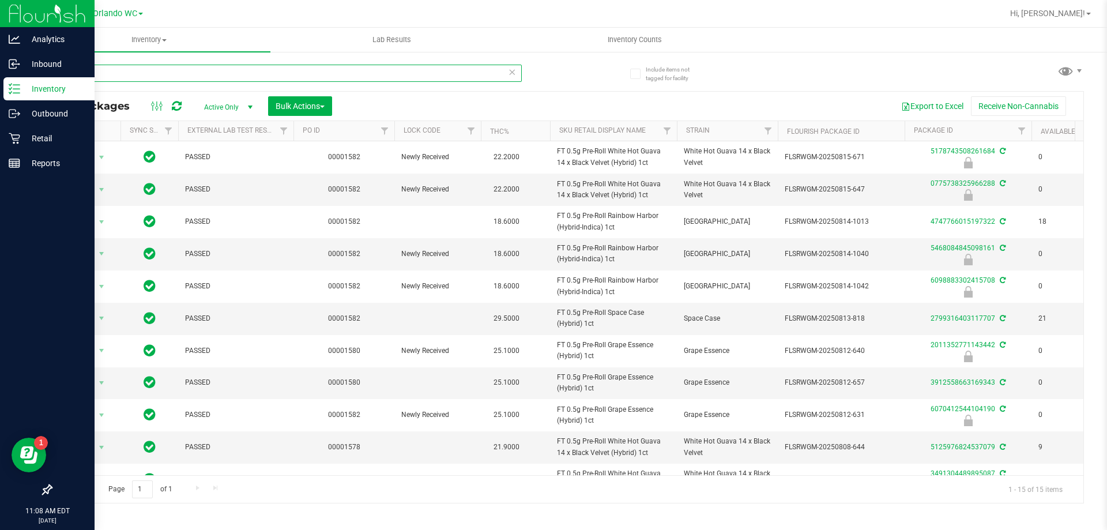
drag, startPoint x: 126, startPoint y: 66, endPoint x: 0, endPoint y: 5, distance: 139.7
click at [0, 67] on div "Analytics Inbound Inventory Outbound Retail Reports 11:08 AM EDT 08/25/2025 08/…" at bounding box center [553, 265] width 1107 height 530
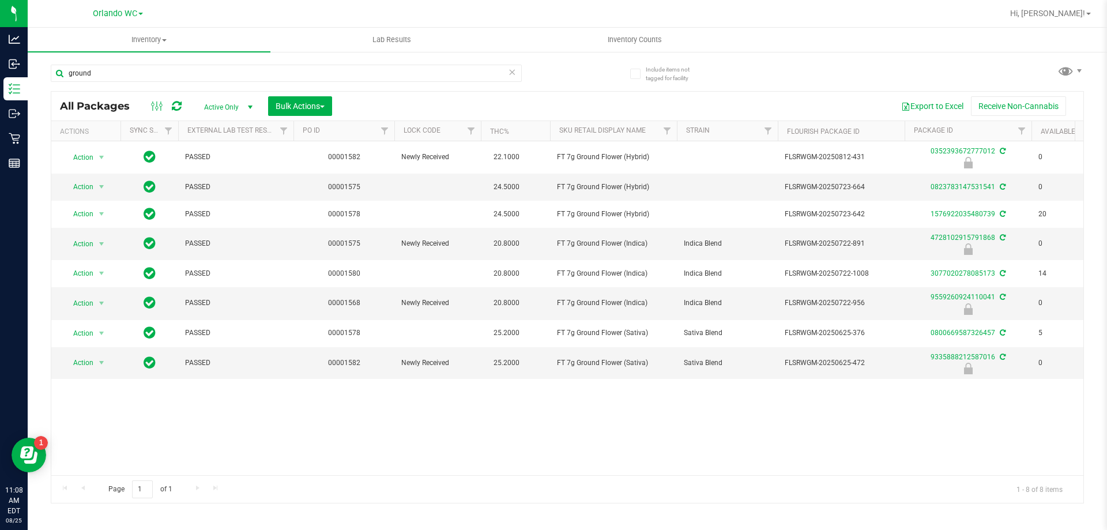
click at [113, 87] on div "ground" at bounding box center [286, 78] width 471 height 27
click at [114, 75] on input "ground" at bounding box center [286, 73] width 471 height 17
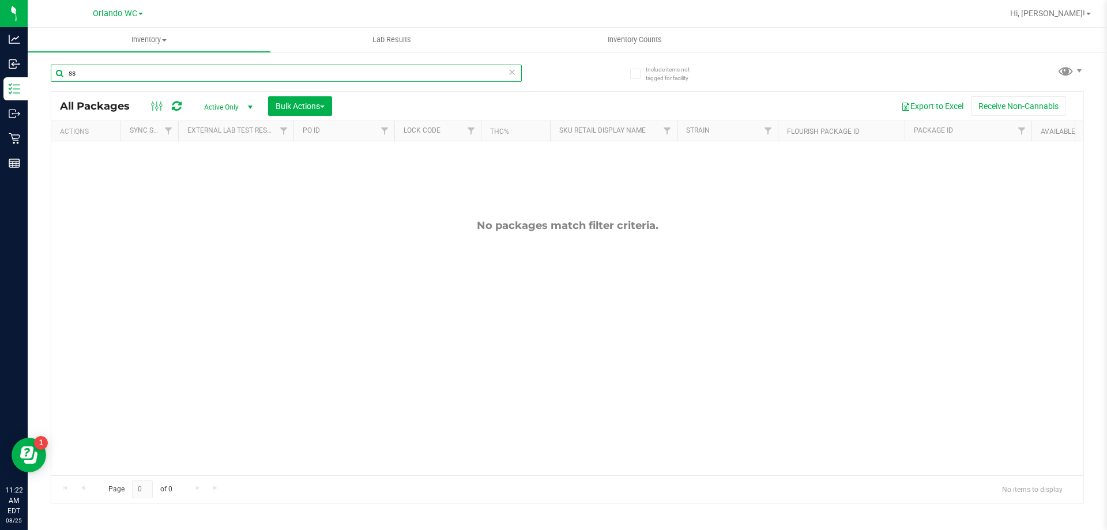
type input "s"
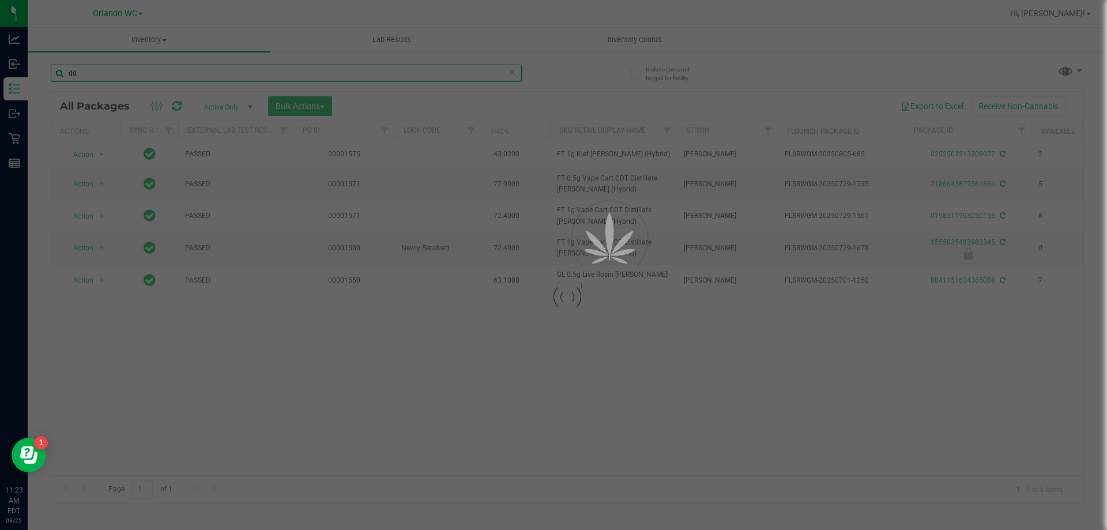
type input "dd"
